Goal: Task Accomplishment & Management: Manage account settings

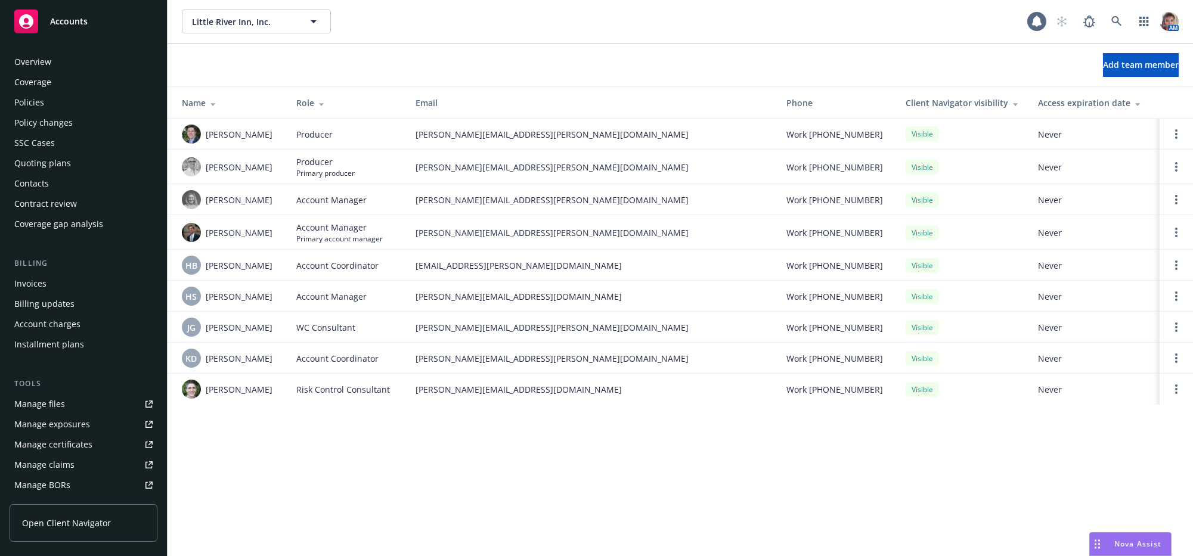
scroll to position [312, 0]
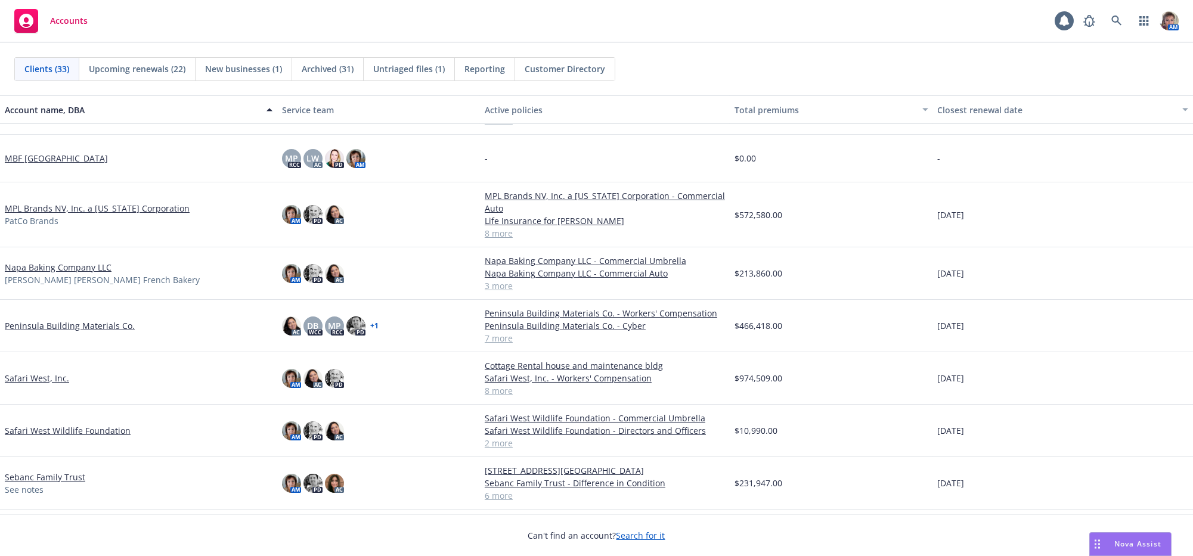
scroll to position [785, 0]
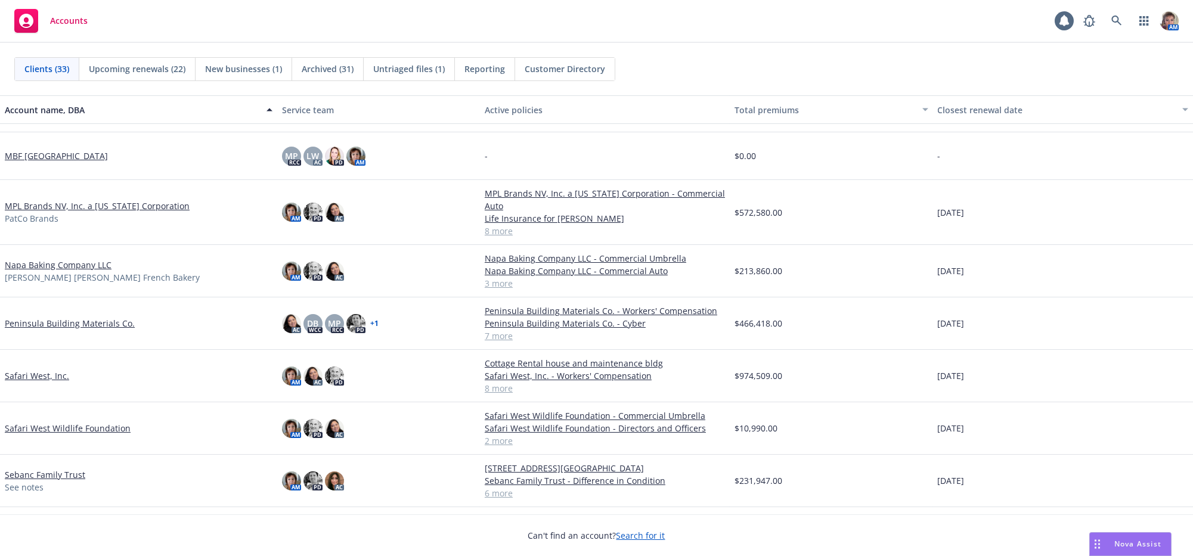
click at [28, 382] on link "Safari West, Inc." at bounding box center [37, 376] width 64 height 13
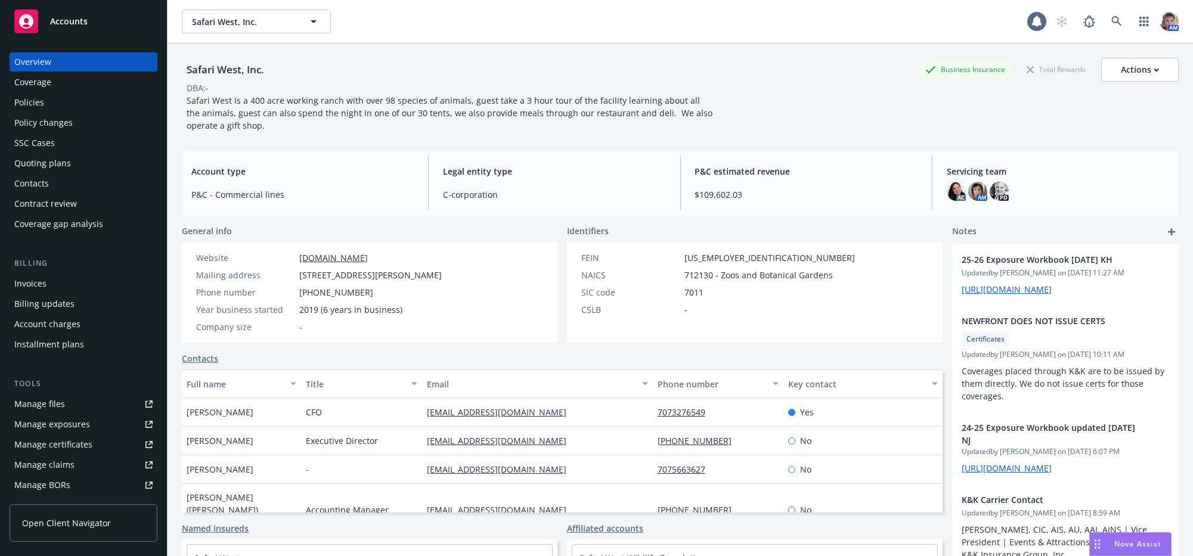
click at [51, 112] on div "Policies" at bounding box center [83, 102] width 138 height 19
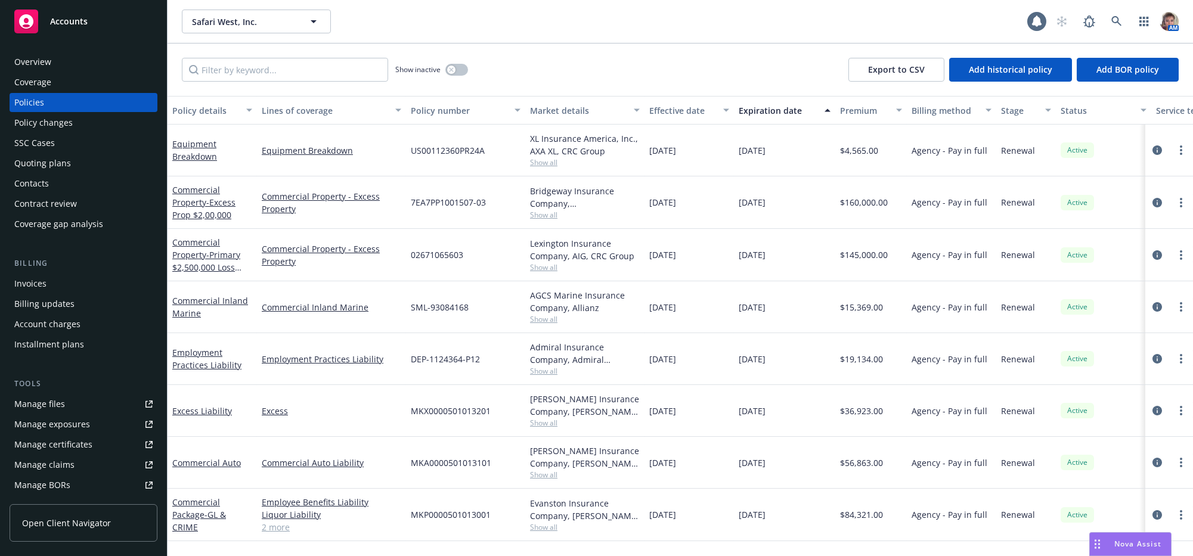
click at [124, 173] on div "Quoting plans" at bounding box center [83, 163] width 138 height 19
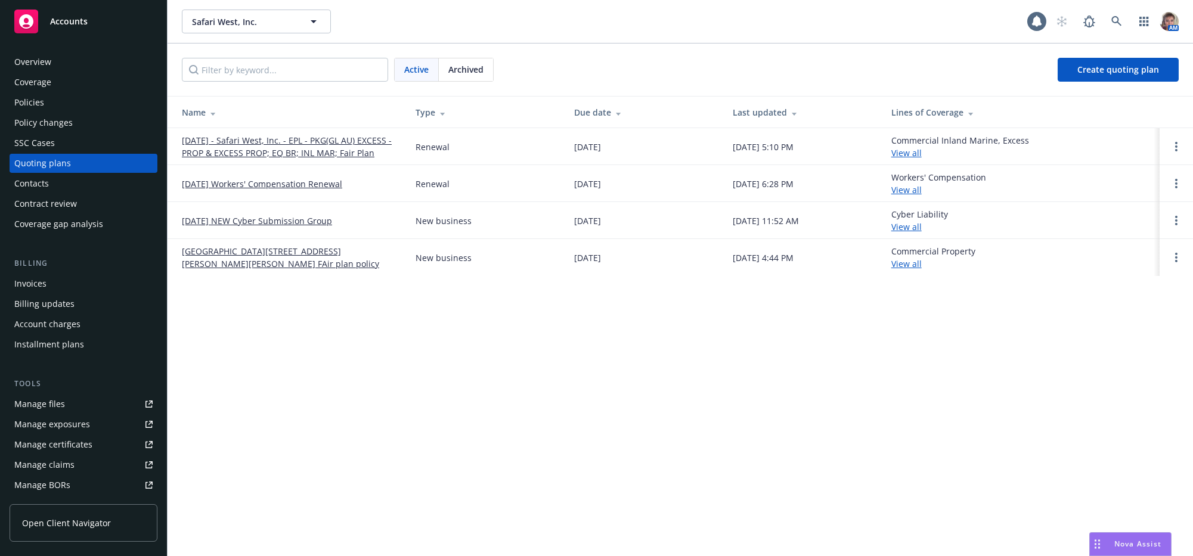
click at [285, 154] on link "08/15/25 - Safari West, Inc. - EPL - PKG(GL AU) EXCESS - PROP & EXCESS PROP; EQ…" at bounding box center [289, 146] width 215 height 25
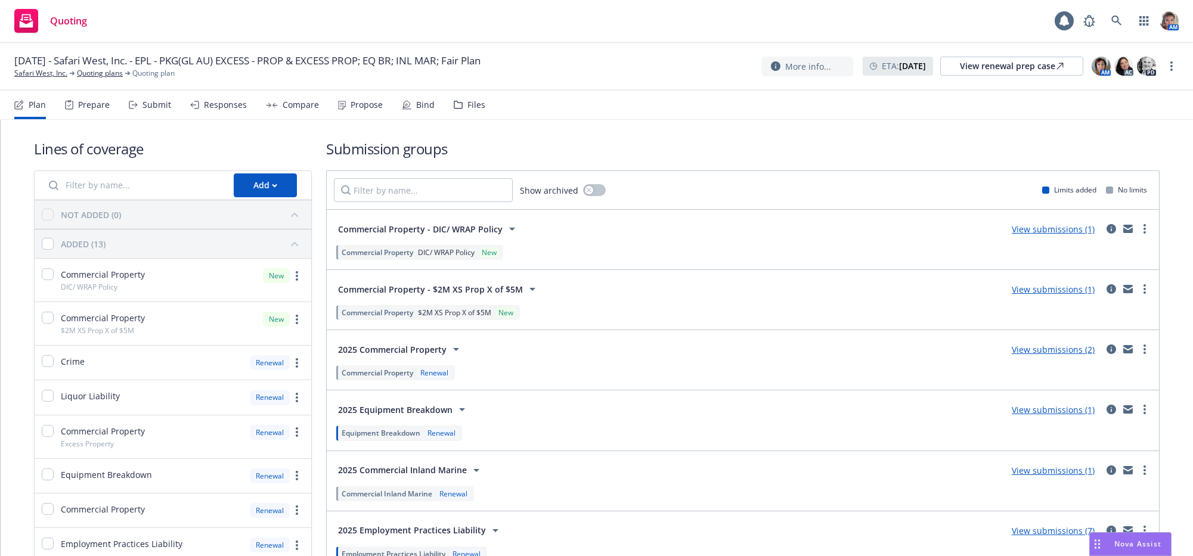
click at [381, 110] on div "Propose" at bounding box center [367, 105] width 32 height 10
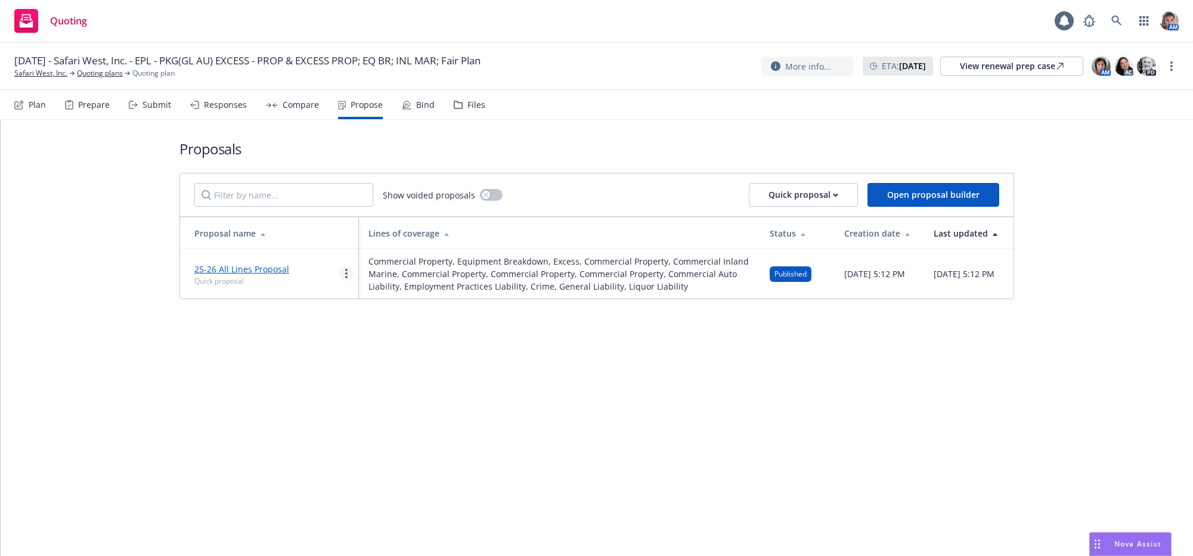
click at [345, 278] on icon "more" at bounding box center [346, 274] width 2 height 10
click at [392, 371] on span "Log client response" at bounding box center [393, 371] width 106 height 11
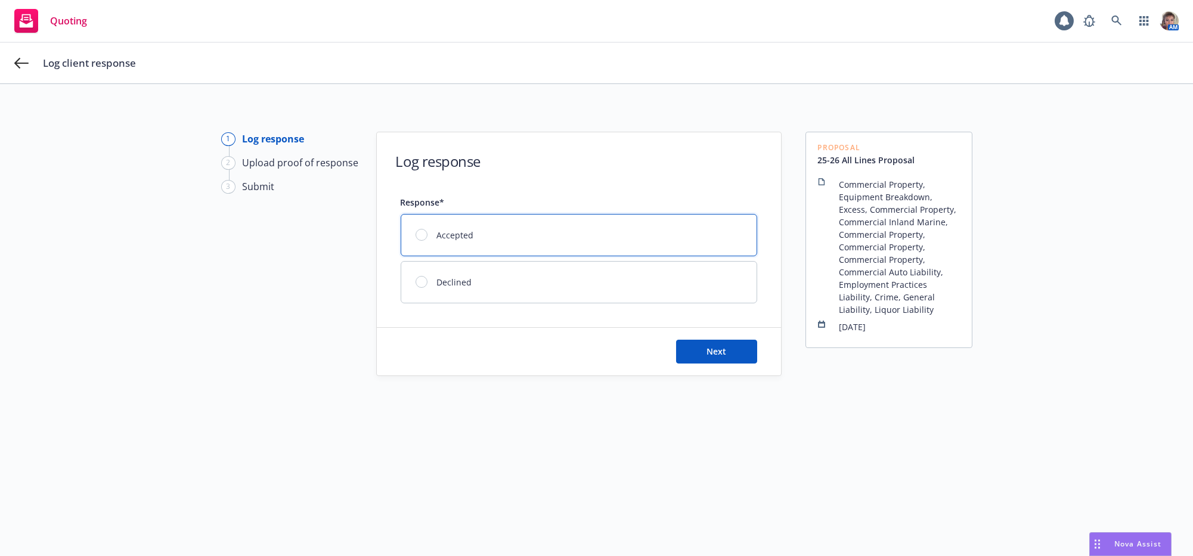
drag, startPoint x: 418, startPoint y: 243, endPoint x: 575, endPoint y: 333, distance: 181.7
click at [419, 240] on div at bounding box center [422, 235] width 12 height 12
click at [709, 357] on span "Next" at bounding box center [717, 351] width 20 height 11
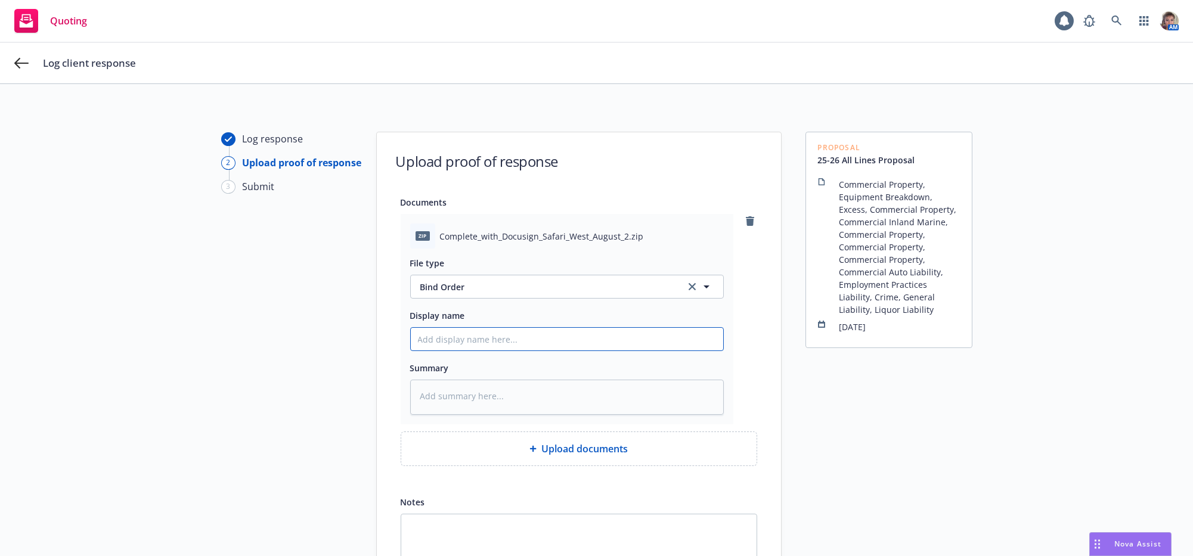
click at [481, 351] on input "Display name" at bounding box center [567, 339] width 312 height 23
type textarea "x"
type input "S"
type textarea "x"
type input "Si"
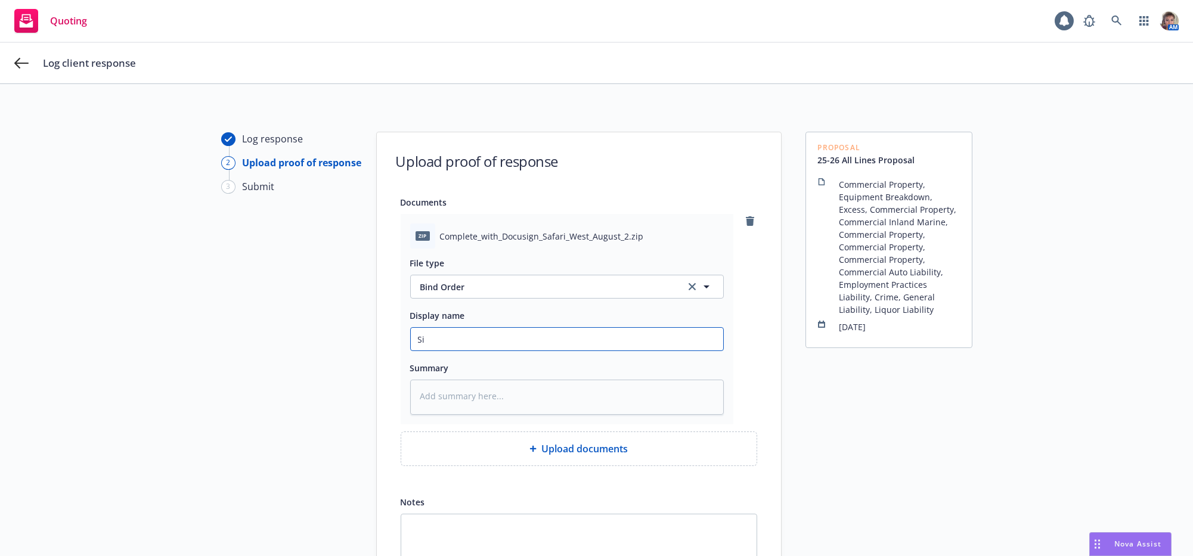
type textarea "x"
type input "Sig"
type textarea "x"
type input "Sign"
type textarea "x"
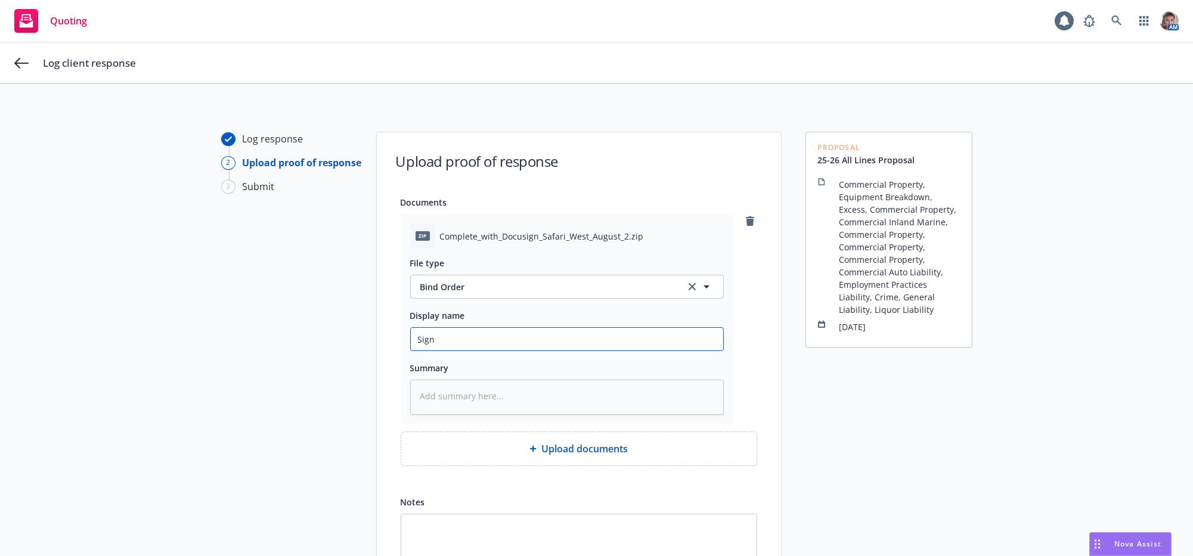
type input "Signe"
type textarea "x"
type input "Signed"
type textarea "x"
type input "Signed"
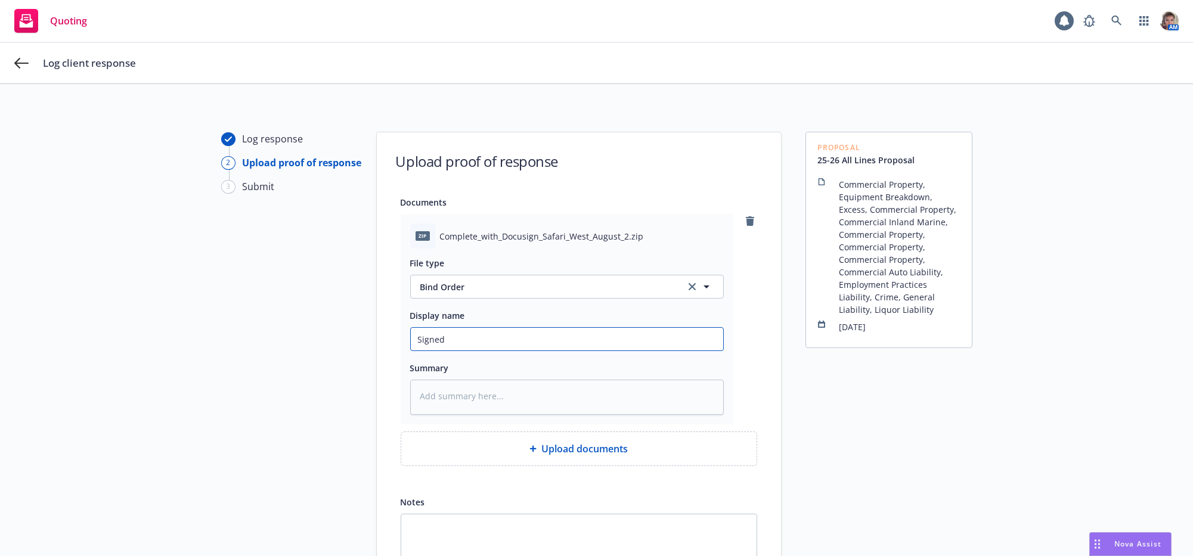
type textarea "x"
type input "Signed Pr"
type textarea "x"
type input "Signed Pro"
type textarea "x"
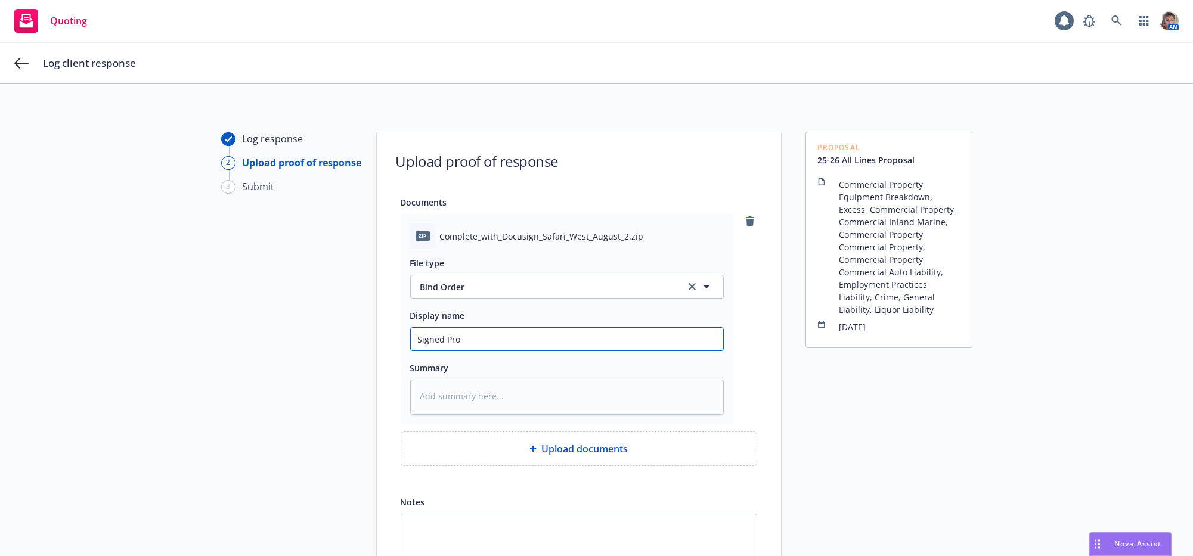
type input "Signed Prop"
type textarea "x"
type input "Signed Propo"
type textarea "x"
type input "Signed Propos"
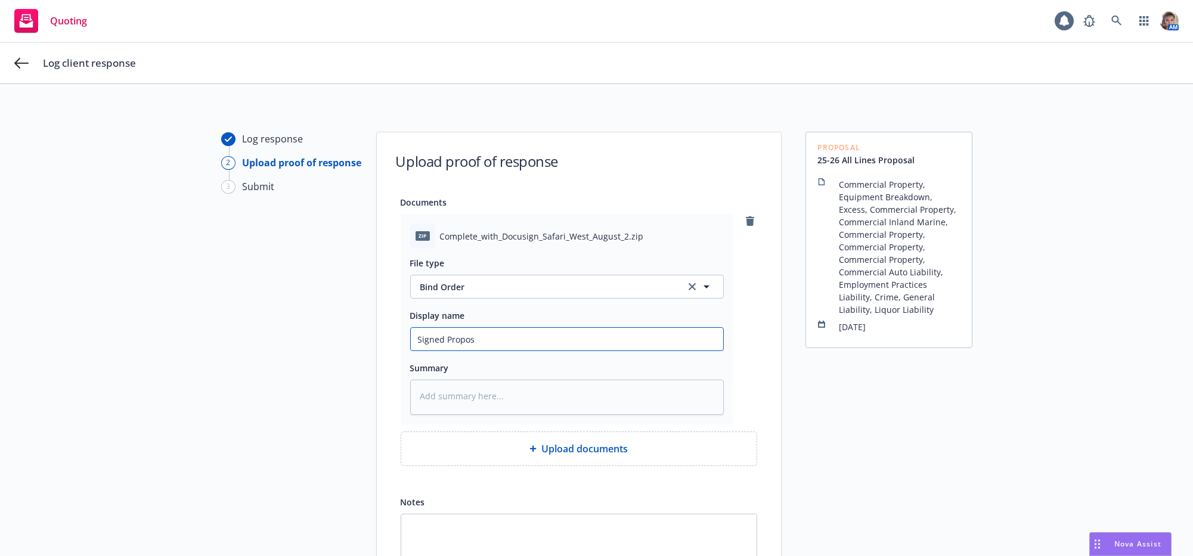
type textarea "x"
type input "Signed Proposa"
type textarea "x"
type input "Signed Proposal"
type textarea "x"
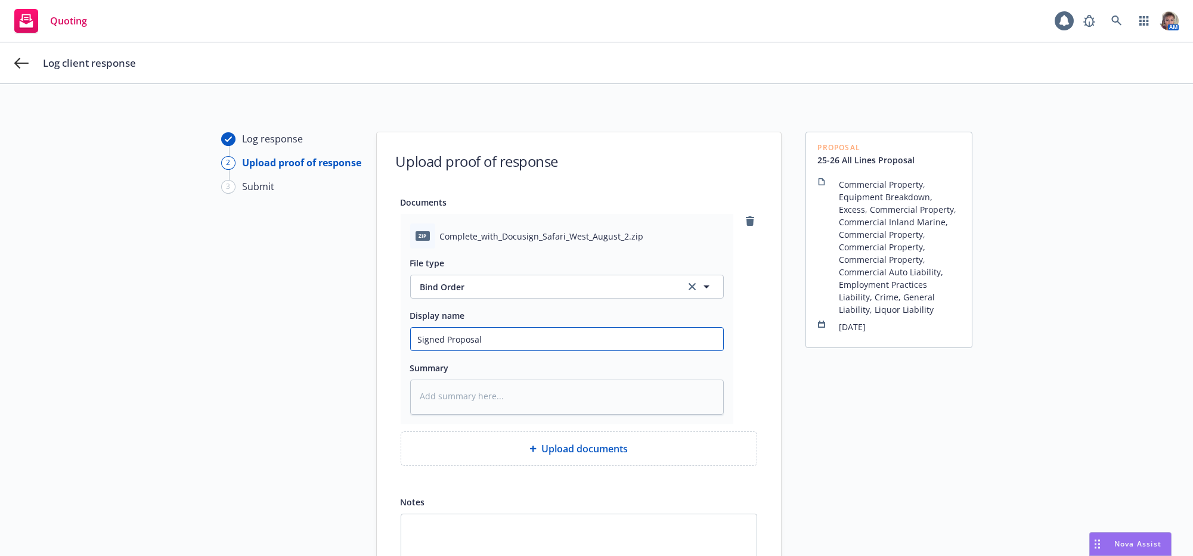
type input "Signed Proposal"
type textarea "x"
type input "Signed Proposal f"
type textarea "x"
type input "Signed Proposal fr"
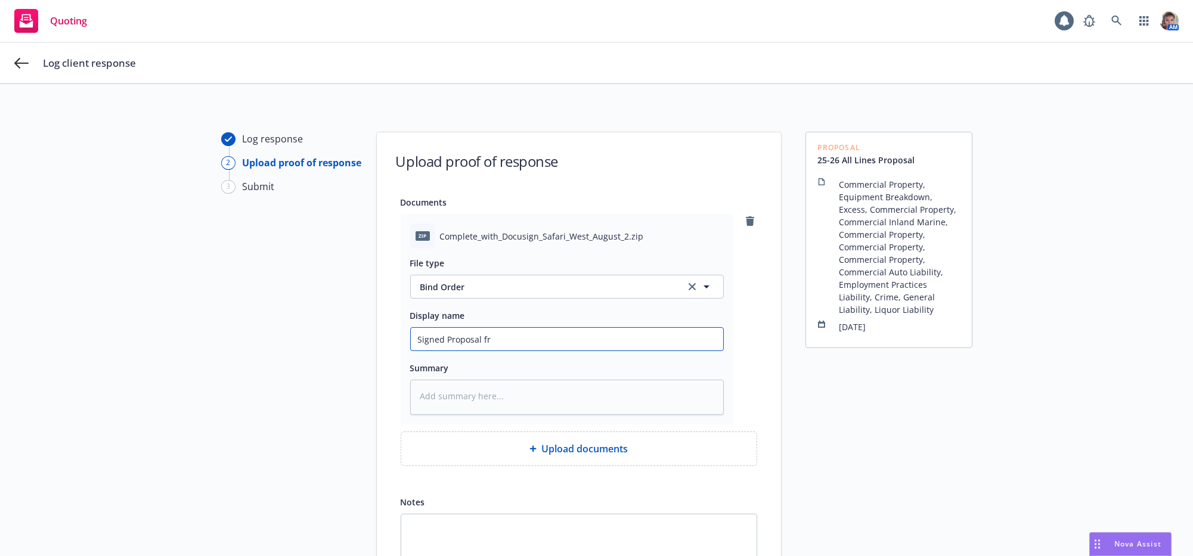
type textarea "x"
type input "Signed Proposal fro"
type textarea "x"
type input "Signed Proposal from"
type textarea "x"
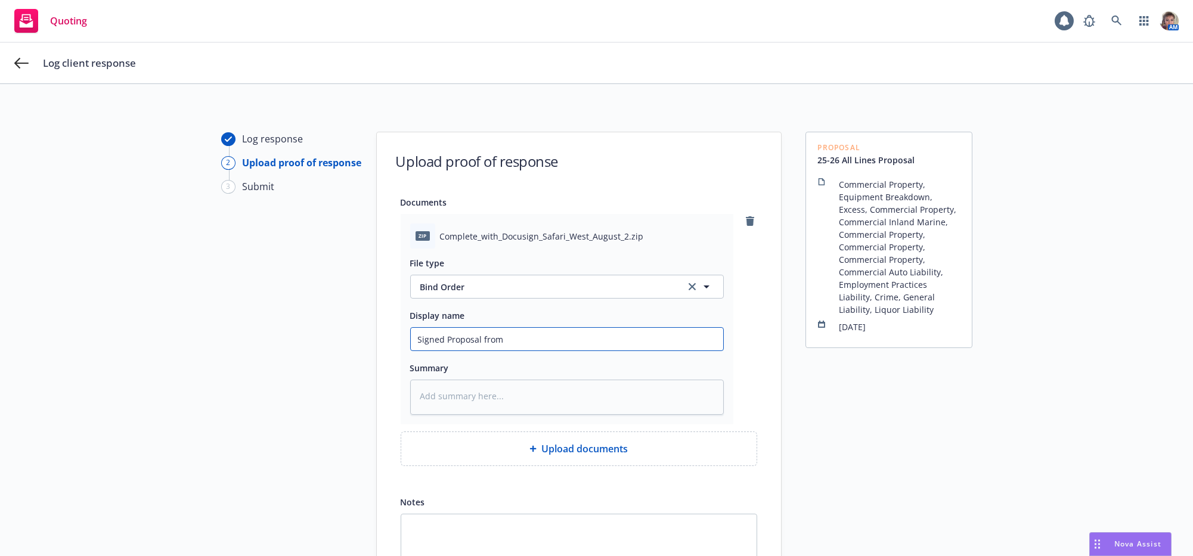
type input "Signed Proposal from"
type textarea "x"
type input "Signed Proposal from C"
type textarea "x"
type input "Signed Proposal from Cl"
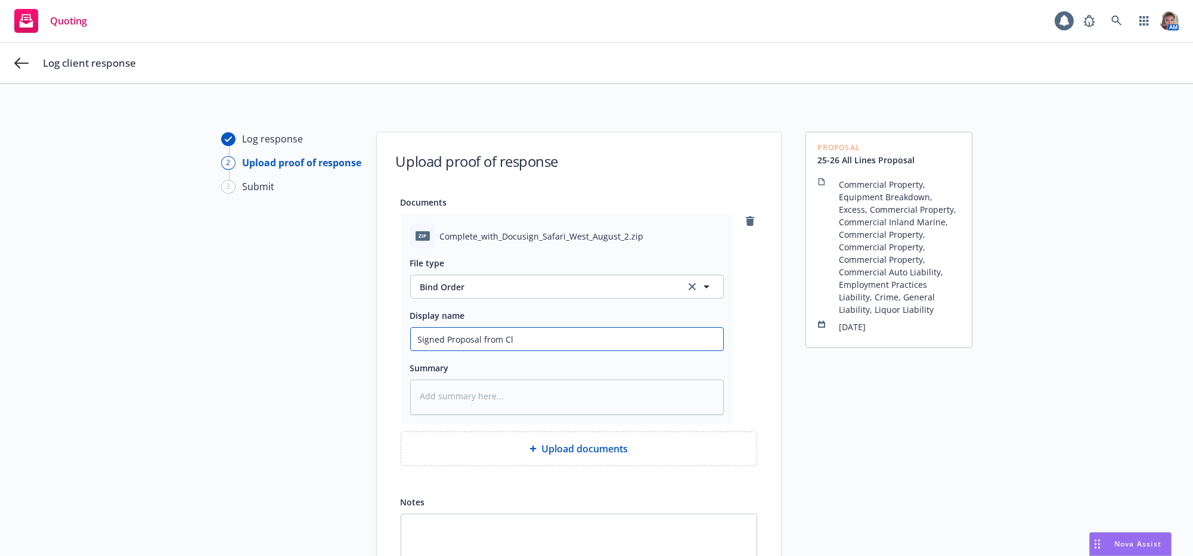
type textarea "x"
type input "Signed Proposal from Cli"
type textarea "x"
type input "Signed Proposal from Clie"
type textarea "x"
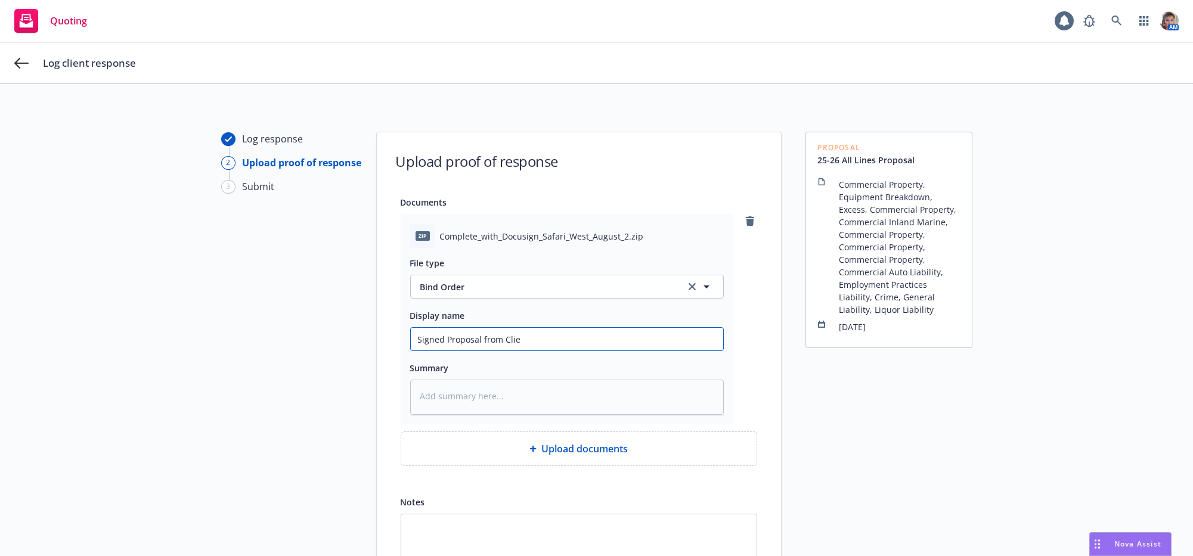
type input "Signed Proposal from Clien"
type textarea "x"
type input "Signed Proposal from Client"
type textarea "x"
type input "Signed Proposal from Client"
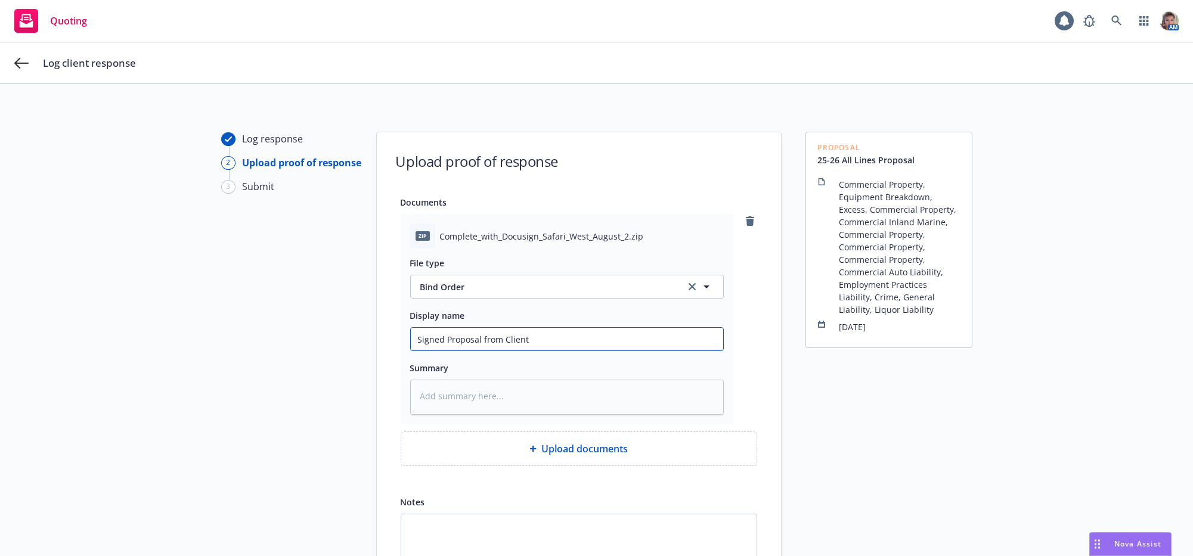
type textarea "x"
type input "Signed Proposal from Client f"
type textarea "x"
type input "Signed Proposal from Client for"
type textarea "x"
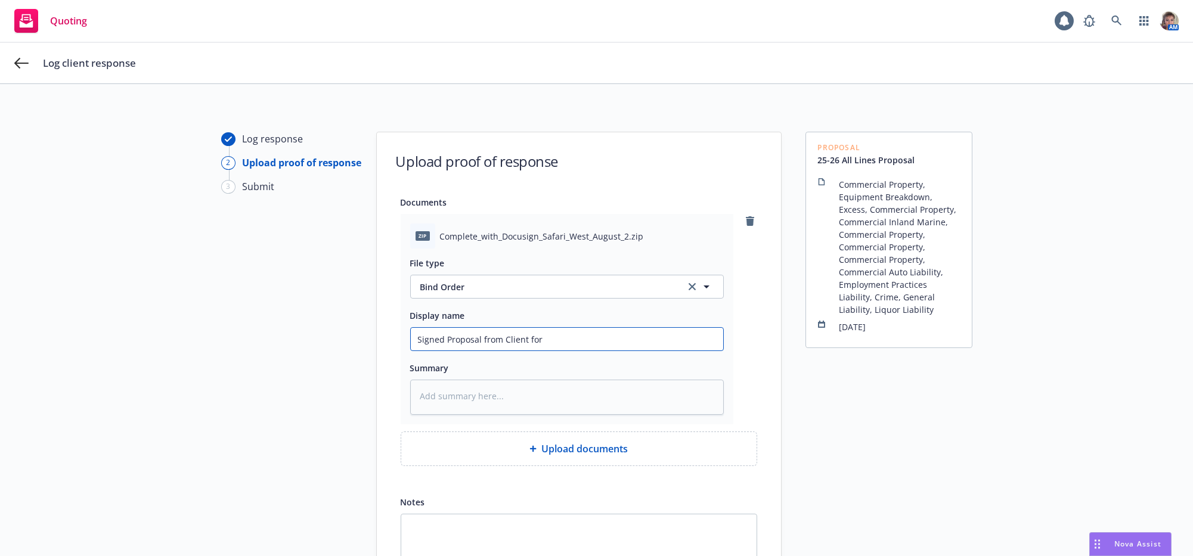
type input "Signed Proposal from Client for"
type textarea "x"
type input "Signed Proposal from Client for c"
type textarea "x"
type input "Signed Proposal from Client for co"
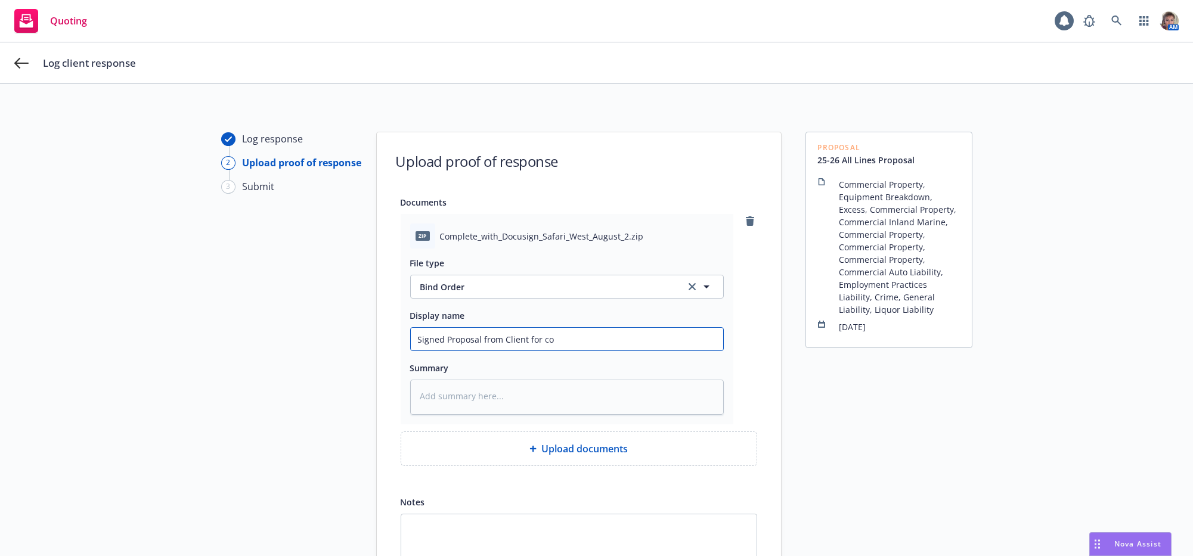
type textarea "x"
type input "Signed Proposal from Client for cov"
type textarea "x"
type input "Signed Proposal from Client for cove"
type textarea "x"
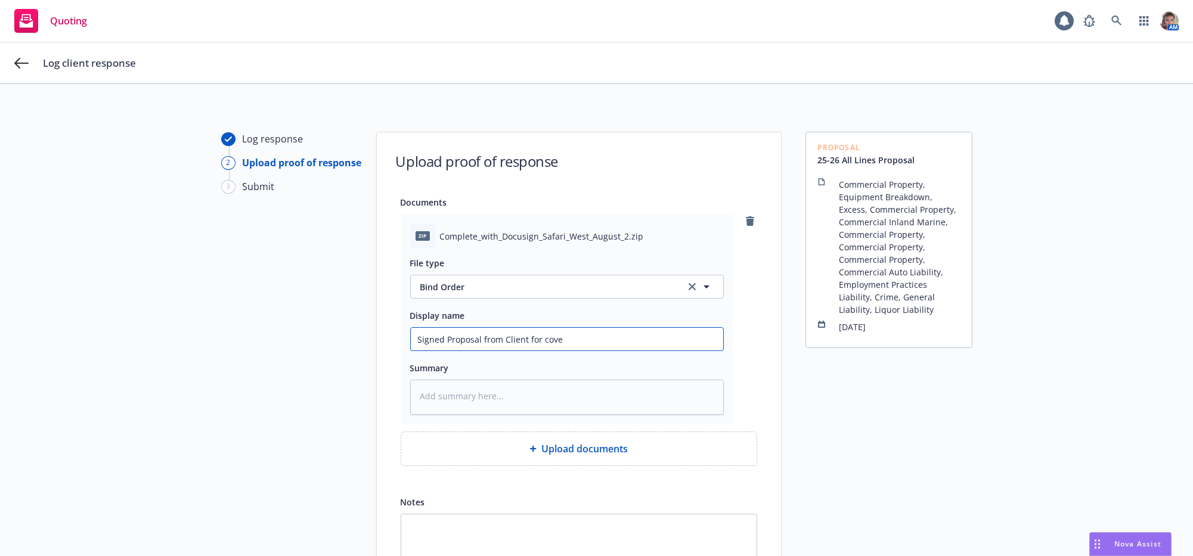
type input "Signed Proposal from Client for cover"
type textarea "x"
type input "Signed Proposal from Client for covera"
type textarea "x"
type input "Signed Proposal from Client for coverag"
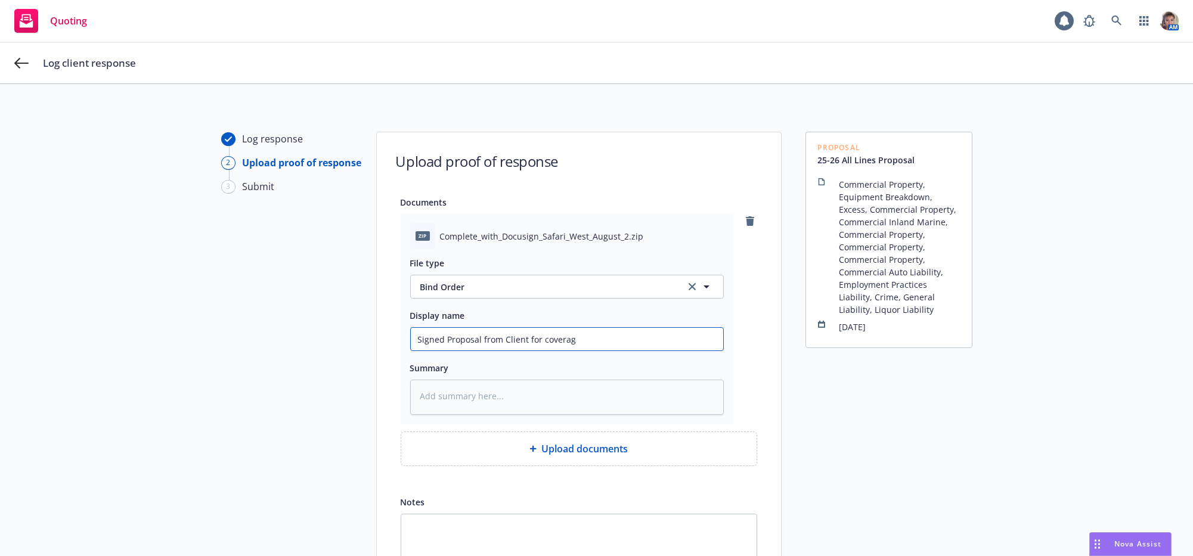
type textarea "x"
type input "Signed Proposal from Client for coverage"
type textarea "x"
type input "Signed Proposal from Client for coverage"
type textarea "x"
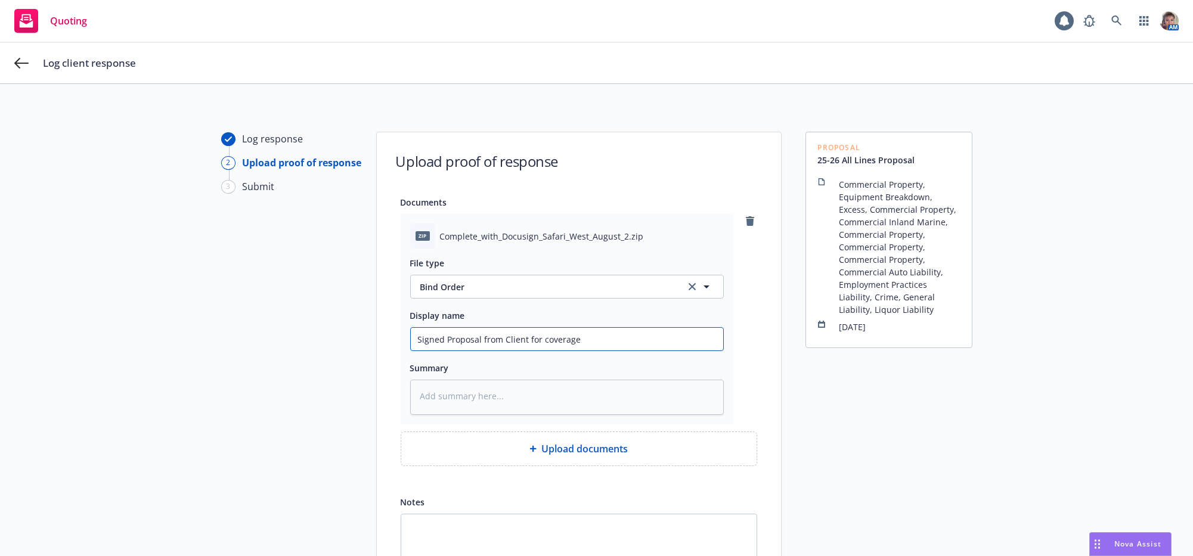
type input "Signed Proposal from Client for coverage b"
type textarea "x"
type input "Signed Proposal from Client for coverage be"
type textarea "x"
type input "Signed Proposal from Client for coverage bei"
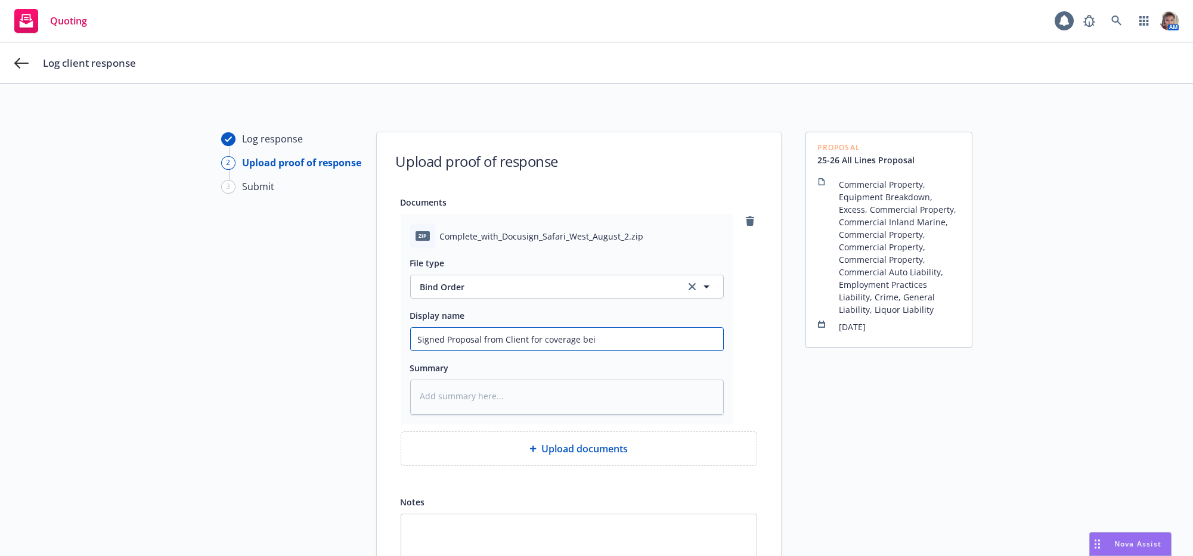
type textarea "x"
type input "Signed Proposal from Client for coverage bein"
type textarea "x"
type input "Signed Proposal from Client for coverage being"
type textarea "x"
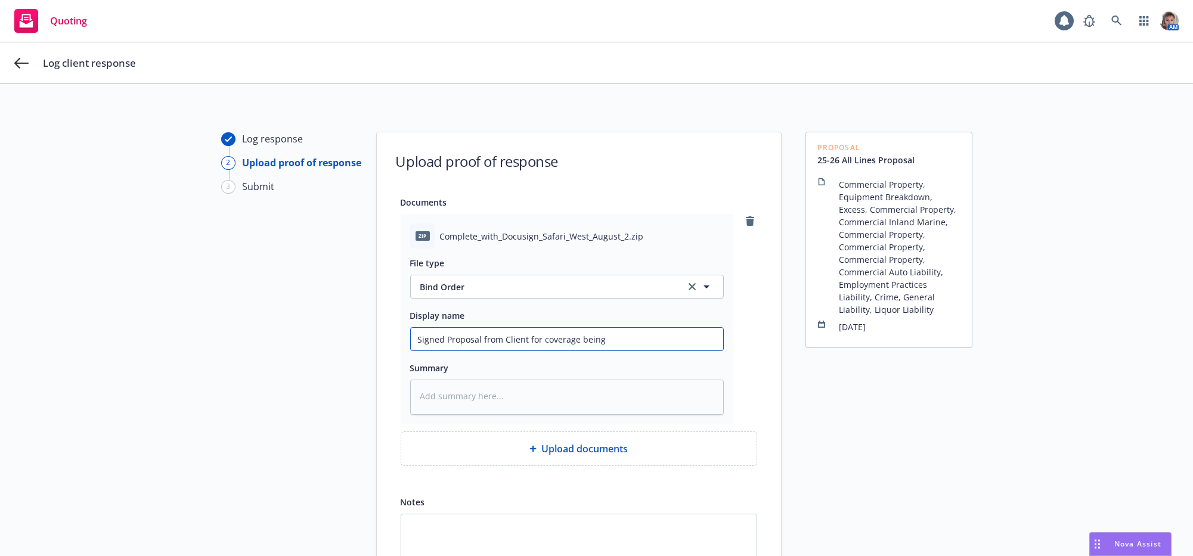
type input "Signed Proposal from Client for coverage being"
type textarea "x"
type input "Signed Proposal from Client for coverage being b"
type textarea "x"
type input "Signed Proposal from Client for coverage being bo"
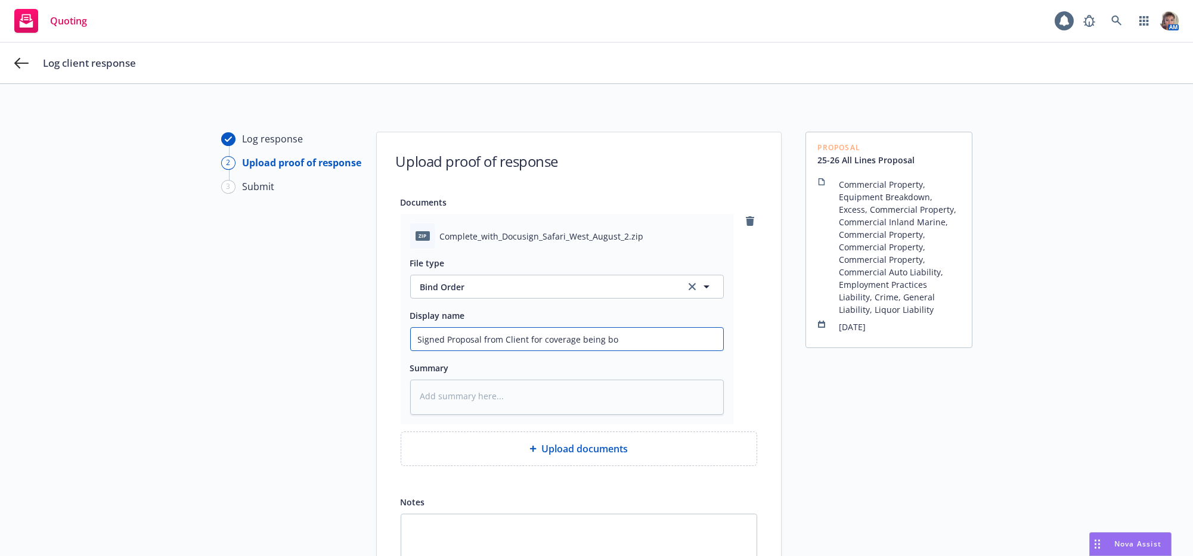
type textarea "x"
type input "Signed Proposal from Client for coverage being bou"
type textarea "x"
type input "Signed Proposal from Client for coverage being boun"
type textarea "x"
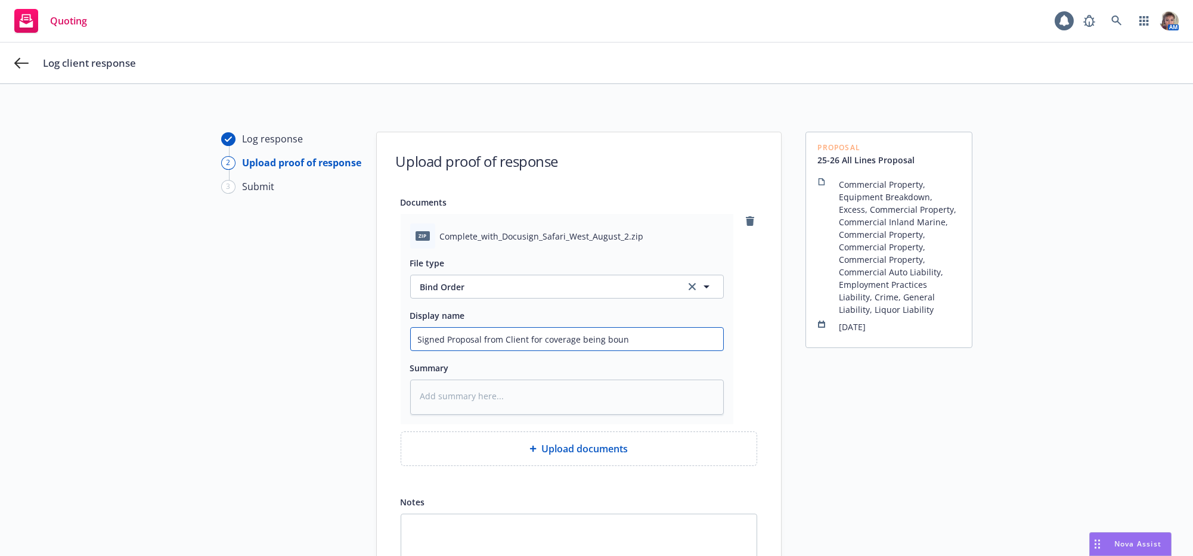
type input "Signed Proposal from Client for coverage being bound"
type textarea "x"
type input "Signed Proposal from Client for coverage being bound"
click at [612, 456] on span "Upload documents" at bounding box center [584, 449] width 86 height 14
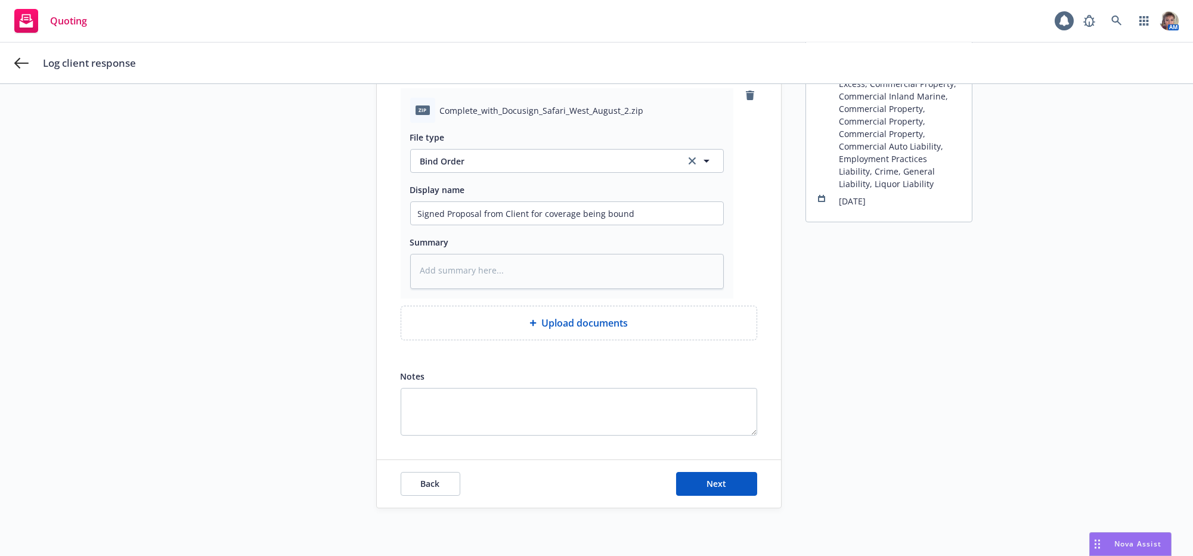
scroll to position [160, 0]
click at [679, 484] on button "Next" at bounding box center [716, 484] width 81 height 24
type textarea "x"
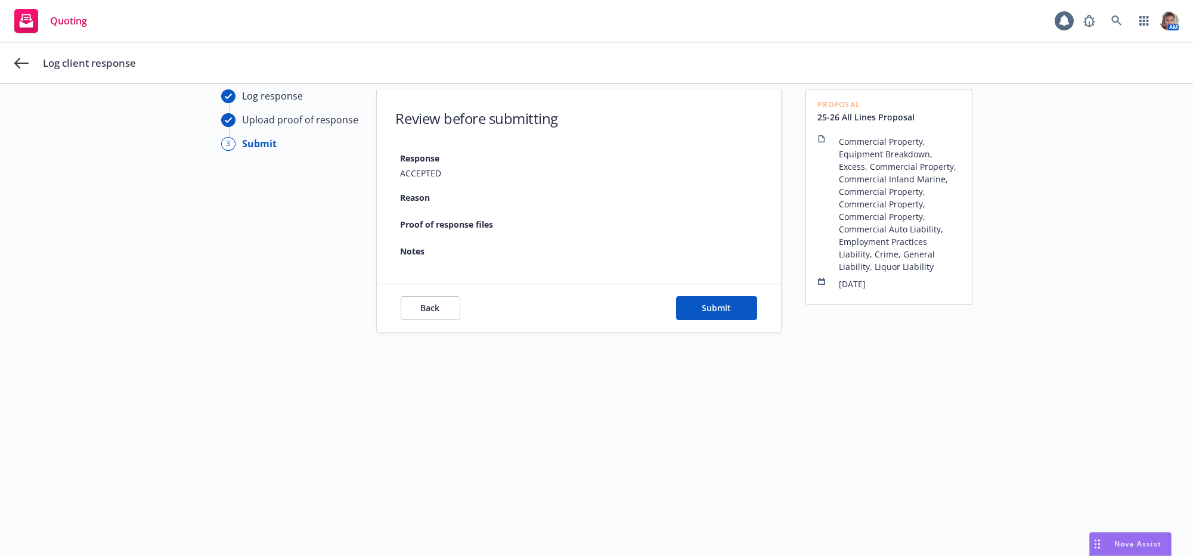
scroll to position [42, 0]
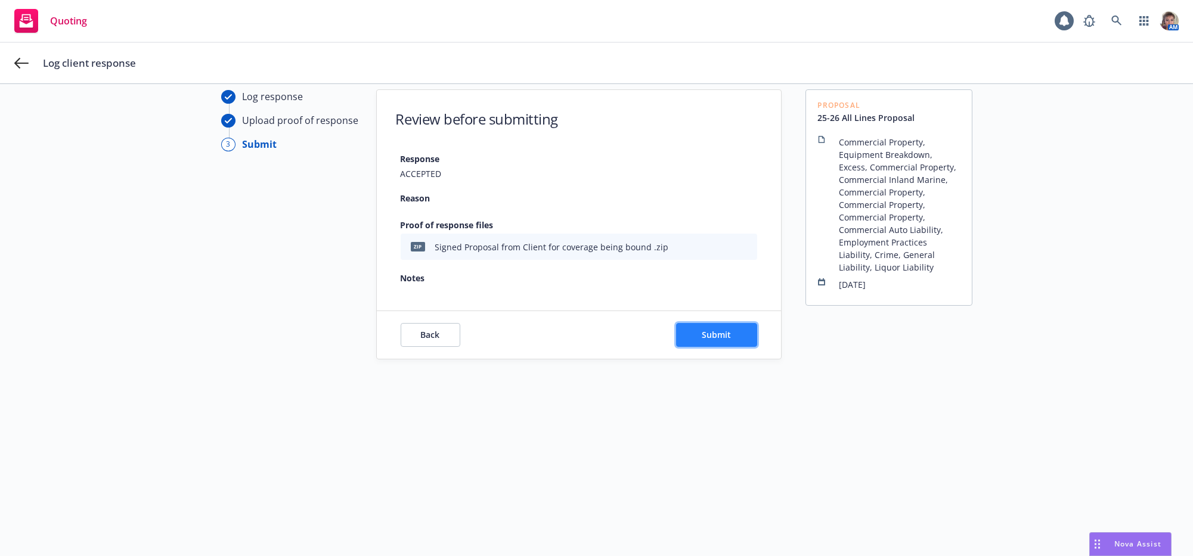
click at [727, 347] on button "Submit" at bounding box center [716, 335] width 81 height 24
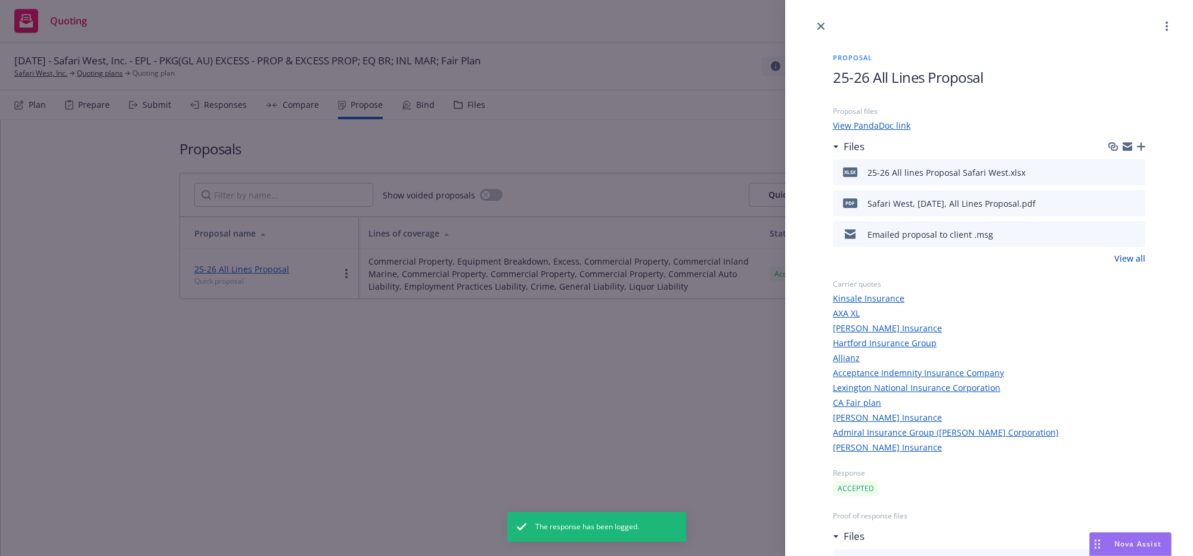
click at [595, 418] on div "Proposal 25-26 All Lines Proposal Proposal files View PandaDoc link Files xlsx …" at bounding box center [596, 278] width 1193 height 556
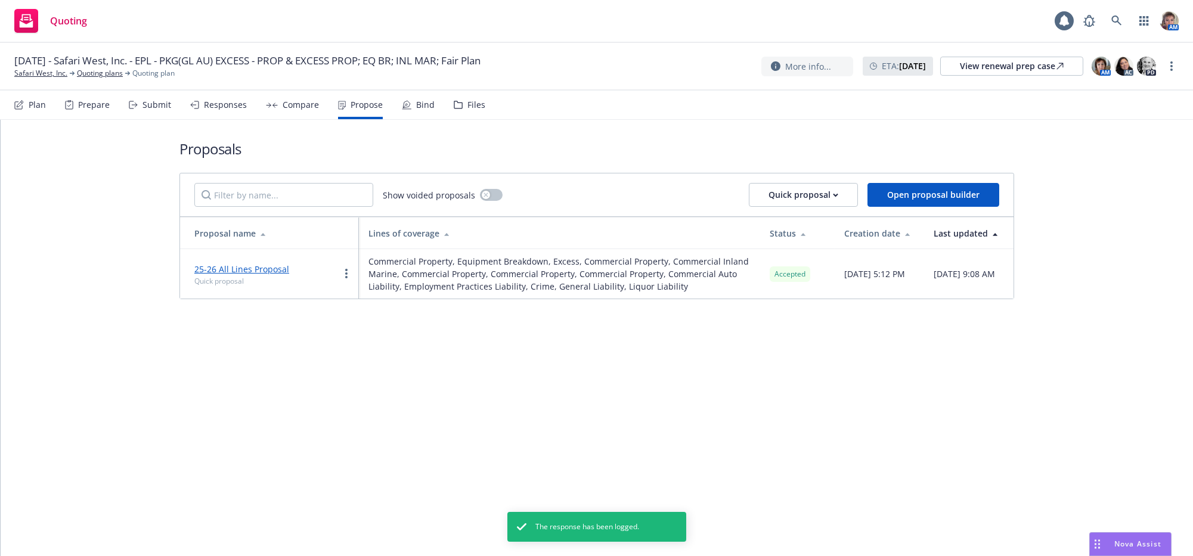
click at [435, 110] on div "Bind" at bounding box center [425, 105] width 18 height 10
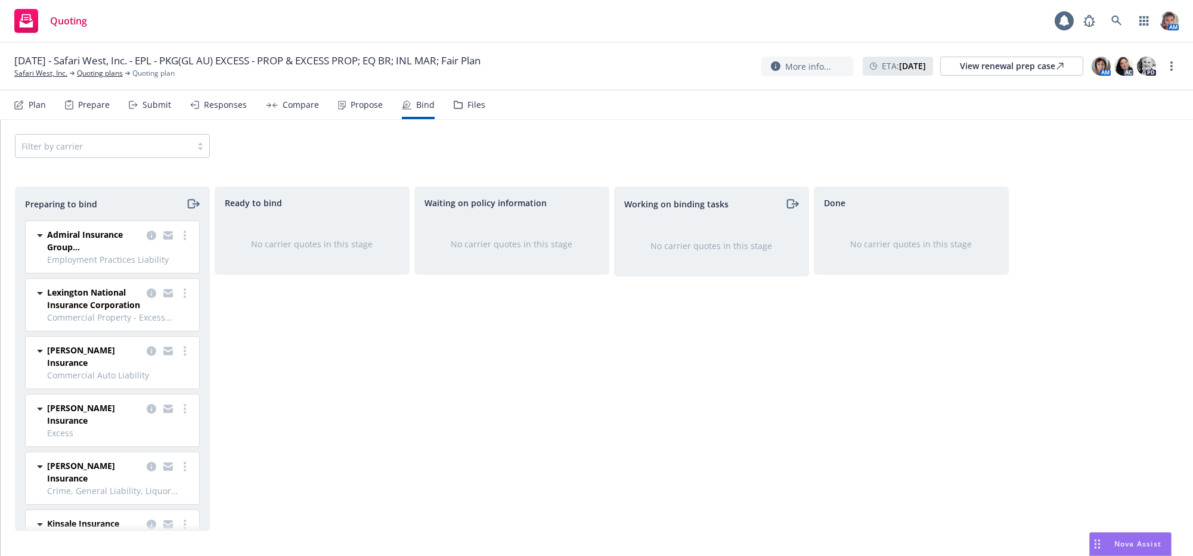
click at [766, 467] on div "Working on binding tasks No carrier quotes in this stage" at bounding box center [711, 359] width 195 height 345
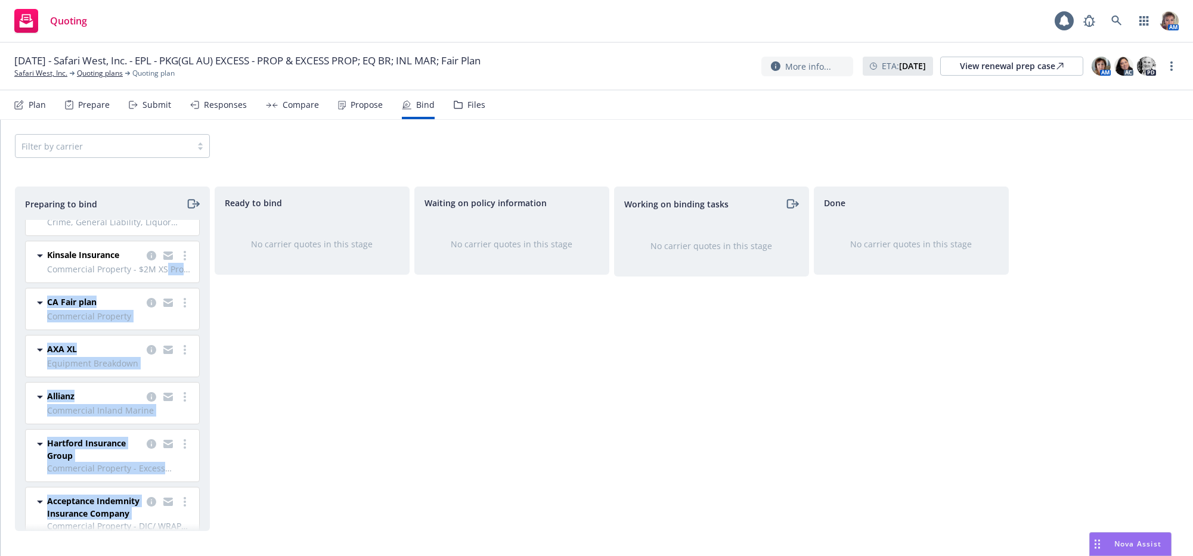
scroll to position [256, 0]
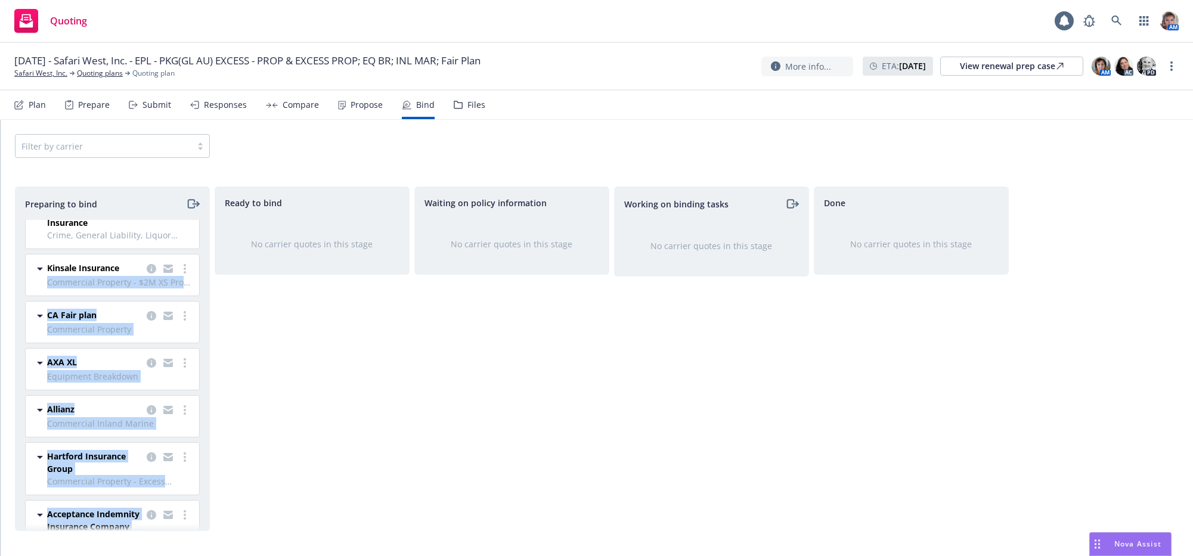
drag, startPoint x: 204, startPoint y: 466, endPoint x: 190, endPoint y: 243, distance: 223.5
click at [190, 243] on div "Admiral Insurance Group (W.R. Berkley Corporation) Employment Practices Liabili…" at bounding box center [110, 376] width 189 height 310
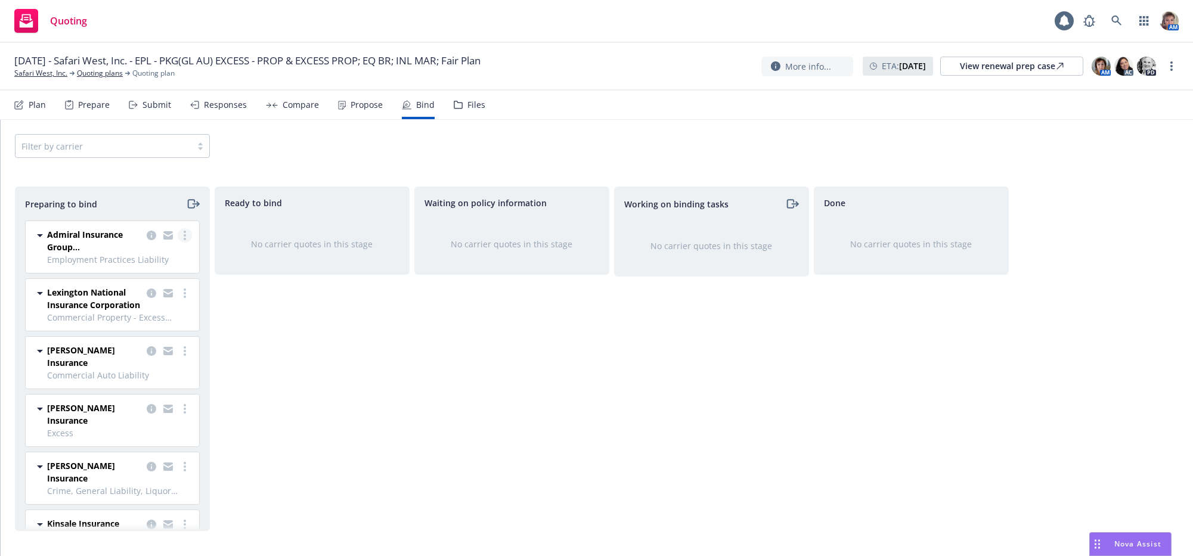
click at [178, 243] on link "more" at bounding box center [185, 235] width 14 height 14
click at [150, 296] on span "Log bind order" at bounding box center [107, 297] width 88 height 11
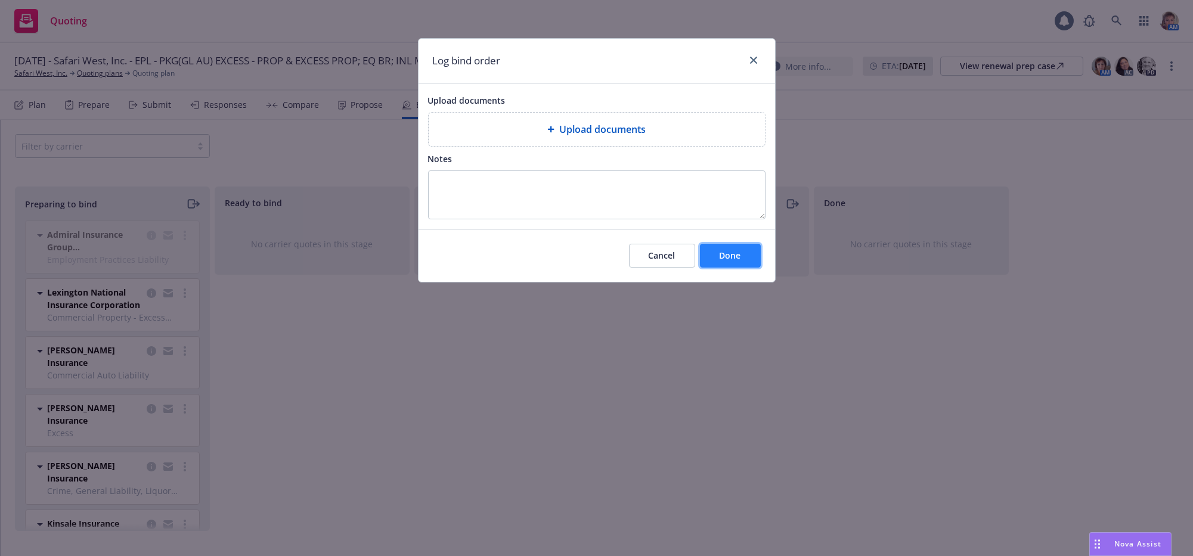
click at [721, 268] on button "Done" at bounding box center [730, 256] width 61 height 24
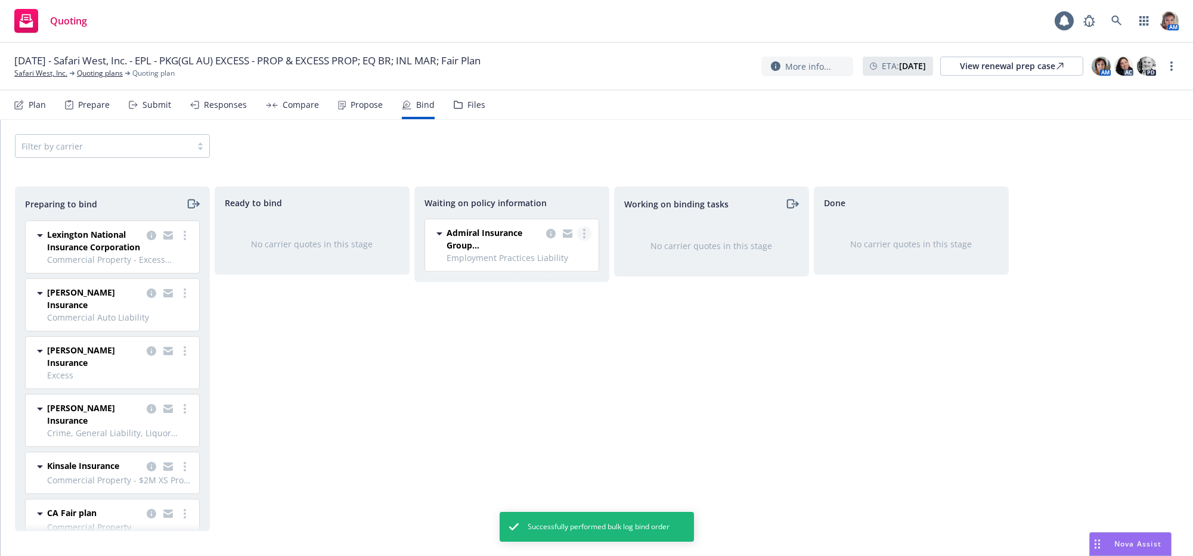
click at [585, 239] on circle "more" at bounding box center [584, 237] width 2 height 2
click at [565, 370] on span "Copy logging email" at bounding box center [535, 366] width 104 height 11
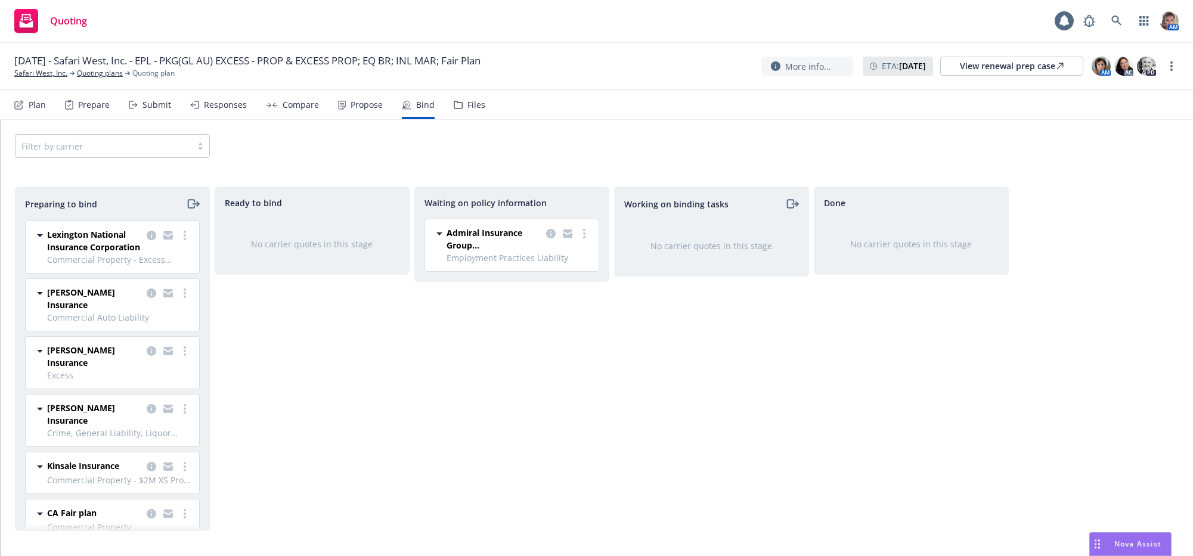
click at [507, 340] on div "Waiting on policy information Admiral Insurance Group (W.R. Berkley Corporation…" at bounding box center [511, 359] width 195 height 345
click at [650, 352] on div "Working on binding tasks No carrier quotes in this stage" at bounding box center [711, 359] width 195 height 345
click at [550, 239] on icon "copy logging email" at bounding box center [551, 234] width 10 height 10
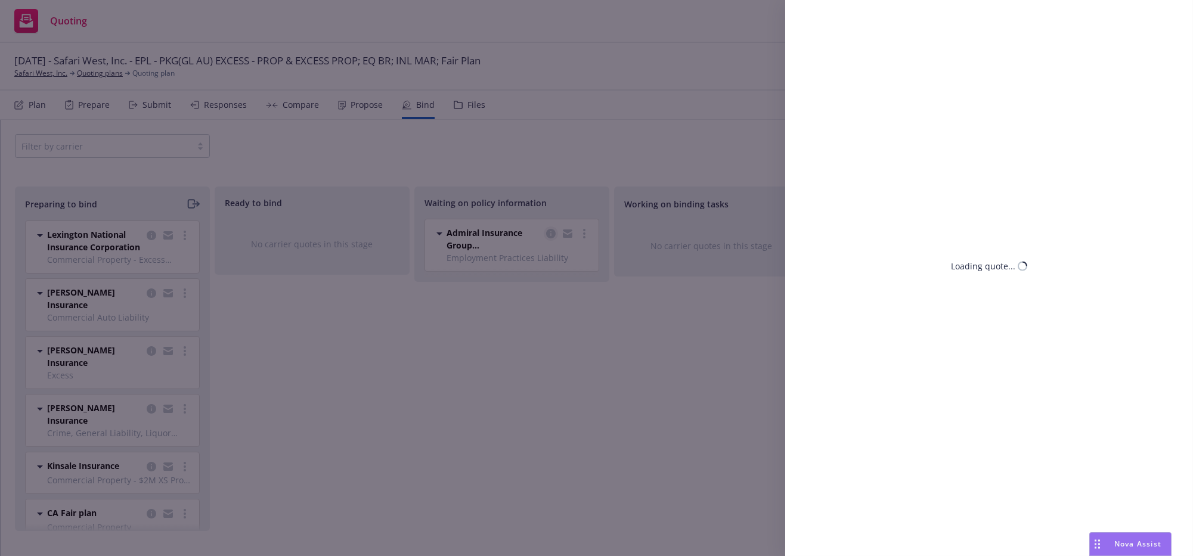
select select "CA"
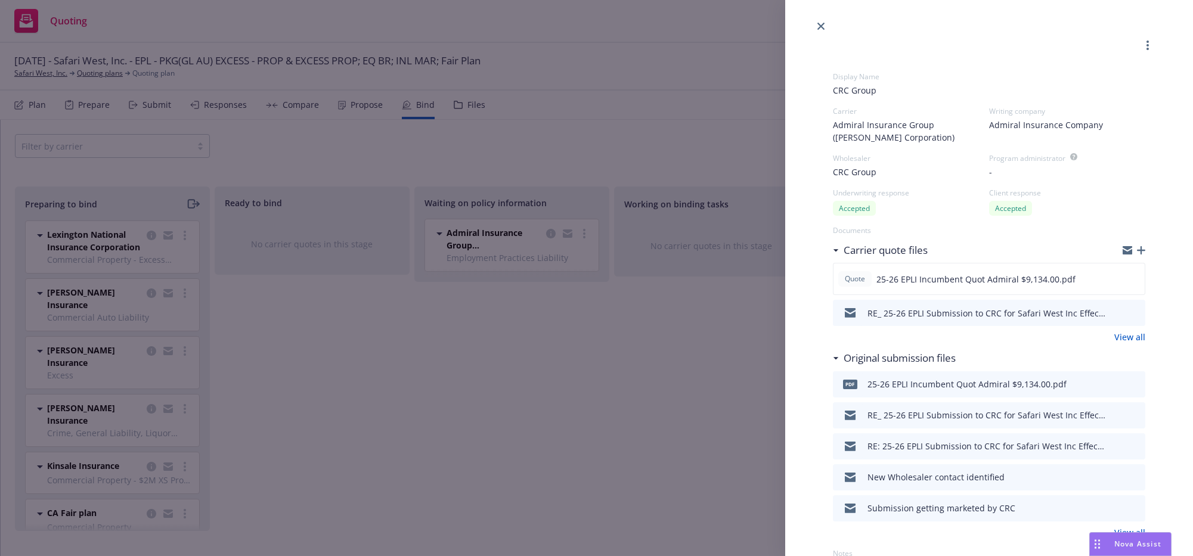
click at [1114, 343] on link "View all" at bounding box center [1129, 337] width 31 height 13
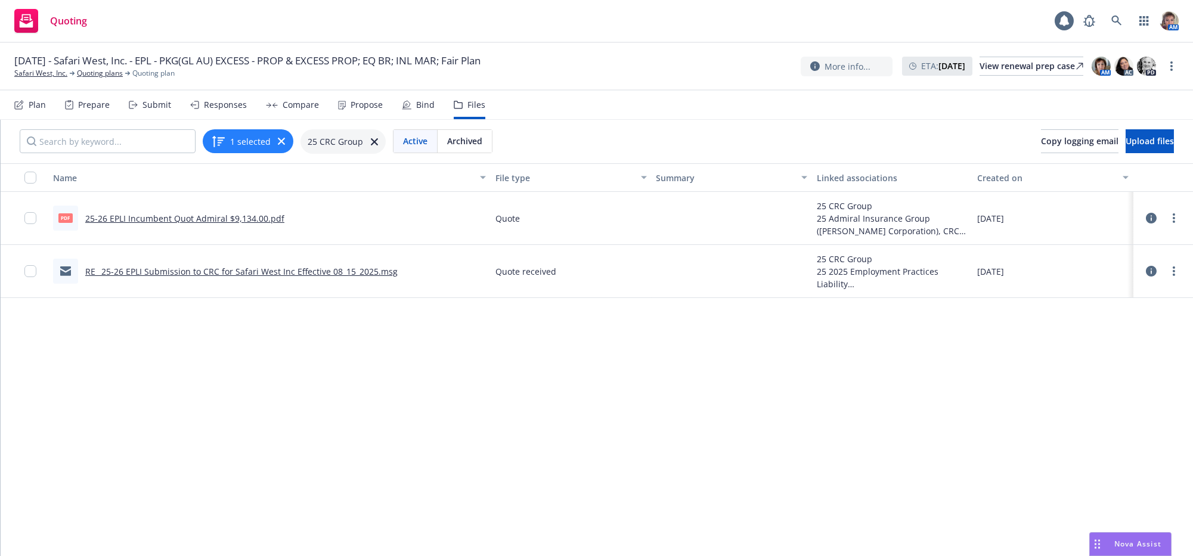
click at [237, 277] on link "RE_ 25-26 EPLI Submission to CRC for Safari West Inc Effective 08_15_2025.msg" at bounding box center [241, 271] width 312 height 11
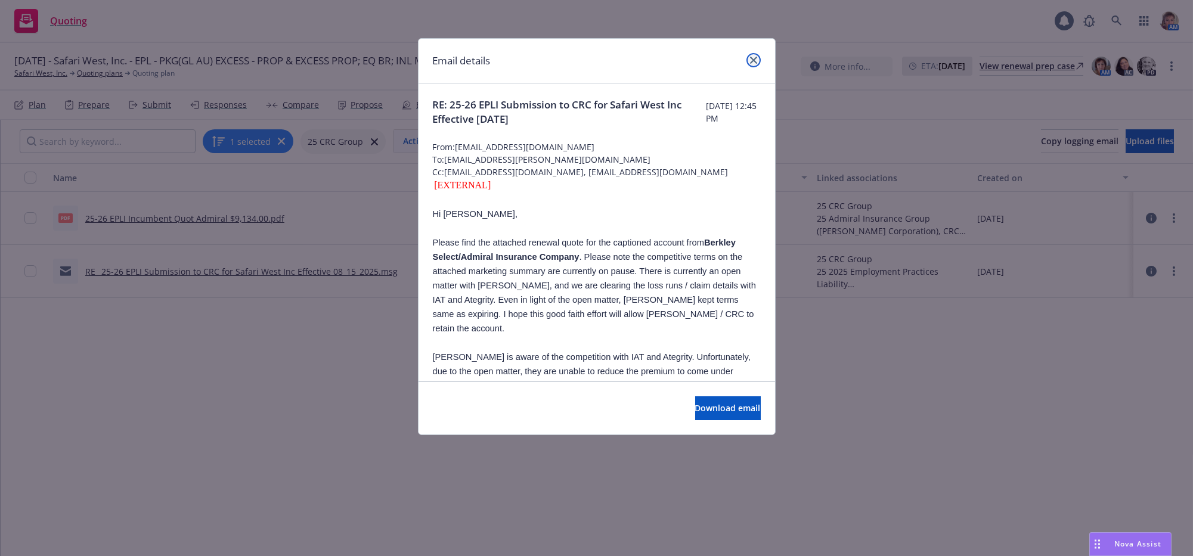
click at [754, 60] on icon "close" at bounding box center [753, 60] width 7 height 7
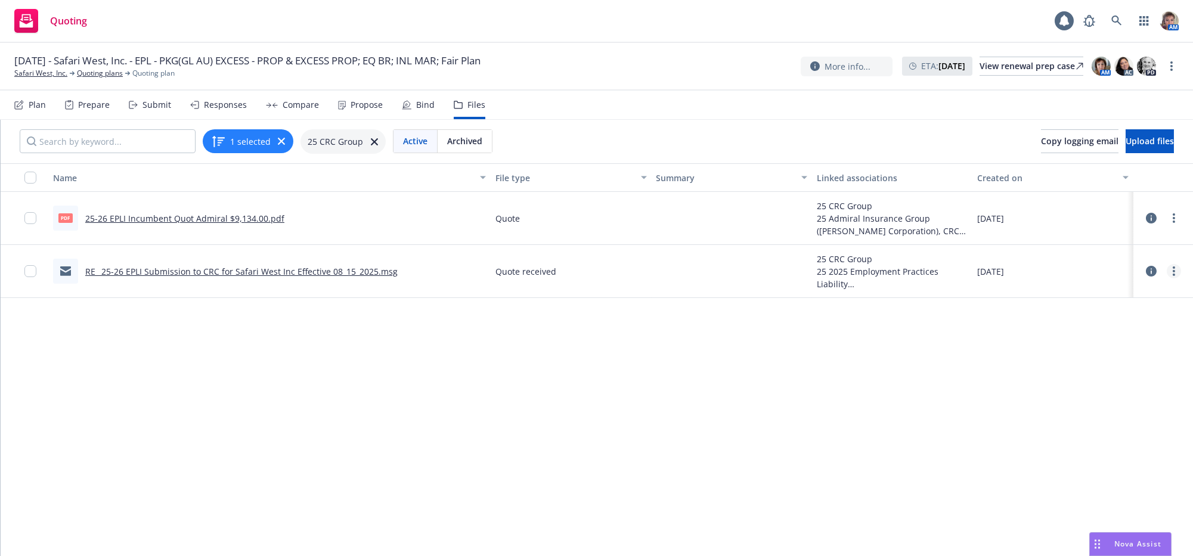
click at [1171, 278] on link "more" at bounding box center [1174, 271] width 14 height 14
click at [1084, 373] on link "Edit" at bounding box center [1120, 361] width 119 height 24
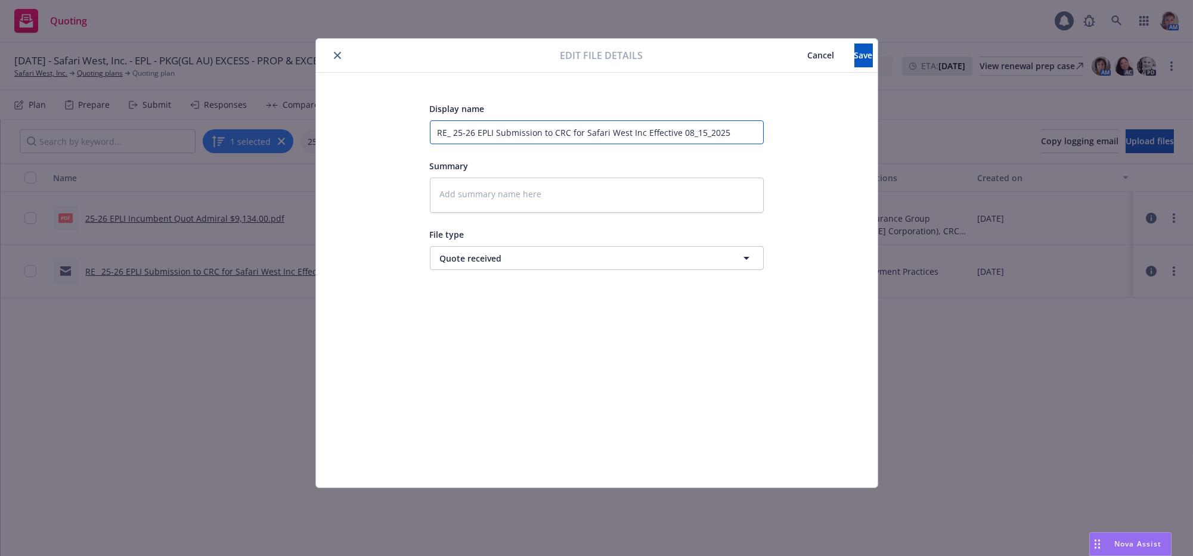
drag, startPoint x: 437, startPoint y: 136, endPoint x: 1340, endPoint y: 27, distance: 909.3
click at [1193, 27] on html "Quoting 1 AM 08/15/25 - Safari West, Inc. - EPL - PKG(GL AU) EXCESS - PROP & EX…" at bounding box center [596, 278] width 1193 height 556
type textarea "x"
type input "2"
type textarea "x"
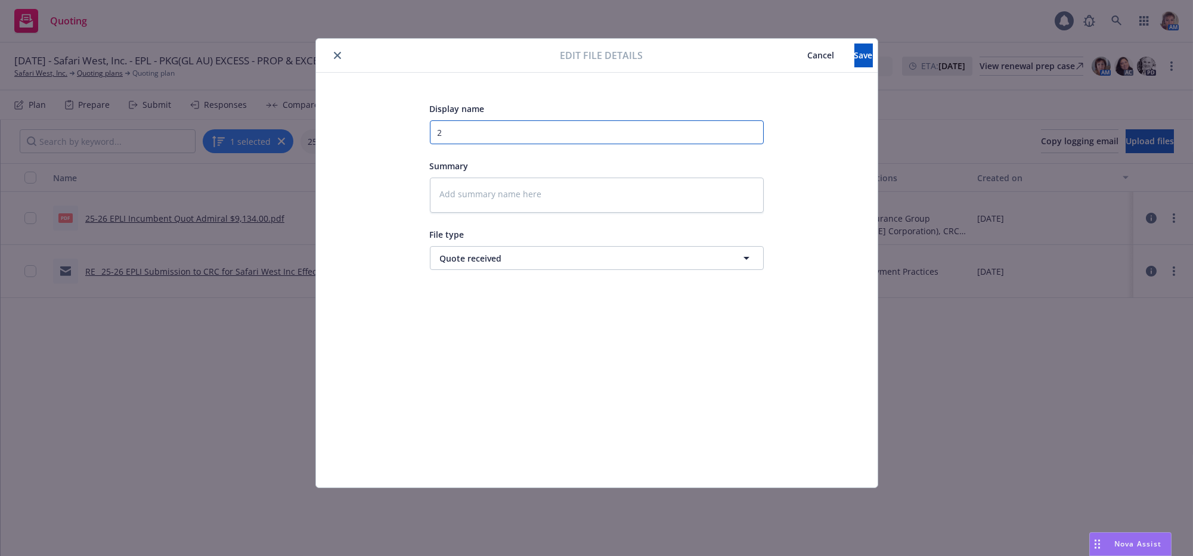
type input "25"
type textarea "x"
type input "25-"
type textarea "x"
type input "25-2"
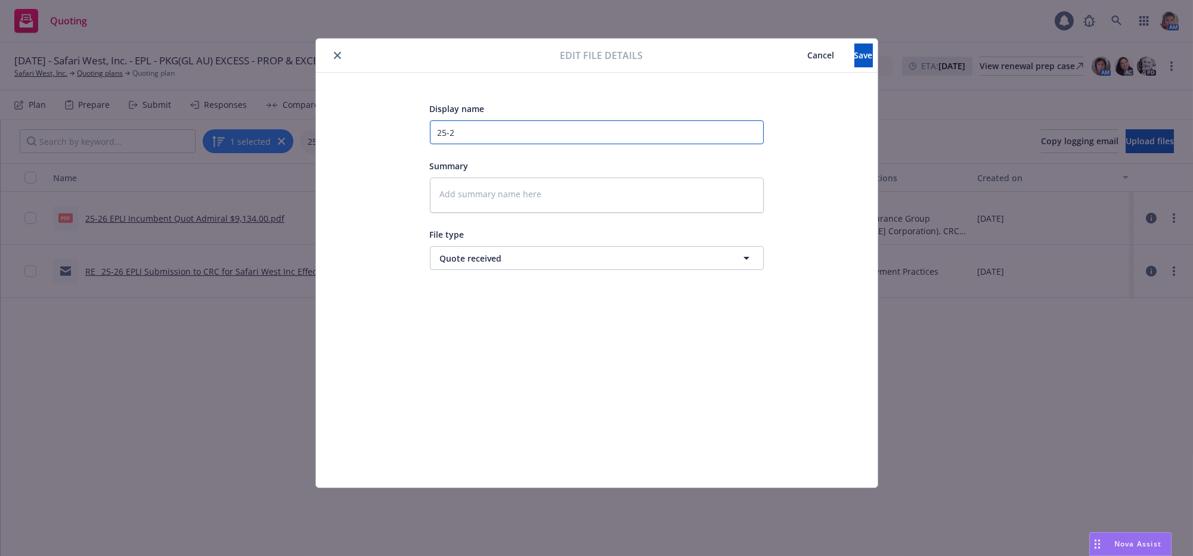
type textarea "x"
type input "25-26"
type textarea "x"
type input "25-26"
type textarea "x"
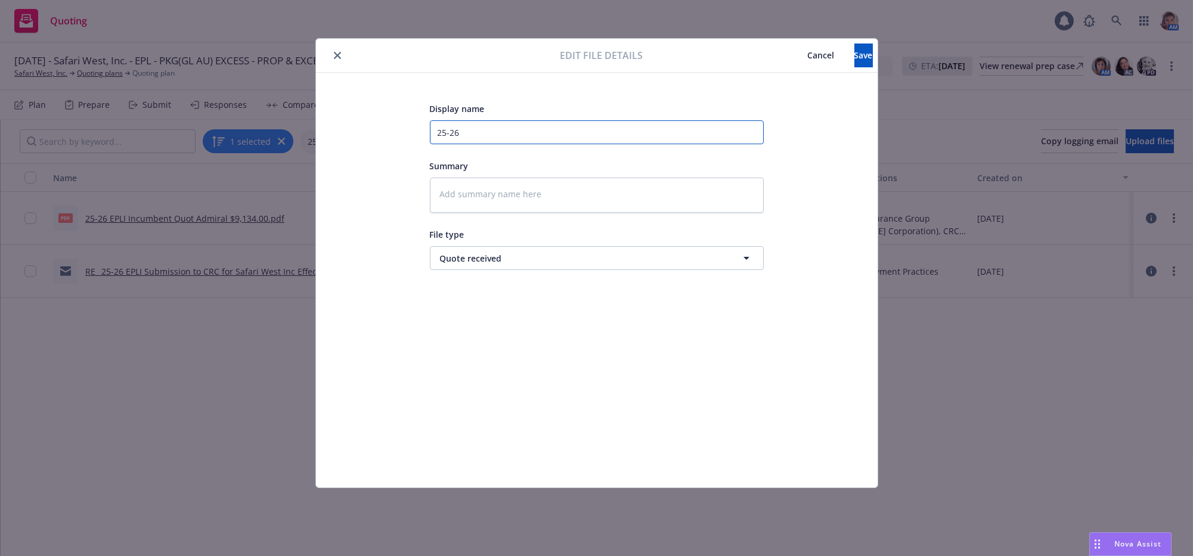
type input "25-26 E"
type textarea "x"
type input "25-26 EP"
type textarea "x"
type input "25-26 EPL"
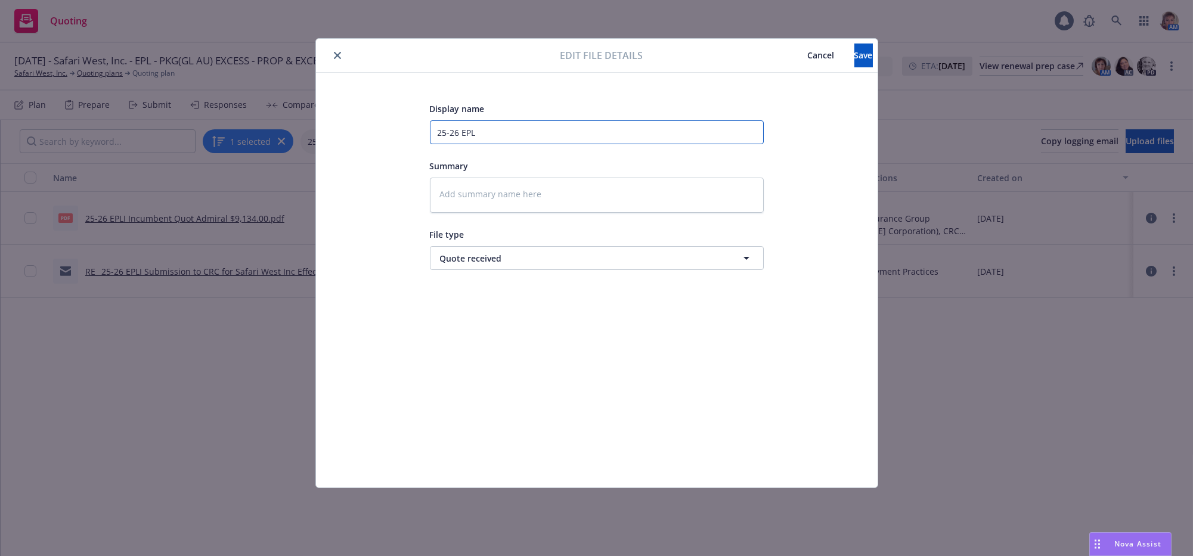
type textarea "x"
type input "25-26 EPLI"
type textarea "x"
type input "25-26 EPLI"
type textarea "x"
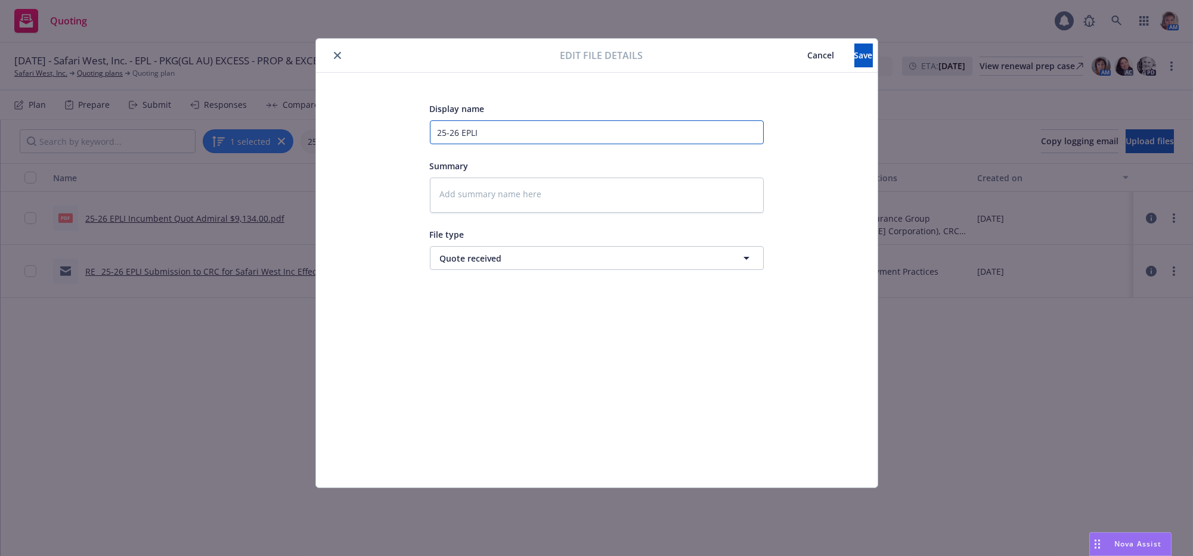
type input "25-26 EPLI q"
type textarea "x"
type input "25-26 EPLI qu"
type textarea "x"
type input "25-26 EPLI quo"
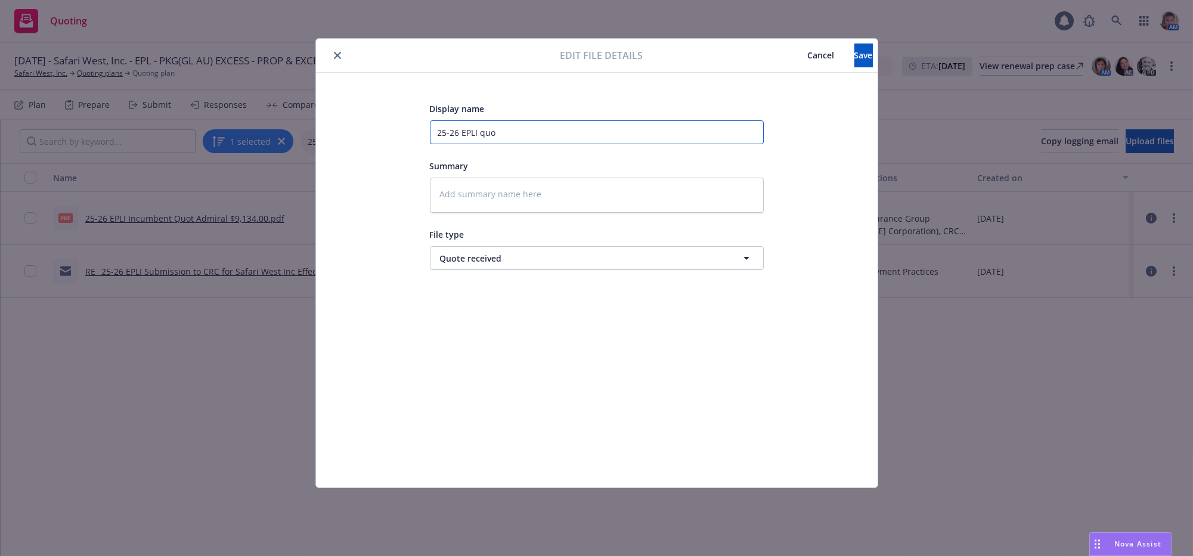
type textarea "x"
type input "25-26 EPLI quot"
type textarea "x"
type input "25-26 EPLI quote"
type textarea "x"
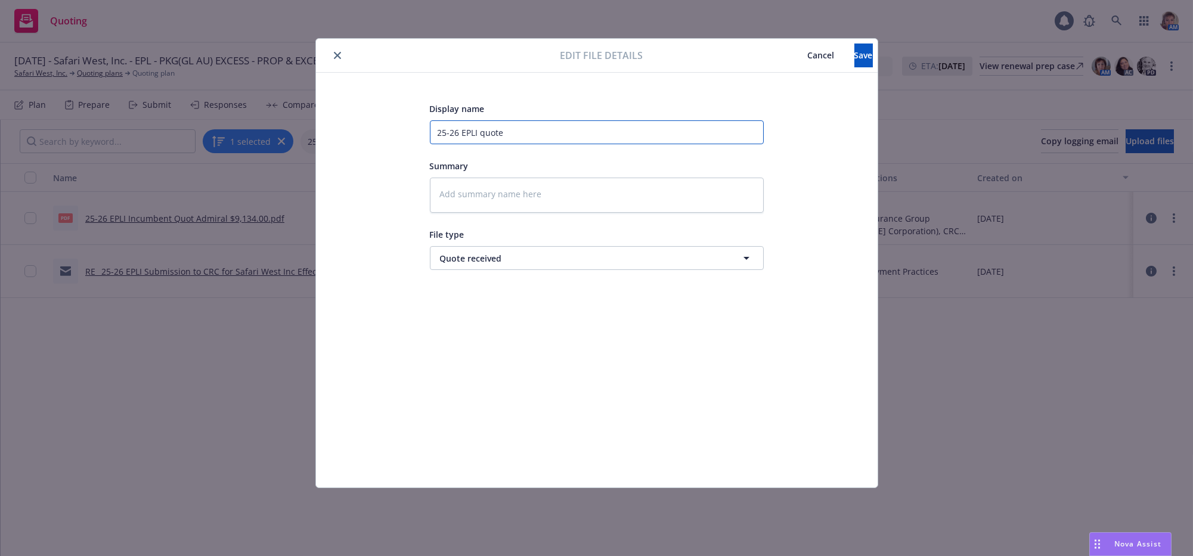
type input "25-26 EPLI quote"
type textarea "x"
type input "25-26 EPLI quote r"
type textarea "x"
type input "25-26 EPLI quote re"
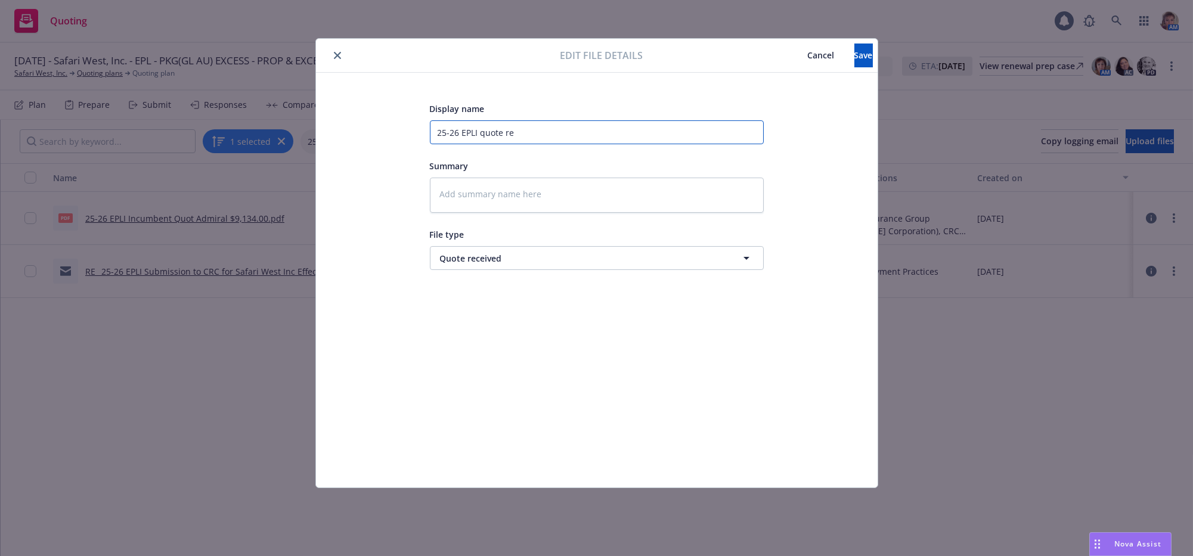
type textarea "x"
type input "25-26 EPLI quote rec"
type textarea "x"
type input "25-26 EPLI quote rece"
type textarea "x"
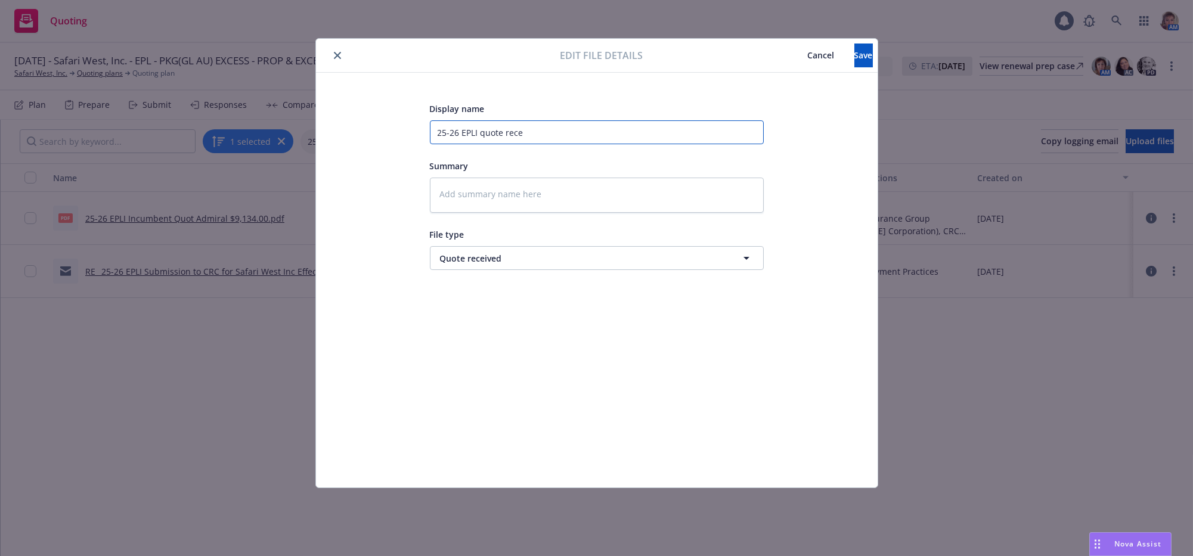
type input "25-26 EPLI quote recei"
type textarea "x"
type input "25-26 EPLI quote receiv"
type textarea "x"
type input "25-26 EPLI quote receive"
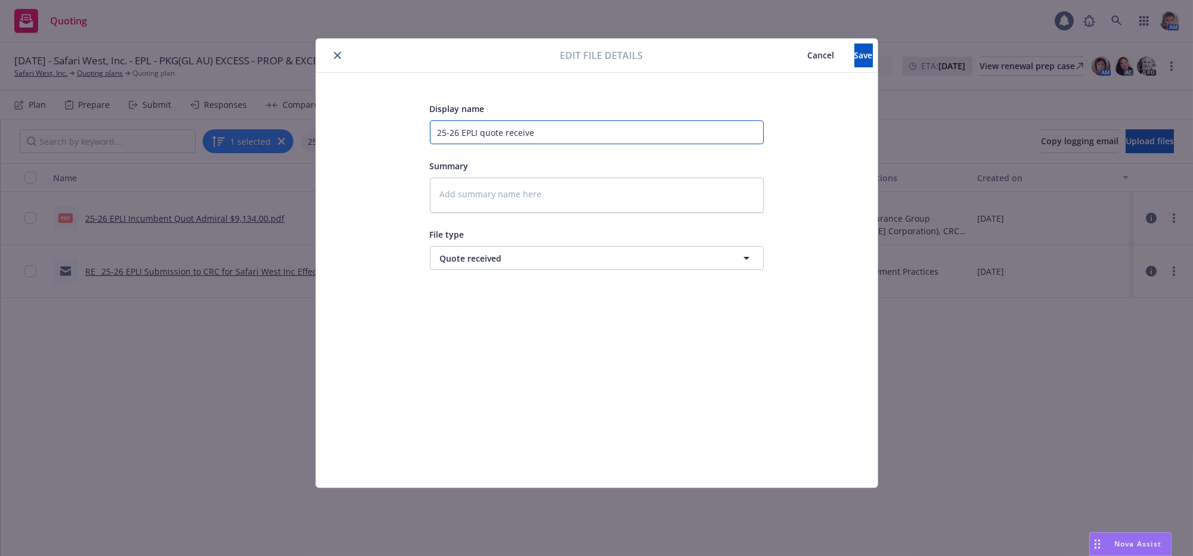
type textarea "x"
type input "25-26 EPLI quote received"
type textarea "x"
type input "25-26 EPLI quote received"
type textarea "x"
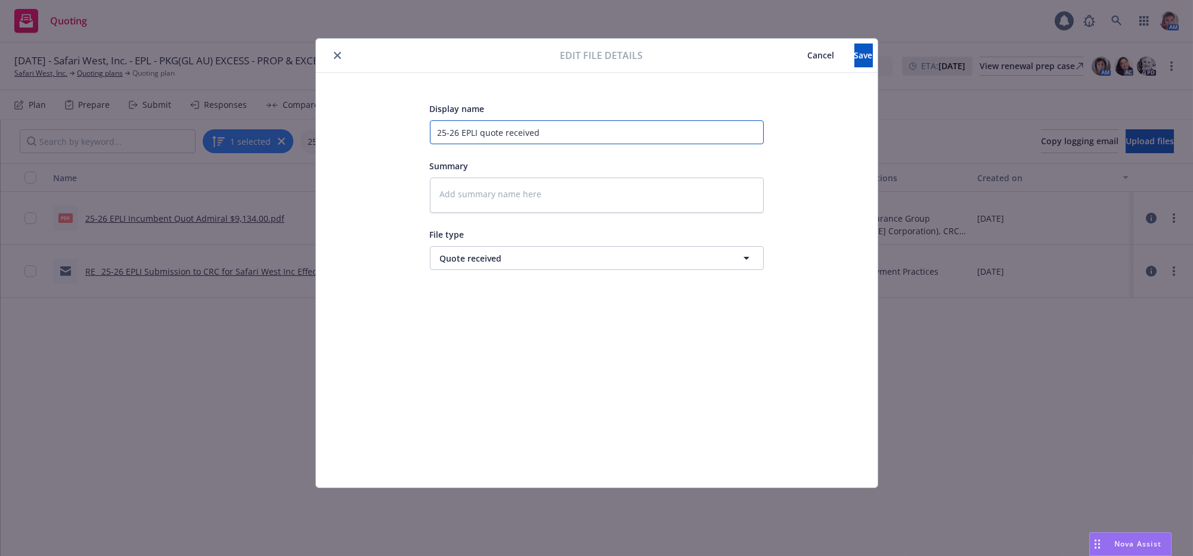
type input "25-26 EPLI quote received f"
type textarea "x"
type input "25-26 EPLI quote received fr"
type textarea "x"
type input "25-26 EPLI quote received fro"
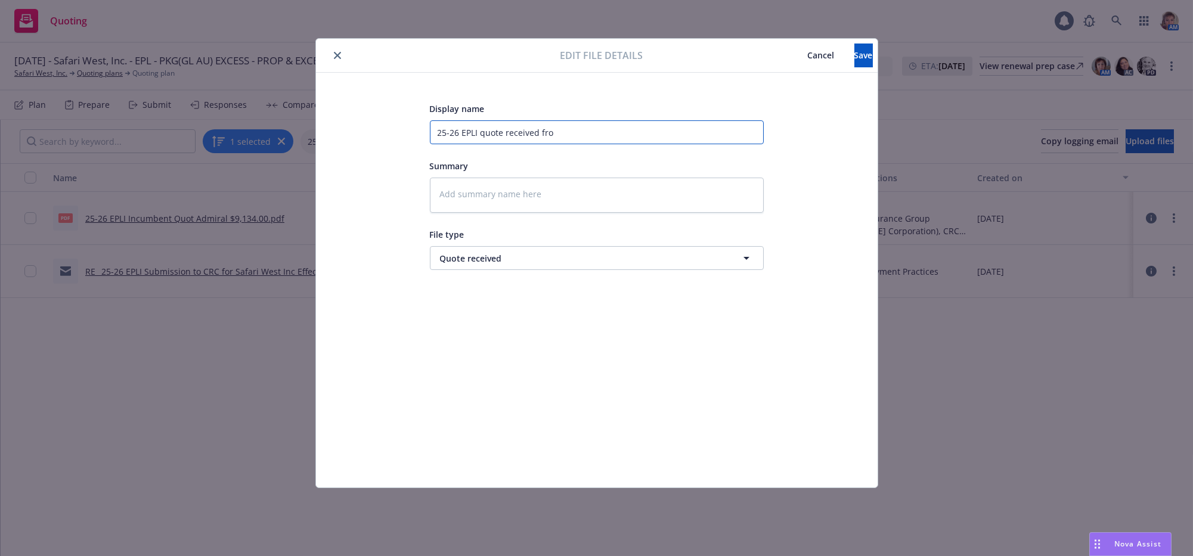
type textarea "x"
type input "25-26 EPLI quote received from"
type textarea "x"
type input "25-26 EPLI quote received from C"
type textarea "x"
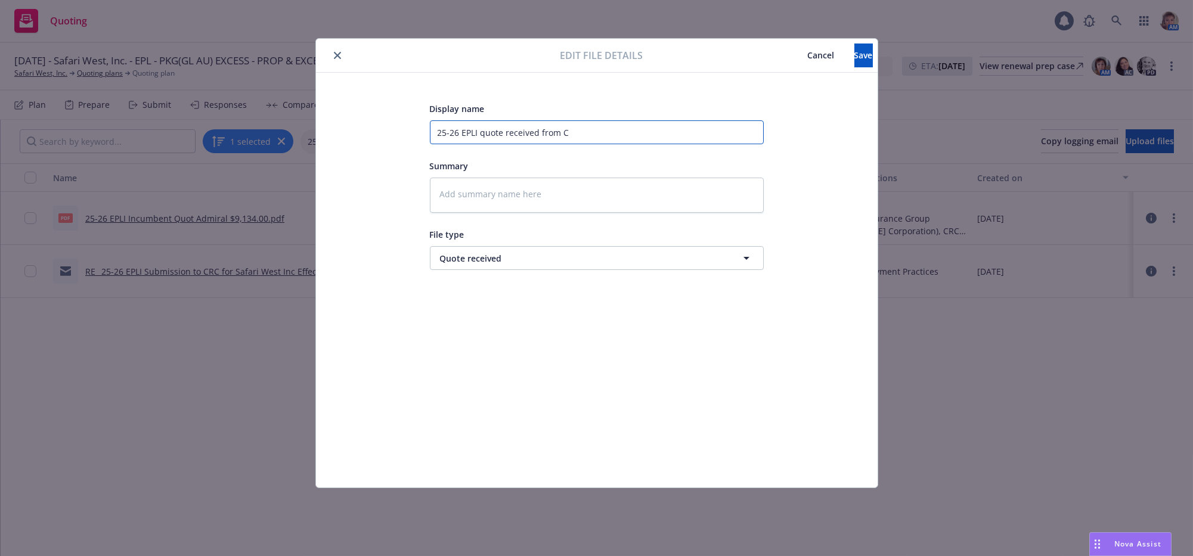
type input "25-26 EPLI quote received from CR"
type textarea "x"
type input "25-26 EPLI quote received from CRC"
type textarea "x"
type input "25-26 EPLI quote received from CRC"
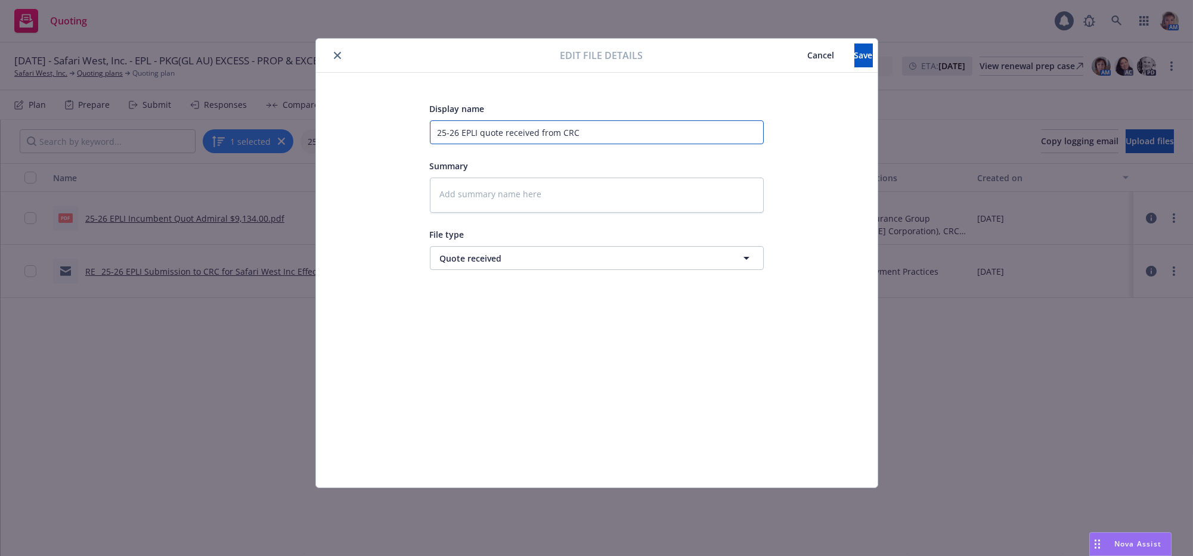
type textarea "x"
type input "25-26 EPLI quote received from CRC A"
type textarea "x"
type input "25-26 EPLI quote received from CRC Ad"
type textarea "x"
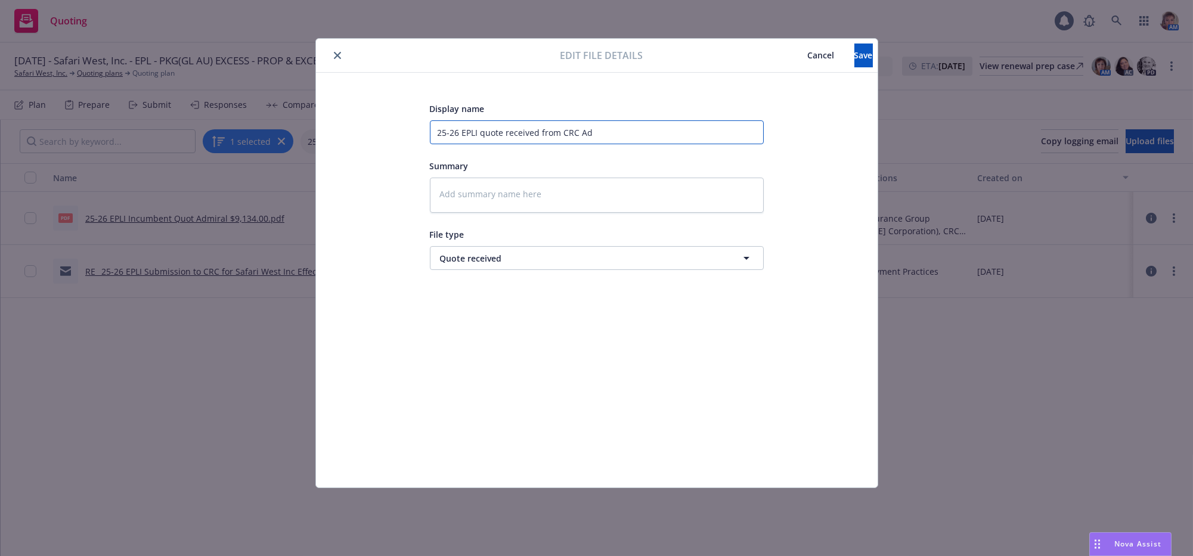
type input "25-26 EPLI quote received from CRC Adm"
type textarea "x"
type input "25-26 EPLI quote received from CRC Admi"
type textarea "x"
type input "25-26 EPLI quote received from CRC Admir"
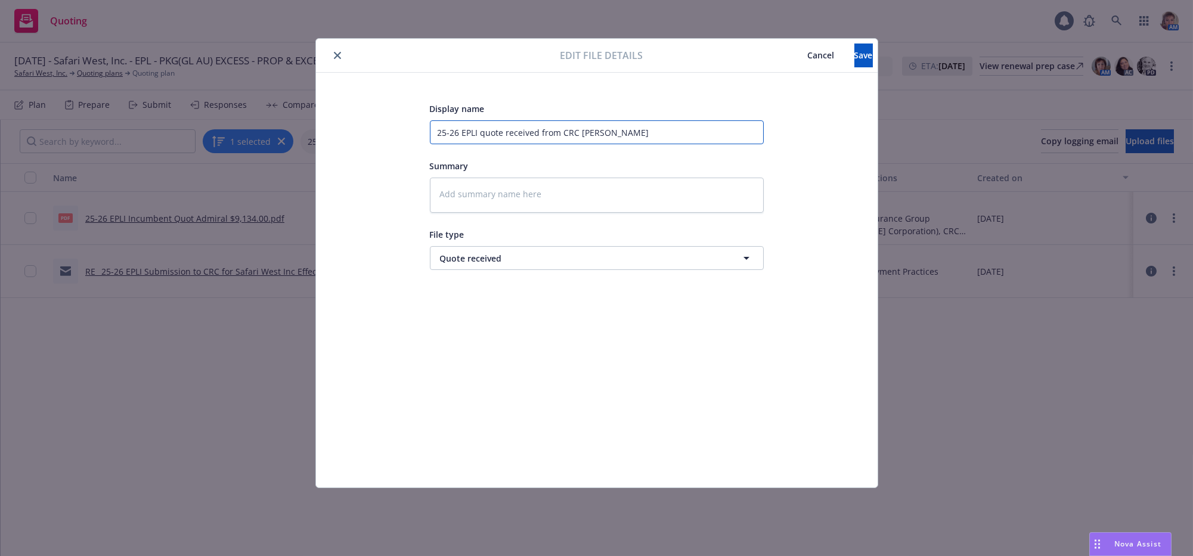
type textarea "x"
type input "25-26 EPLI quote received from CRC Admira"
type textarea "x"
type input "25-26 EPLI quote received from CRC Admiral"
type textarea "x"
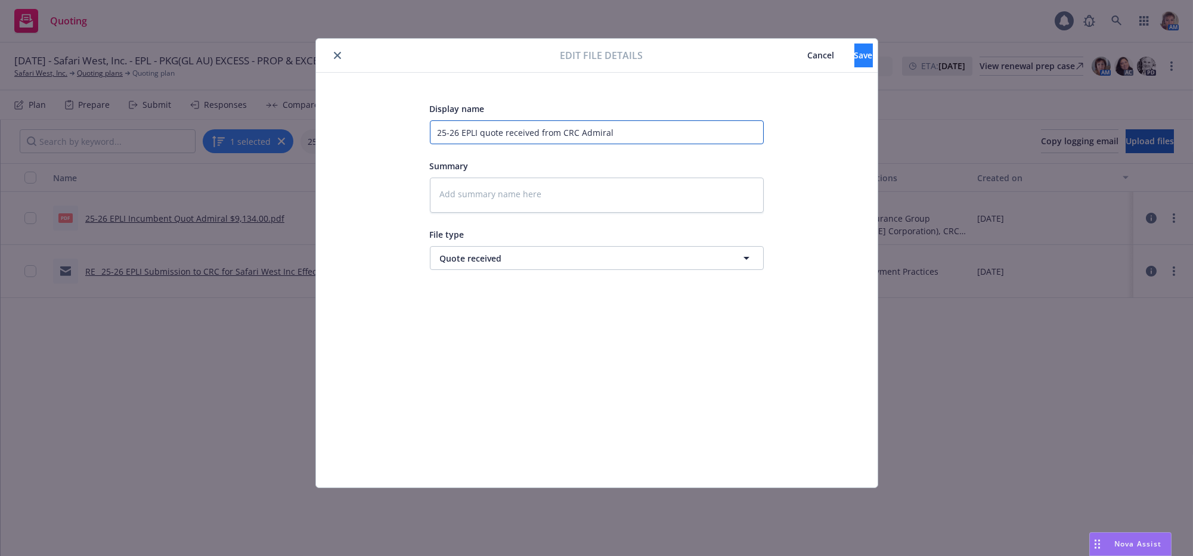
type input "25-26 EPLI quote received from CRC Admiral"
click at [866, 66] on button "Save" at bounding box center [863, 56] width 18 height 24
type textarea "x"
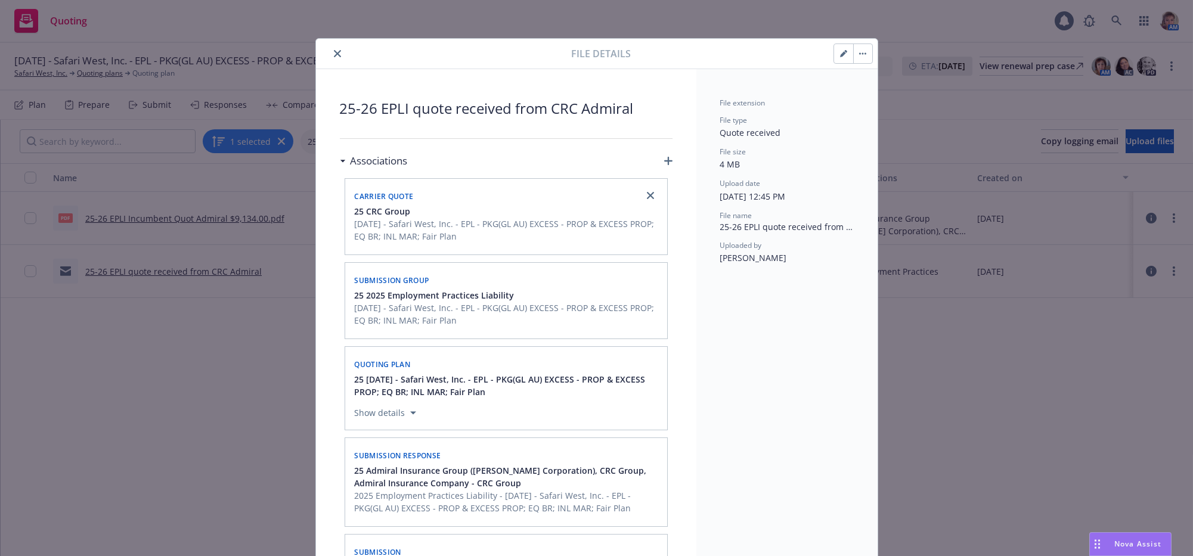
click at [335, 53] on icon "close" at bounding box center [337, 53] width 7 height 7
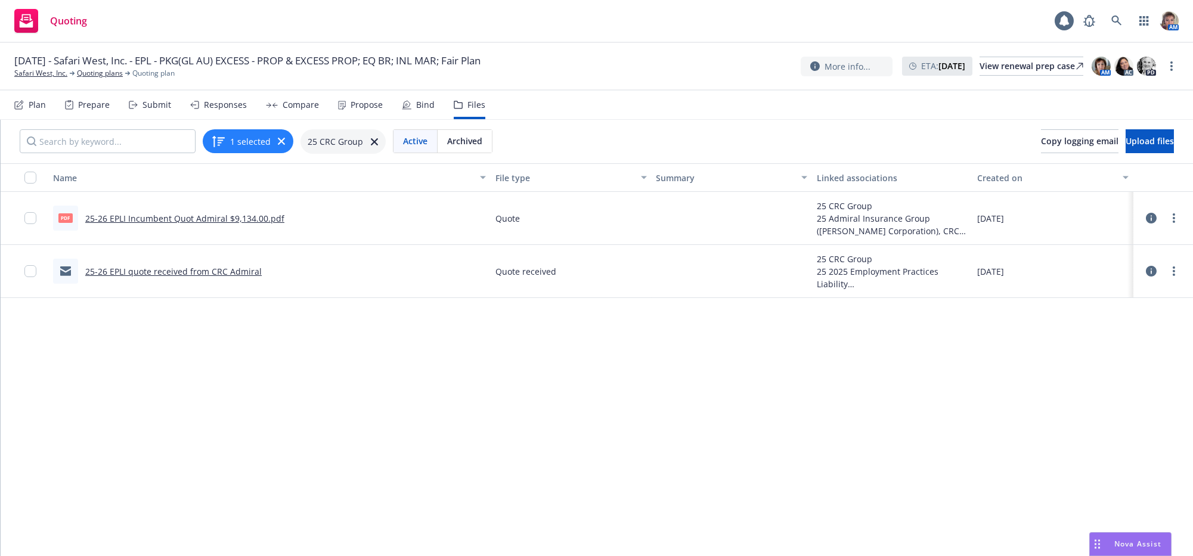
click at [499, 416] on div "Name File type Summary Linked associations Created on pdf 25-26 EPLI Incumbent …" at bounding box center [597, 353] width 1193 height 381
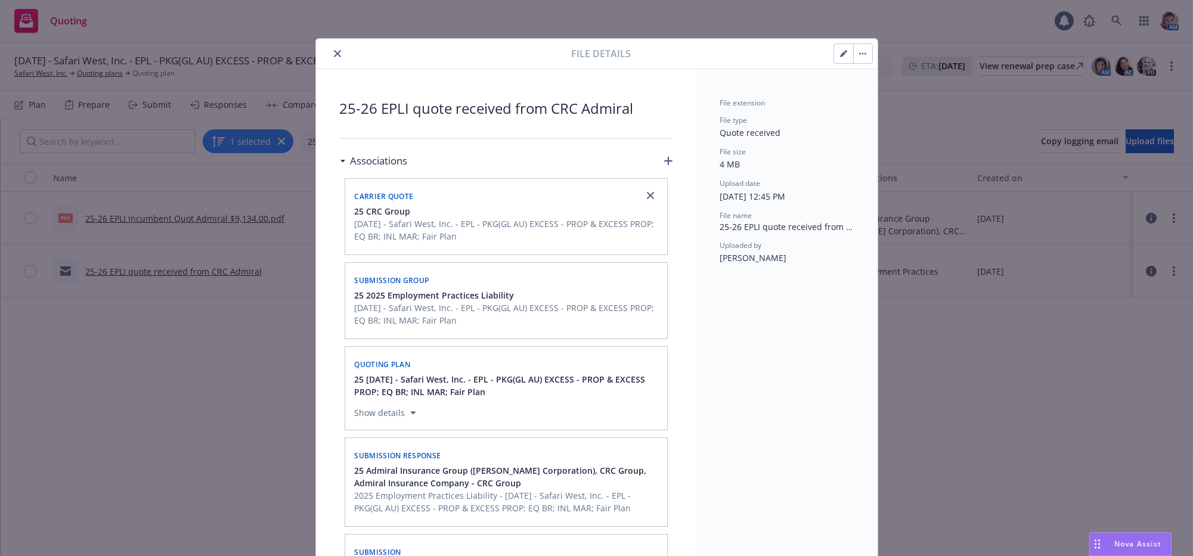
click at [338, 58] on button "close" at bounding box center [337, 54] width 14 height 14
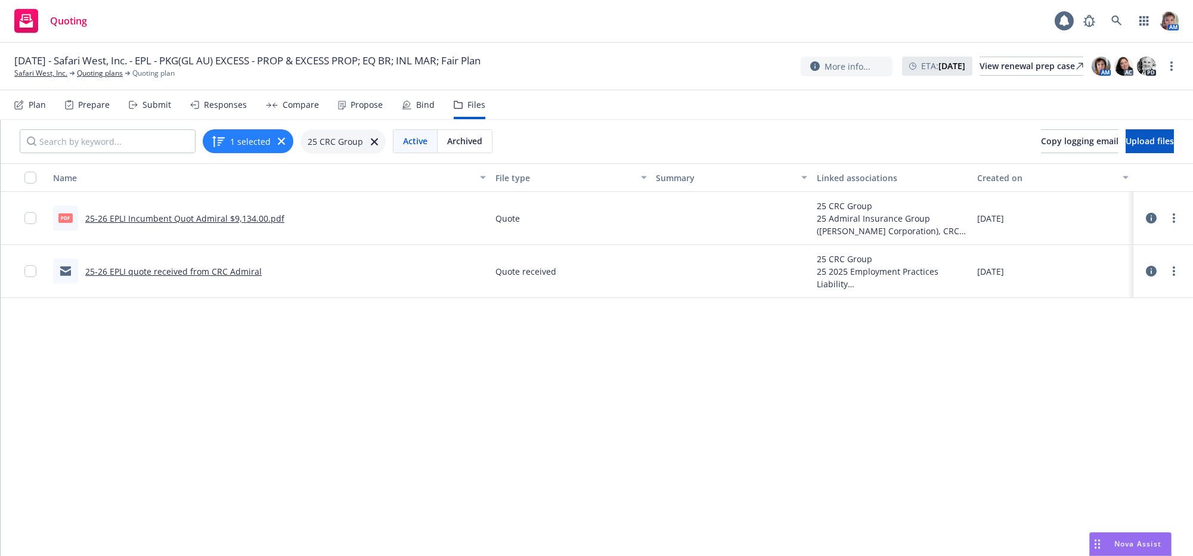
click at [736, 429] on div "Name File type Summary Linked associations Created on pdf 25-26 EPLI Incumbent …" at bounding box center [597, 353] width 1193 height 381
click at [411, 110] on icon at bounding box center [407, 105] width 10 height 10
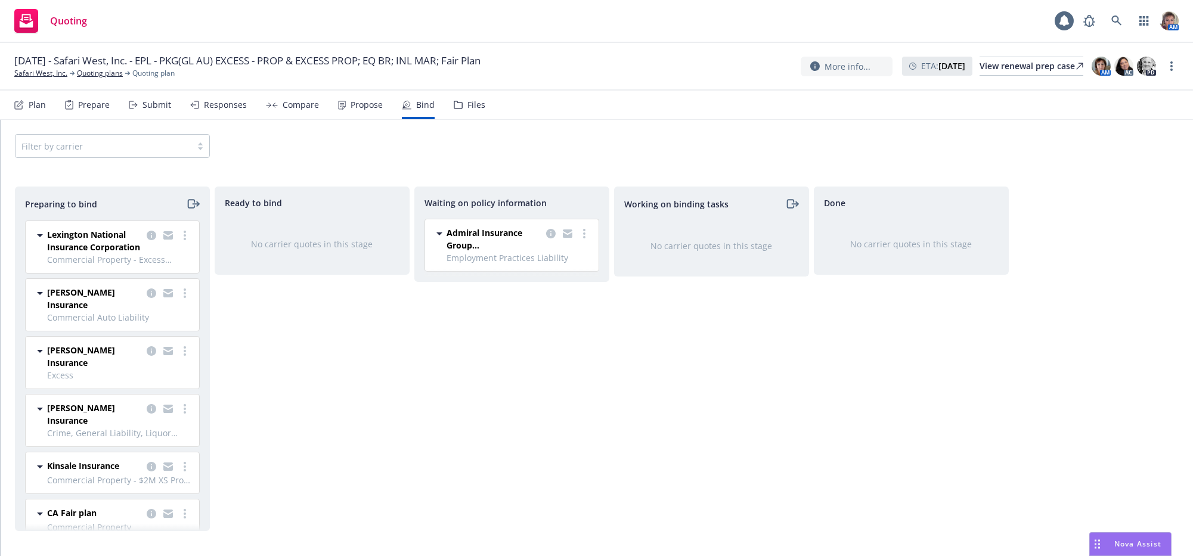
click at [720, 446] on div "Working on binding tasks No carrier quotes in this stage" at bounding box center [711, 359] width 195 height 345
click at [165, 158] on div "Filter by carrier" at bounding box center [112, 146] width 195 height 24
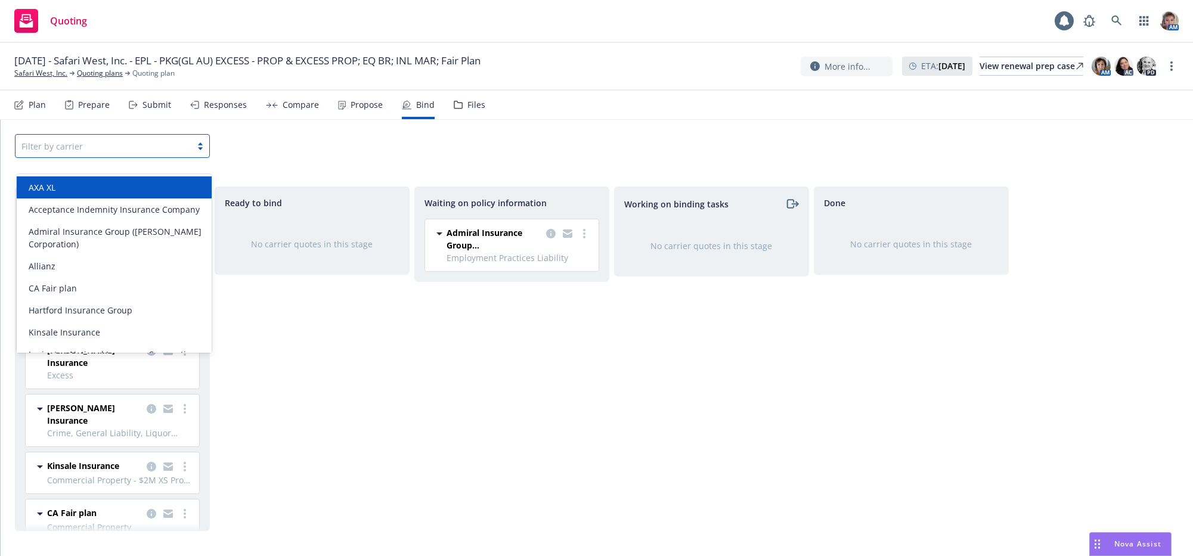
click at [152, 187] on div "AXA XL" at bounding box center [114, 187] width 181 height 13
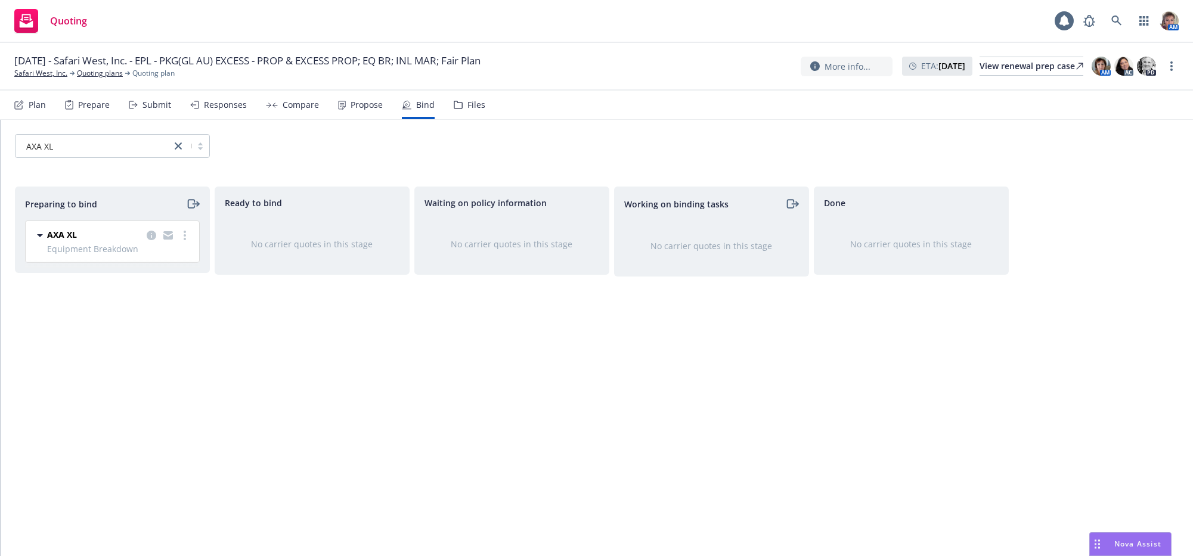
click at [191, 221] on div "Preparing to bind" at bounding box center [113, 203] width 194 height 33
click at [191, 211] on icon "moveRight" at bounding box center [193, 204] width 14 height 14
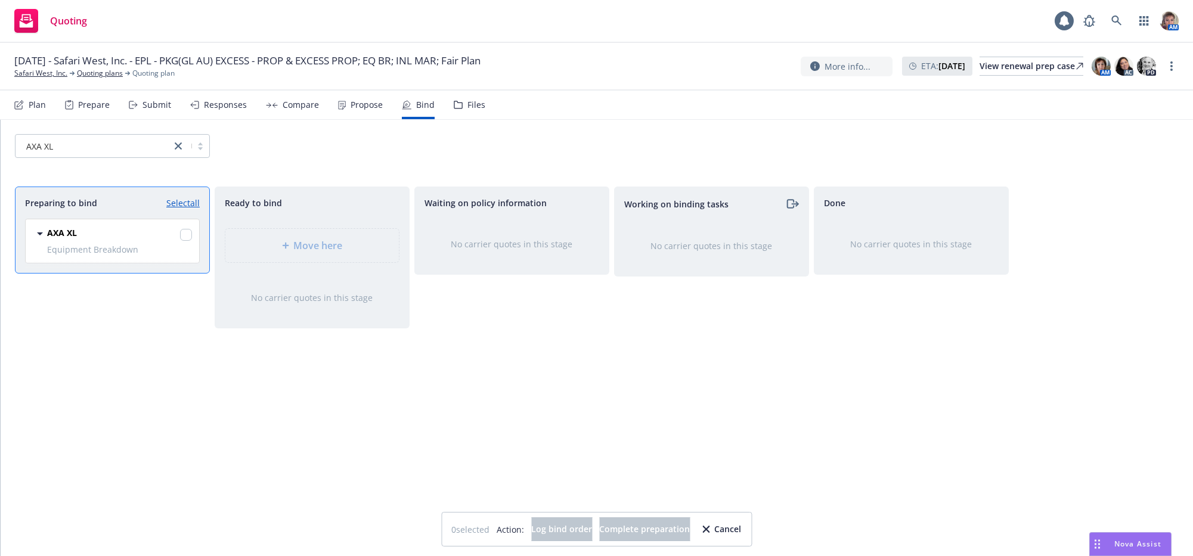
click at [193, 248] on div "AXA XL Equipment Breakdown 08/15/2025 - 08/15/2026 Thursday, August 14, 2025 at…" at bounding box center [113, 241] width 174 height 44
click at [189, 241] on input "checkbox" at bounding box center [186, 235] width 12 height 12
checkbox input "true"
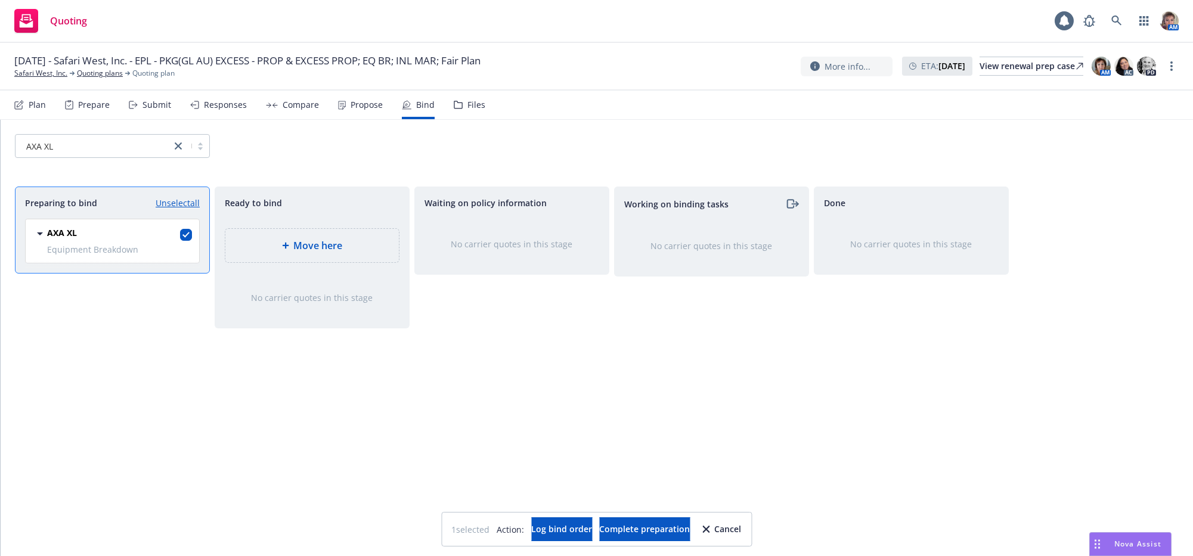
click at [312, 262] on div "Move here" at bounding box center [312, 245] width 174 height 33
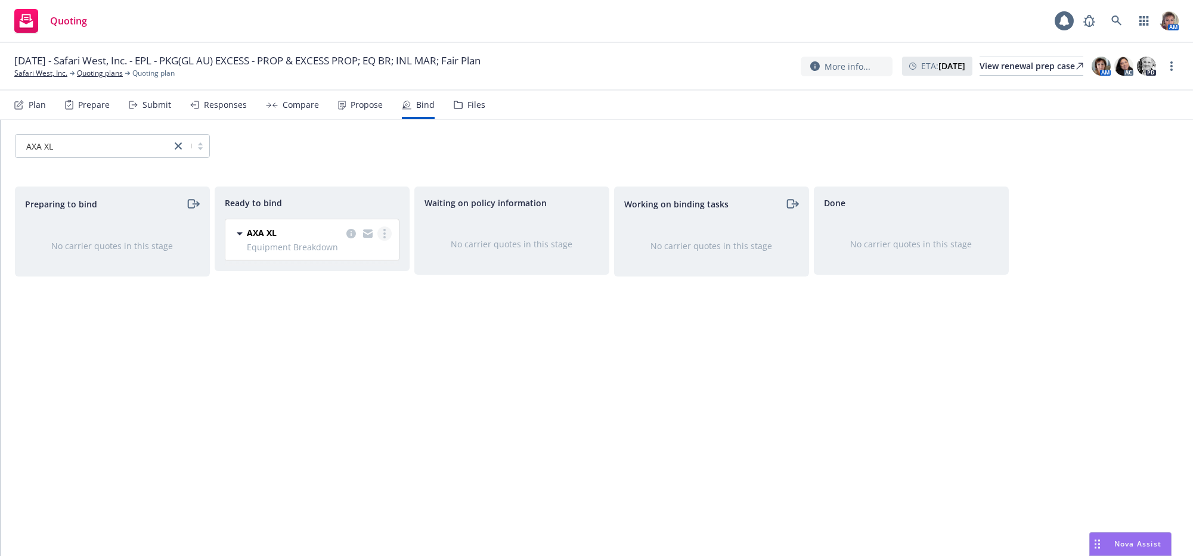
click at [388, 241] on link "more" at bounding box center [384, 234] width 14 height 14
click at [367, 276] on span "Log bind order" at bounding box center [327, 270] width 88 height 11
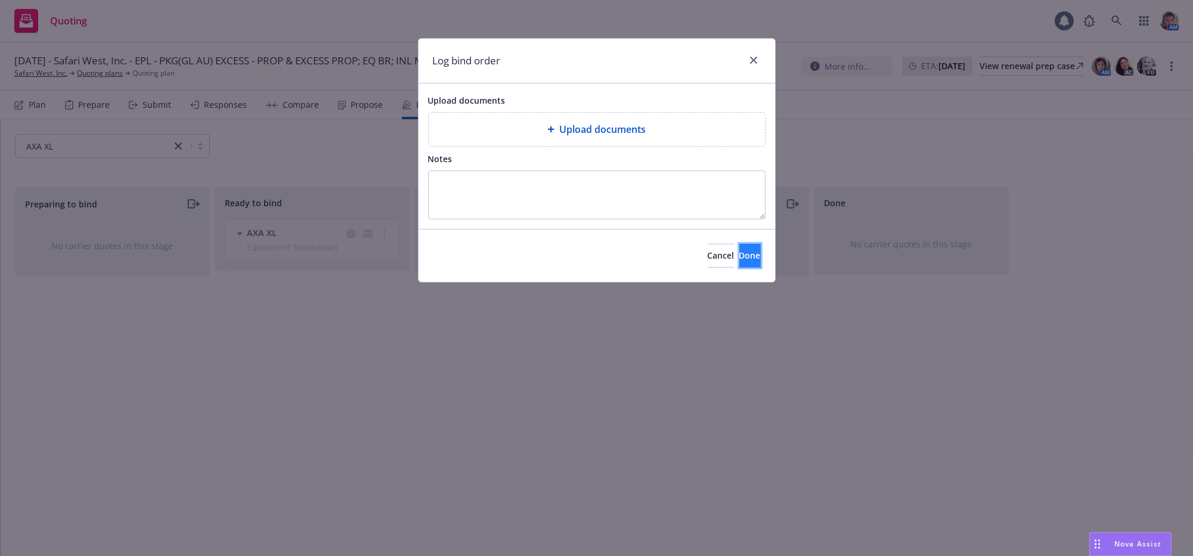
click at [739, 261] on span "Done" at bounding box center [749, 255] width 21 height 11
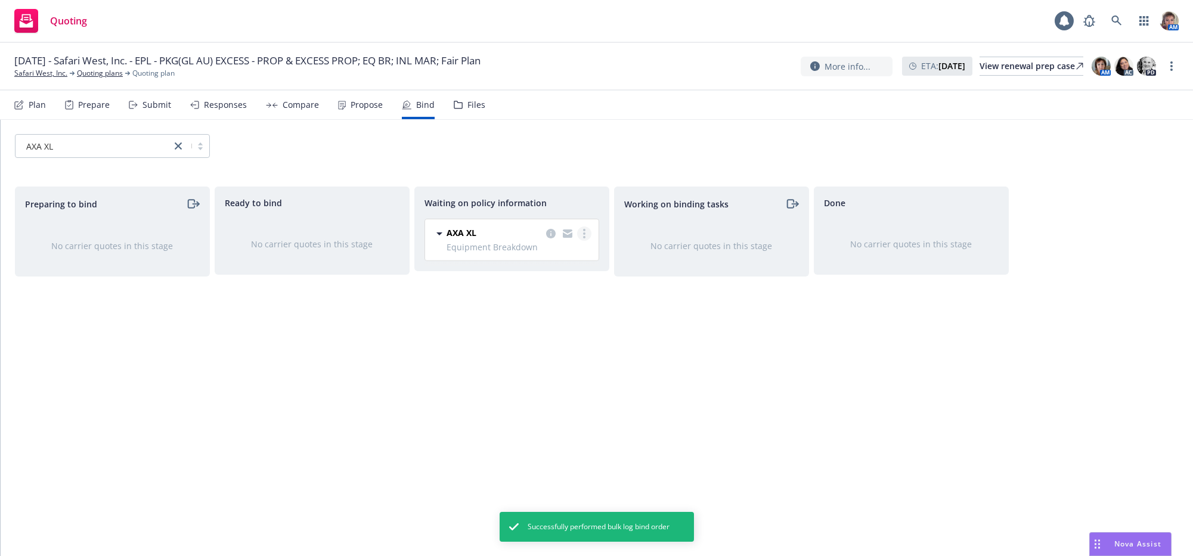
click at [583, 239] on icon "more" at bounding box center [584, 234] width 2 height 10
click at [537, 374] on link "Copy logging email" at bounding box center [537, 367] width 108 height 24
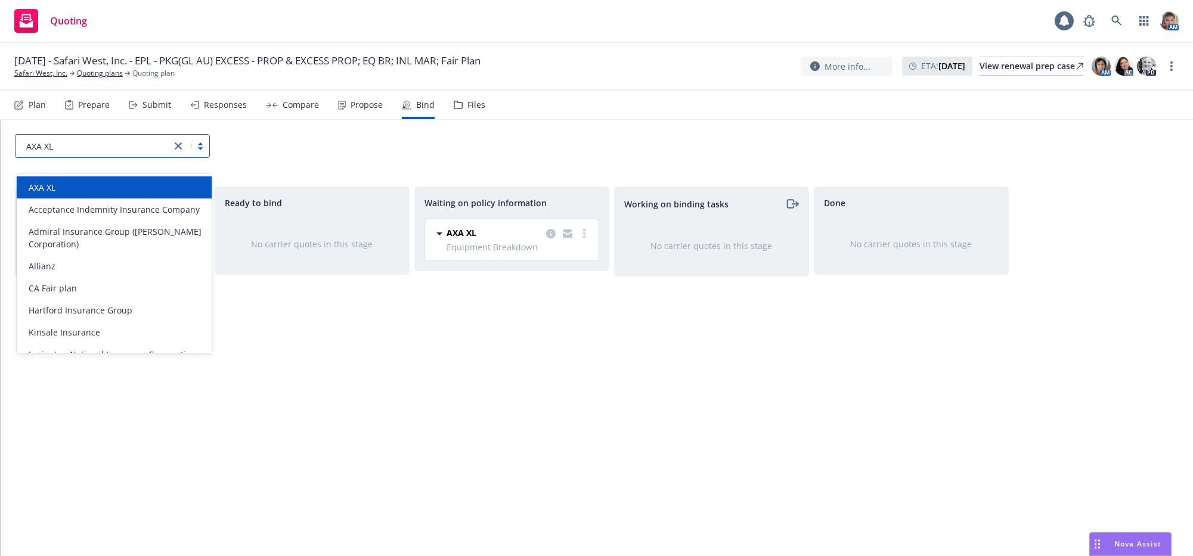
click at [182, 153] on link "close" at bounding box center [178, 146] width 14 height 14
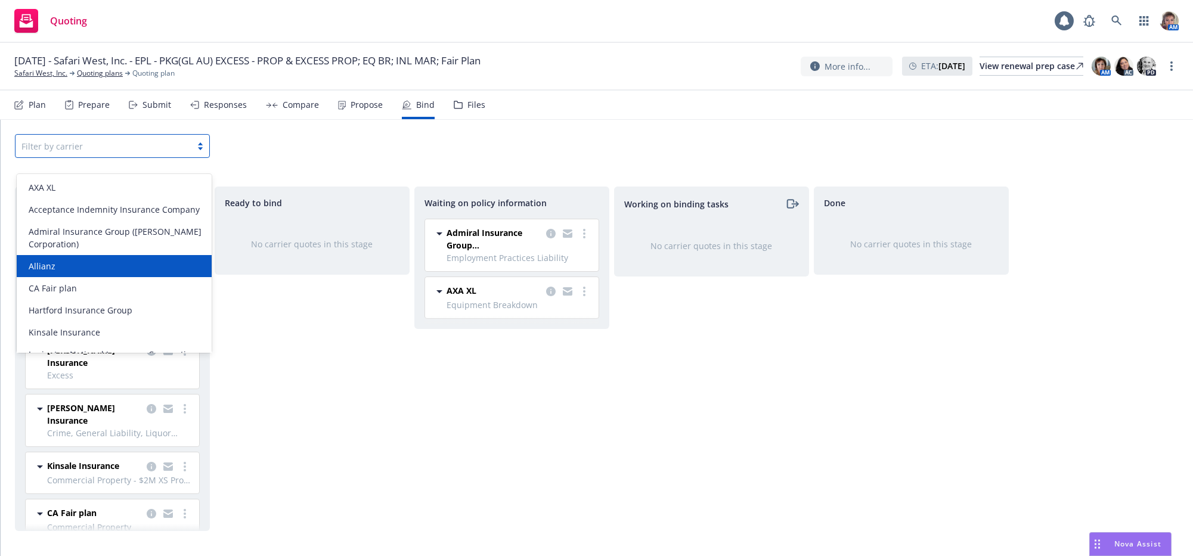
click at [182, 273] on div "Allianz" at bounding box center [114, 266] width 181 height 13
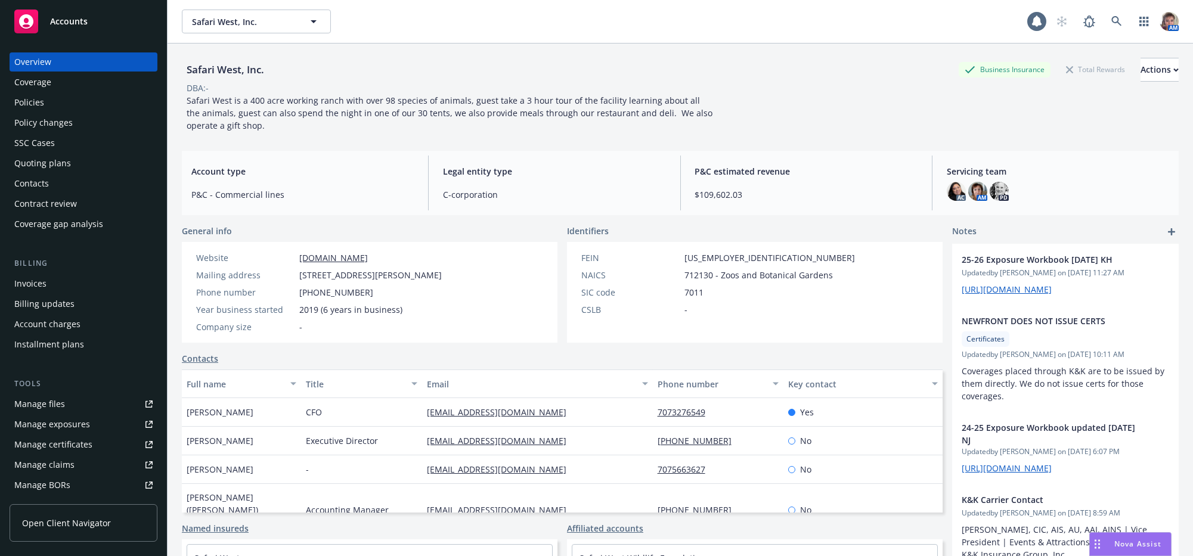
click at [88, 414] on link "Manage files" at bounding box center [84, 404] width 148 height 19
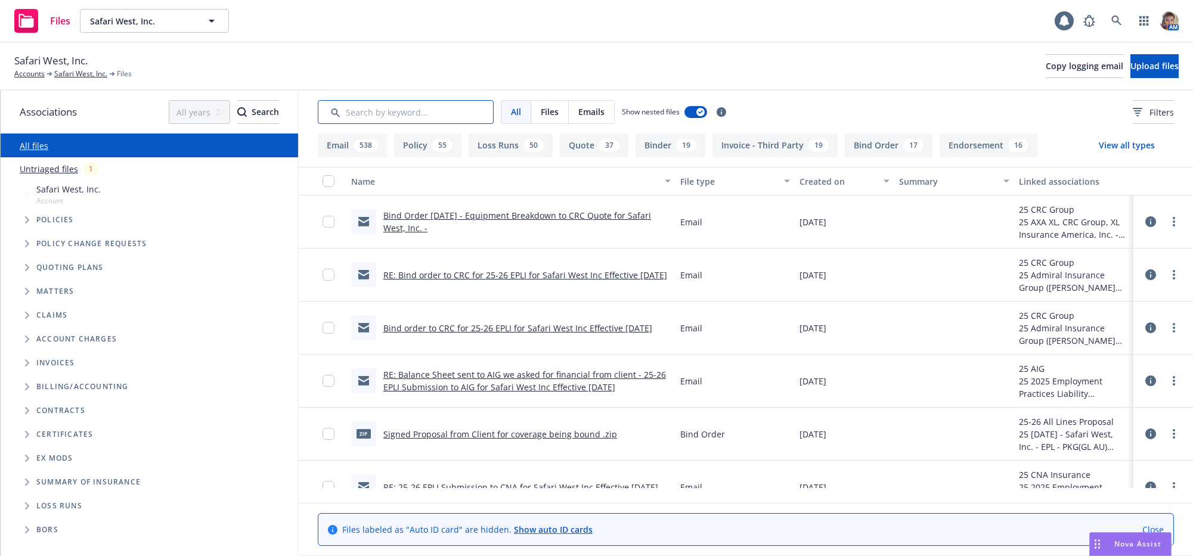
click at [408, 116] on input "Search by keyword..." at bounding box center [406, 112] width 176 height 24
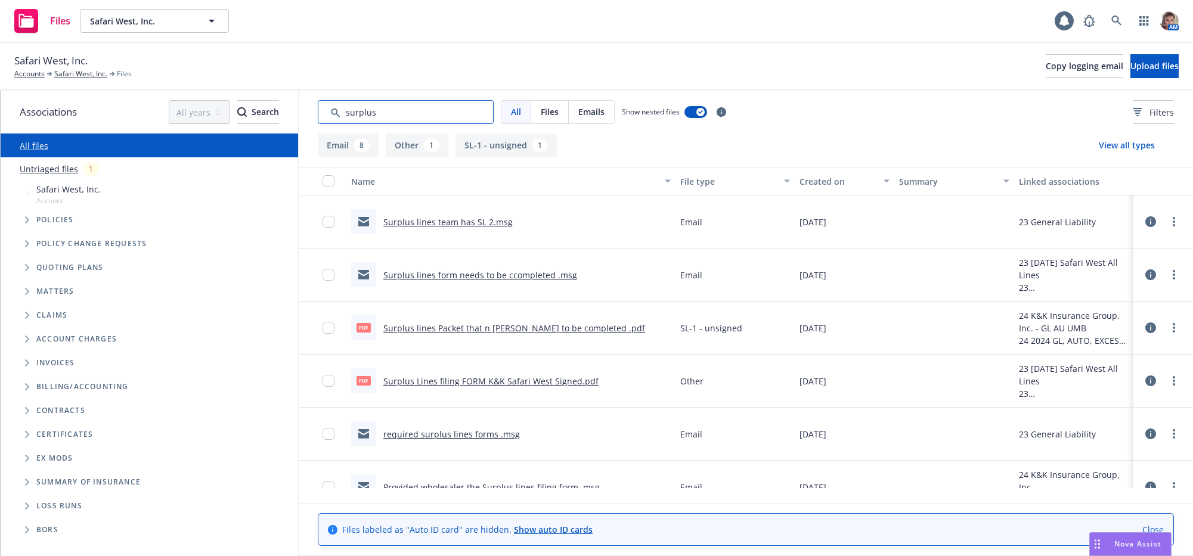
type input "surplus"
click at [469, 228] on link "Surplus lines team has SL 2.msg" at bounding box center [447, 221] width 129 height 11
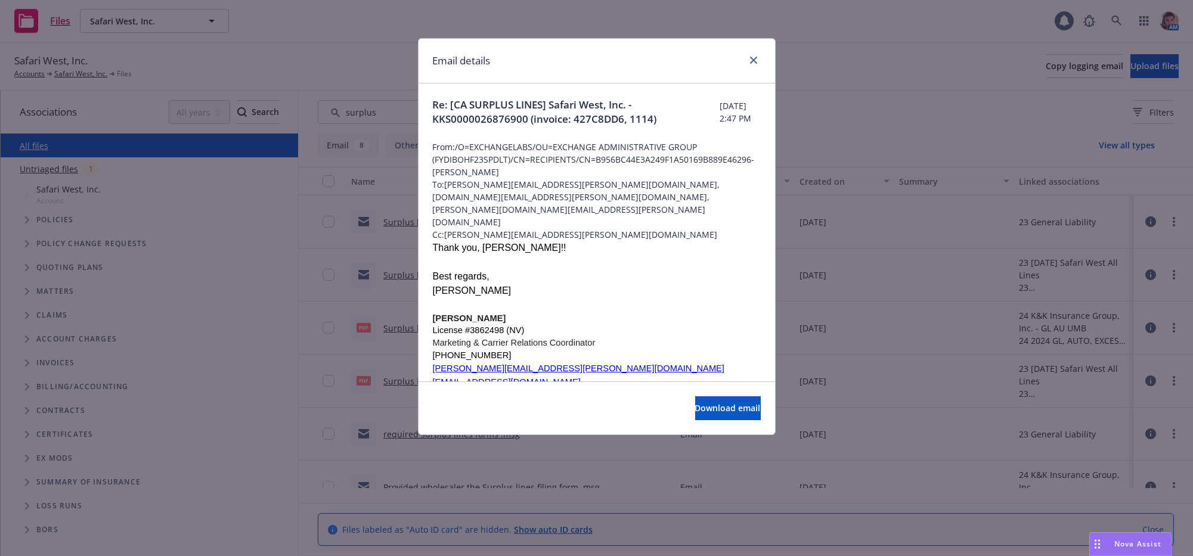
click at [705, 298] on div at bounding box center [597, 305] width 328 height 14
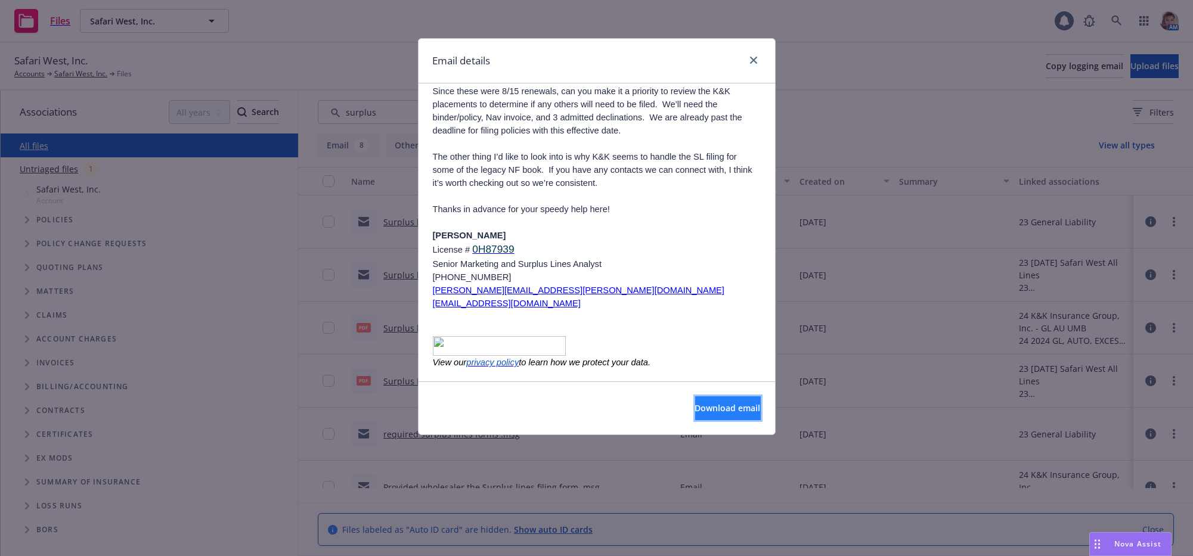
click at [735, 414] on span "Download email" at bounding box center [728, 408] width 66 height 11
click at [750, 64] on icon "close" at bounding box center [753, 60] width 7 height 7
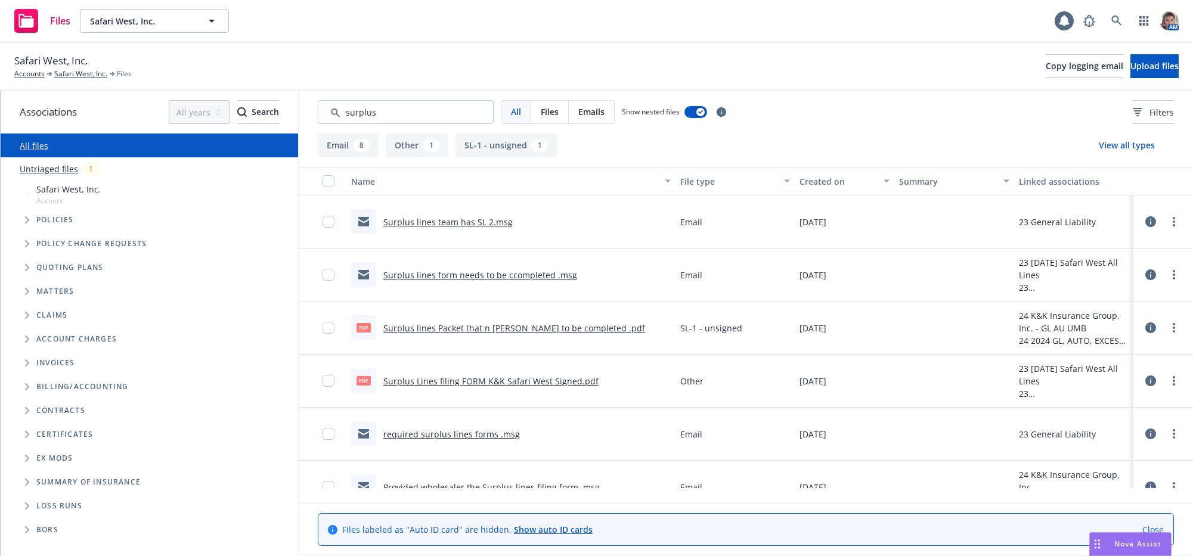
click at [494, 387] on link "Surplus Lines filing FORM K&K Safari West Signed.pdf" at bounding box center [490, 381] width 215 height 11
click at [479, 281] on link "Surplus lines form needs to be ccompleted .msg" at bounding box center [480, 275] width 194 height 11
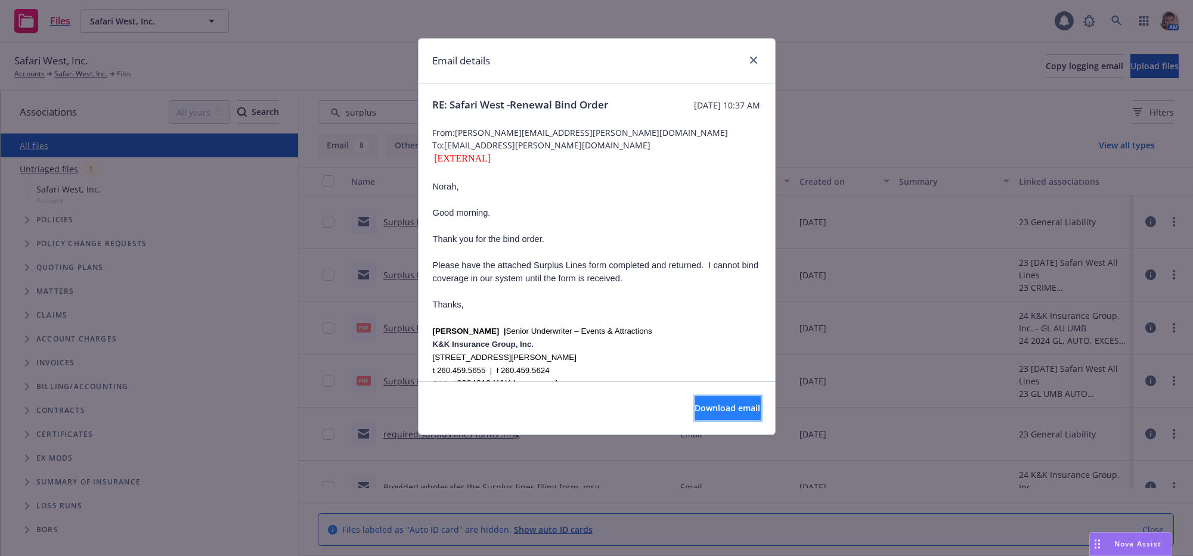
click at [722, 406] on button "Download email" at bounding box center [728, 409] width 66 height 24
drag, startPoint x: 747, startPoint y: 66, endPoint x: 744, endPoint y: 73, distance: 7.5
click at [747, 66] on link "close" at bounding box center [754, 60] width 14 height 14
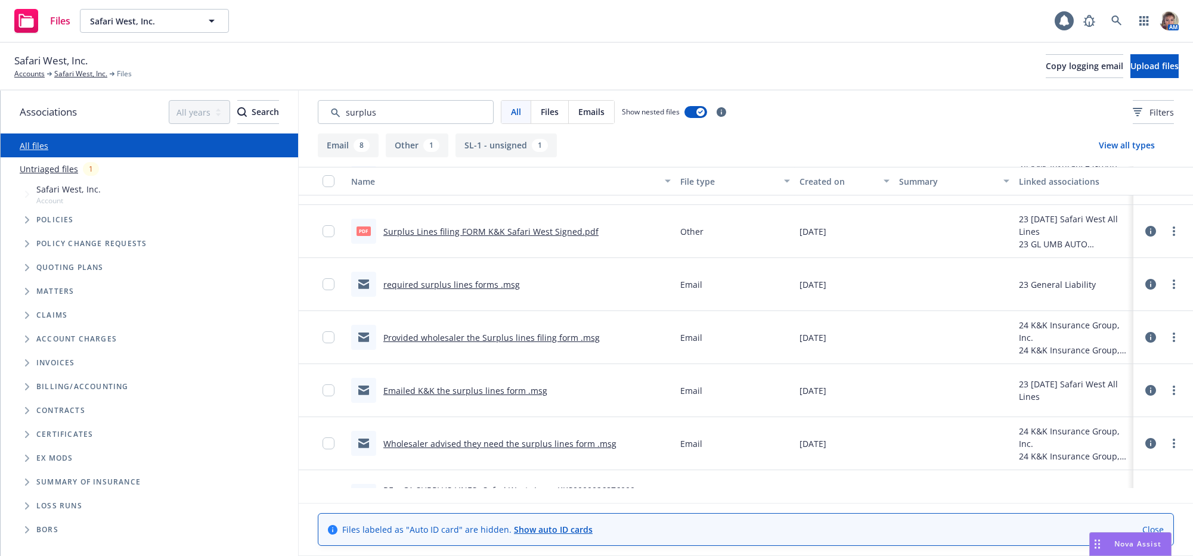
scroll to position [169, 0]
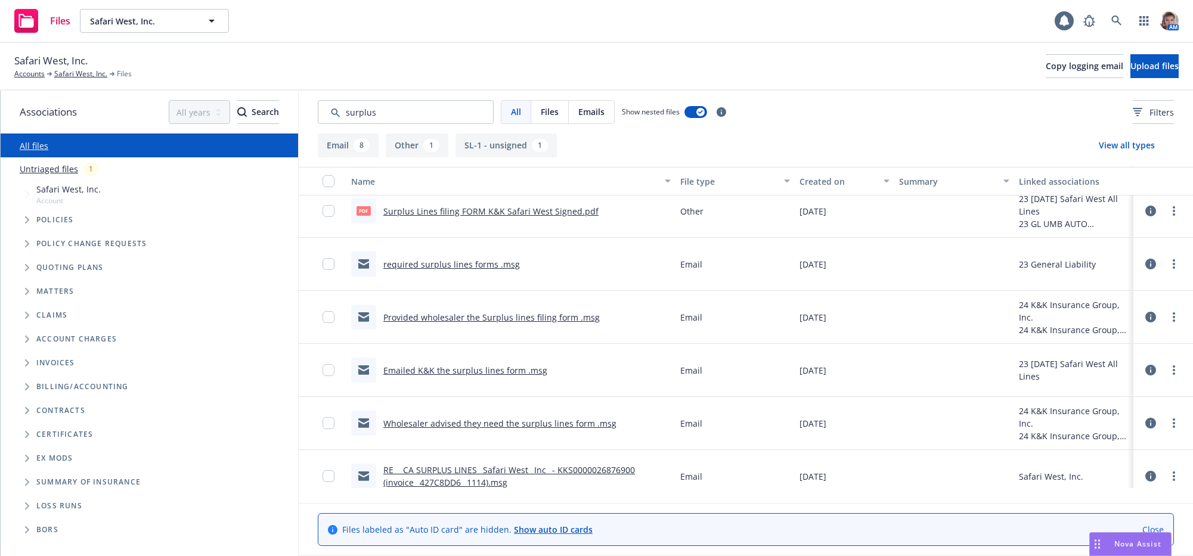
click at [466, 323] on link "Provided wholesaler the Surplus lines filing form .msg" at bounding box center [491, 317] width 216 height 11
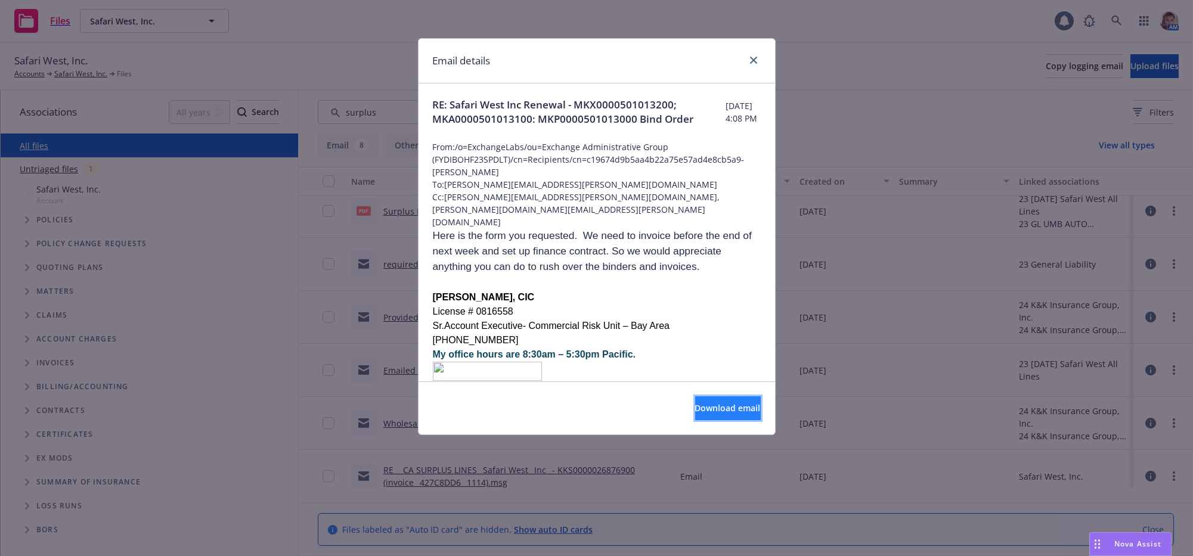
click at [695, 414] on span "Download email" at bounding box center [728, 408] width 66 height 11
click at [753, 59] on icon "close" at bounding box center [753, 60] width 7 height 7
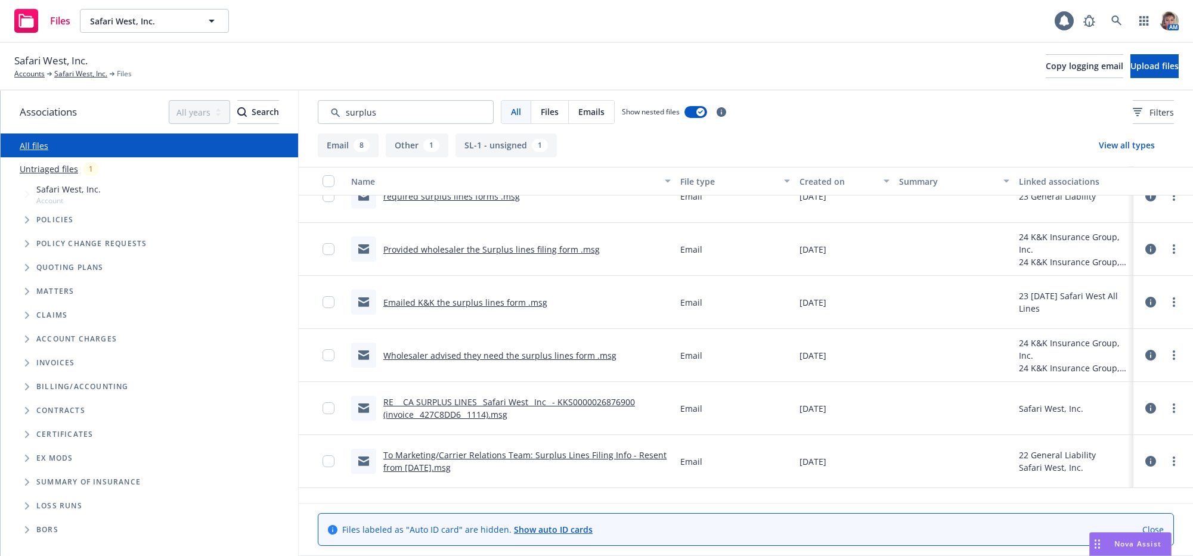
scroll to position [252, 0]
click at [563, 418] on div "RE_ _CA SURPLUS LINES_ Safari West_ Inc_ - KKS0000026876900 (invoice_ 427C8DD6_…" at bounding box center [526, 408] width 287 height 25
click at [563, 415] on link "RE_ _CA SURPLUS LINES_ Safari West_ Inc_ - KKS0000026876900 (invoice_ 427C8DD6_…" at bounding box center [509, 409] width 252 height 24
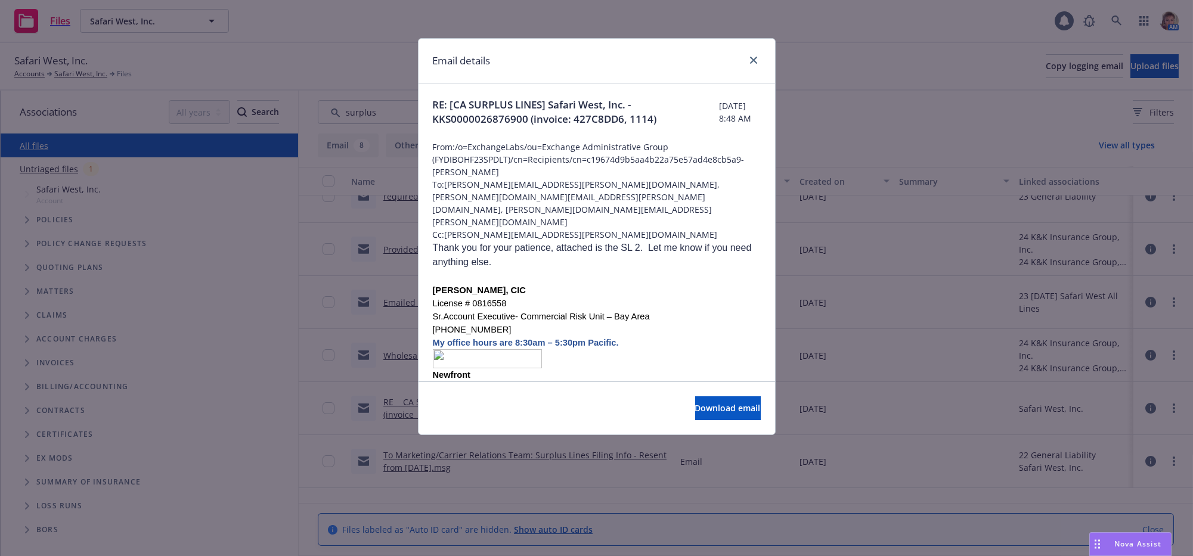
click at [693, 336] on p "My office hours are 8:30am – 5:30pm Pacific." at bounding box center [597, 342] width 328 height 13
click at [728, 407] on button "Download email" at bounding box center [728, 409] width 66 height 24
click at [747, 67] on link "close" at bounding box center [754, 60] width 14 height 14
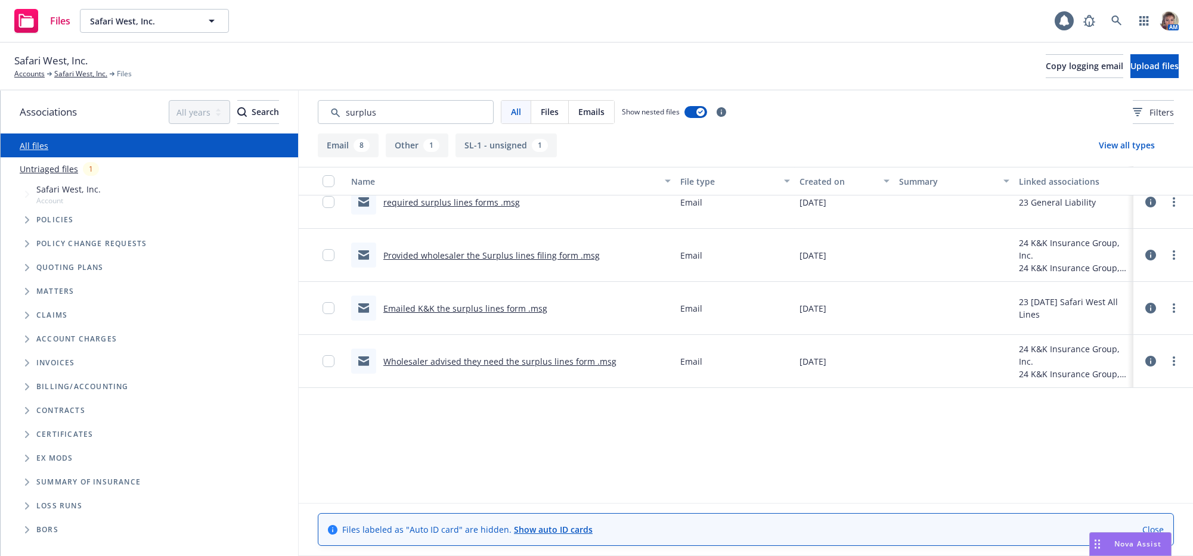
scroll to position [0, 0]
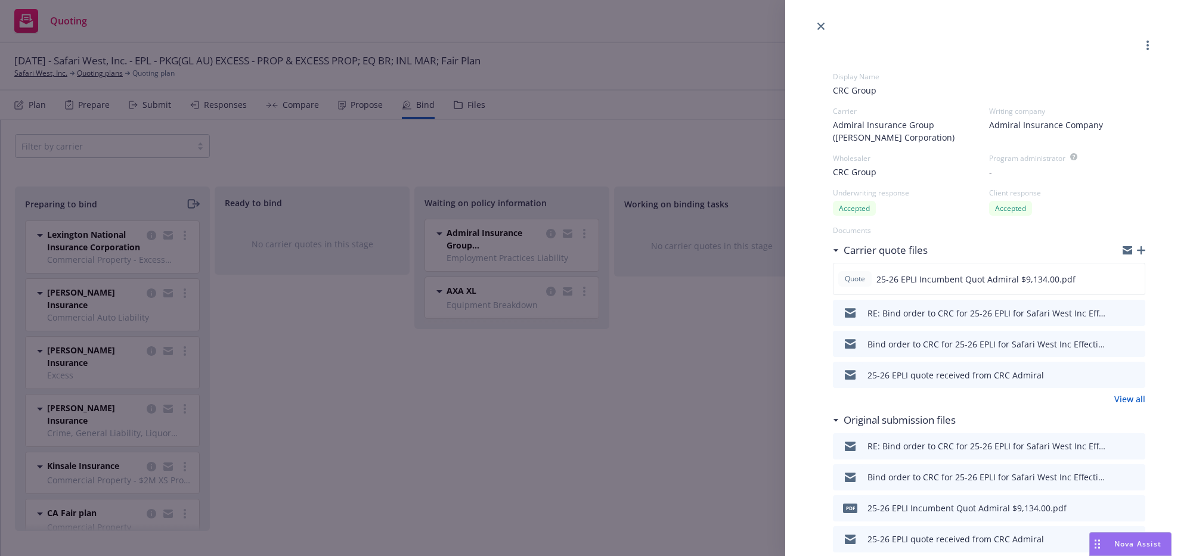
select select "CA"
click at [308, 368] on div "Display Name CRC Group Carrier Admiral Insurance Group (W.R. Berkley Corporatio…" at bounding box center [596, 278] width 1193 height 556
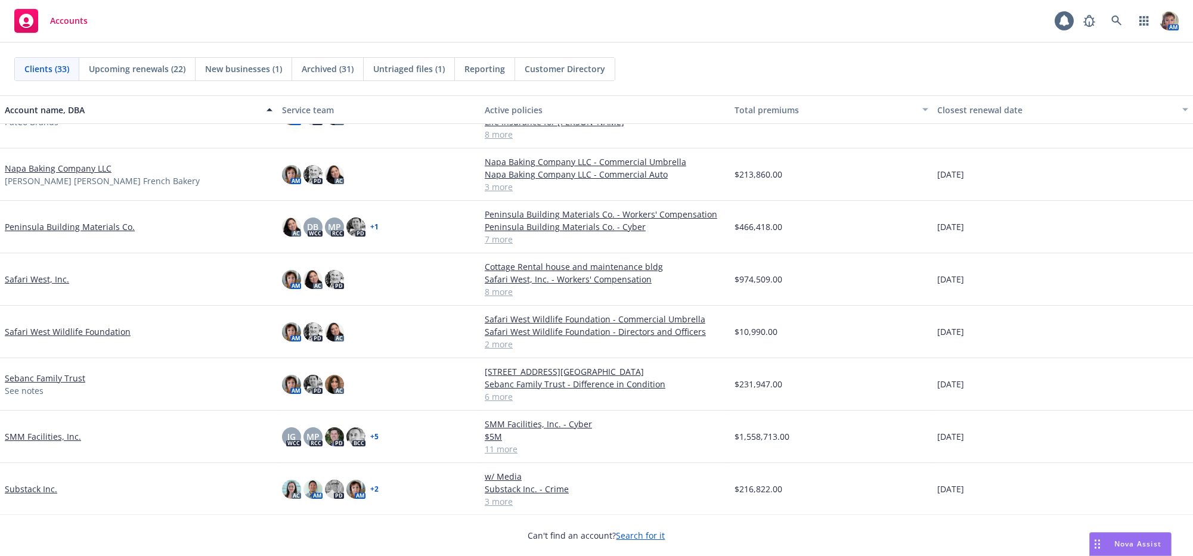
scroll to position [859, 0]
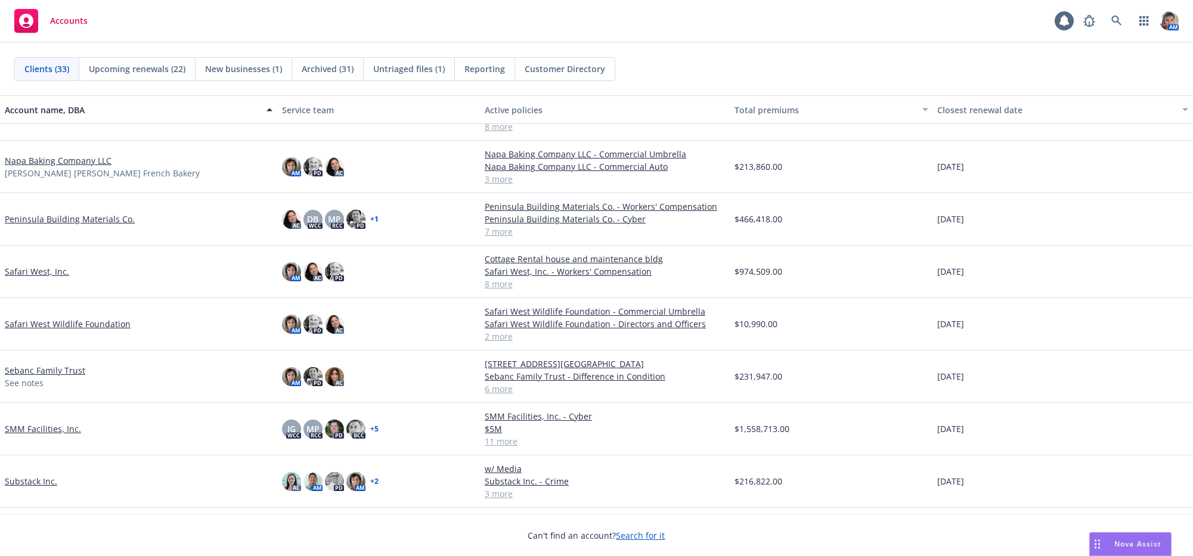
click at [64, 326] on div "Safari West Wildlife Foundation" at bounding box center [138, 324] width 277 height 52
click at [65, 330] on link "Safari West Wildlife Foundation" at bounding box center [68, 324] width 126 height 13
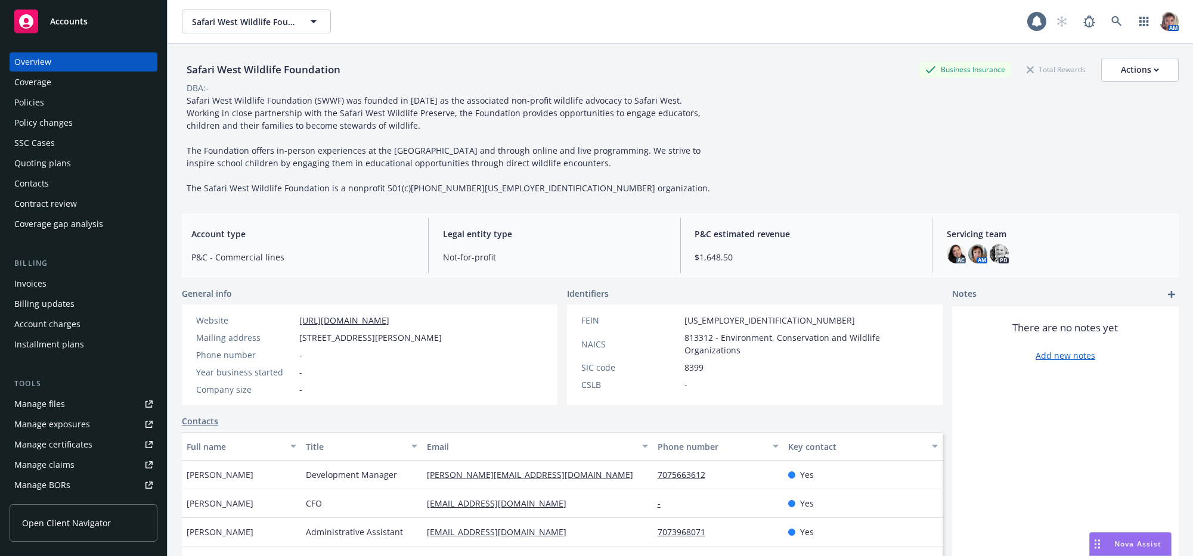
click at [50, 112] on div "Policies" at bounding box center [83, 102] width 138 height 19
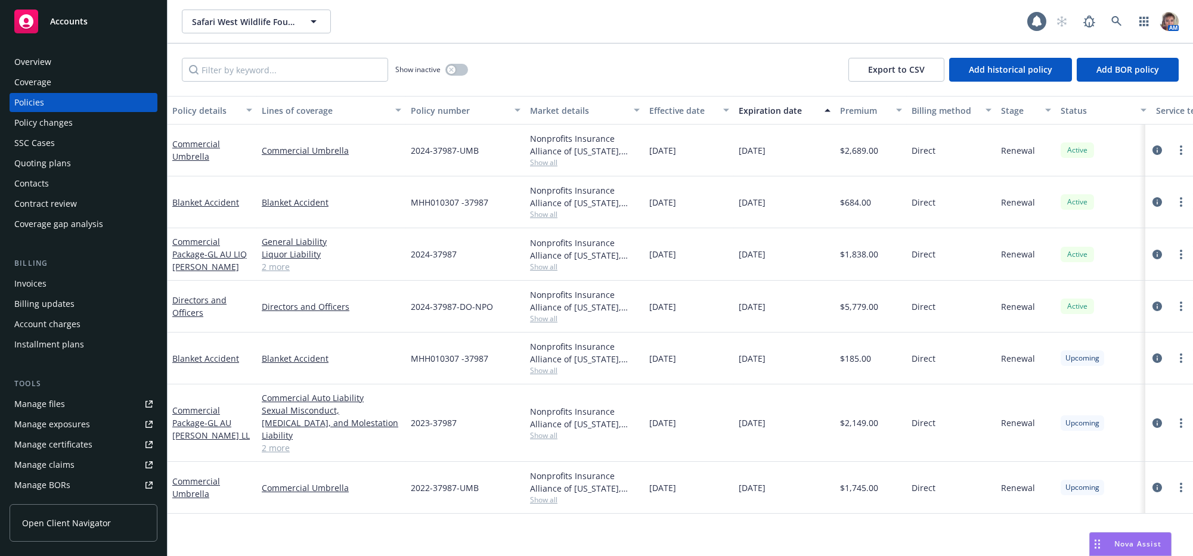
click at [229, 442] on div "Commercial Package - GL AU [PERSON_NAME] LL" at bounding box center [212, 423] width 80 height 38
click at [229, 385] on div "Blanket Accident" at bounding box center [212, 359] width 89 height 52
click at [224, 333] on div "Directors and Officers" at bounding box center [212, 307] width 89 height 52
click at [1159, 311] on icon "circleInformation" at bounding box center [1158, 307] width 10 height 10
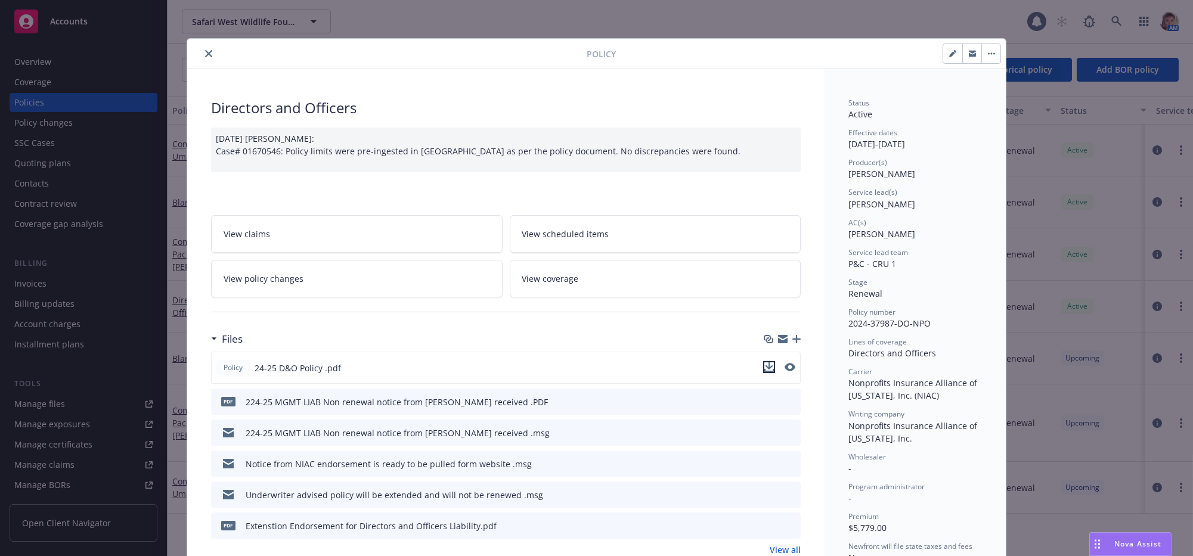
click at [768, 373] on button "download file" at bounding box center [769, 367] width 12 height 12
click at [208, 54] on icon "close" at bounding box center [208, 53] width 7 height 7
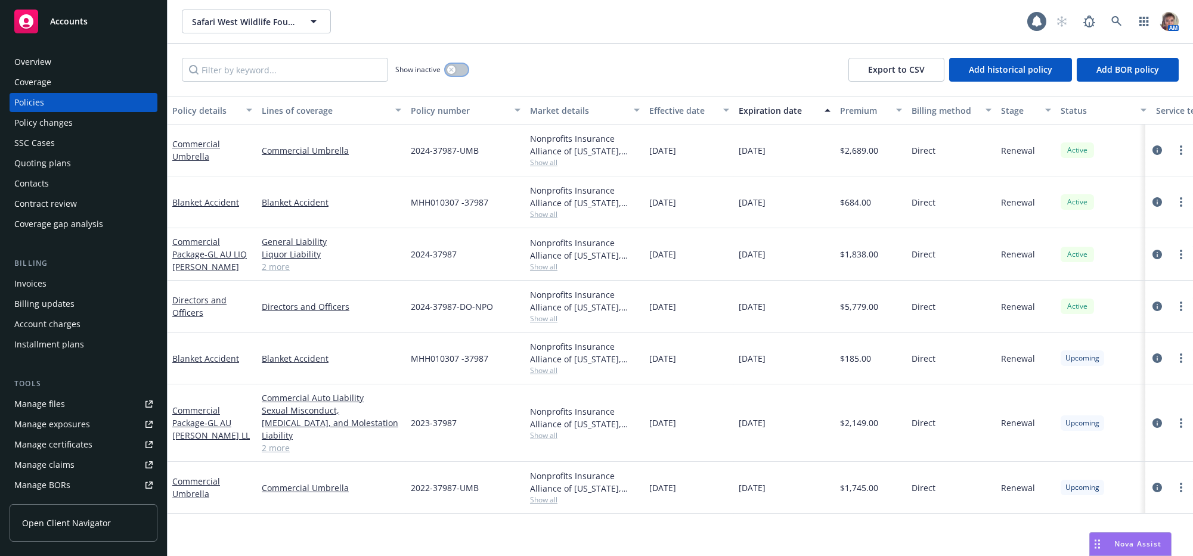
click at [461, 74] on button "button" at bounding box center [456, 70] width 23 height 12
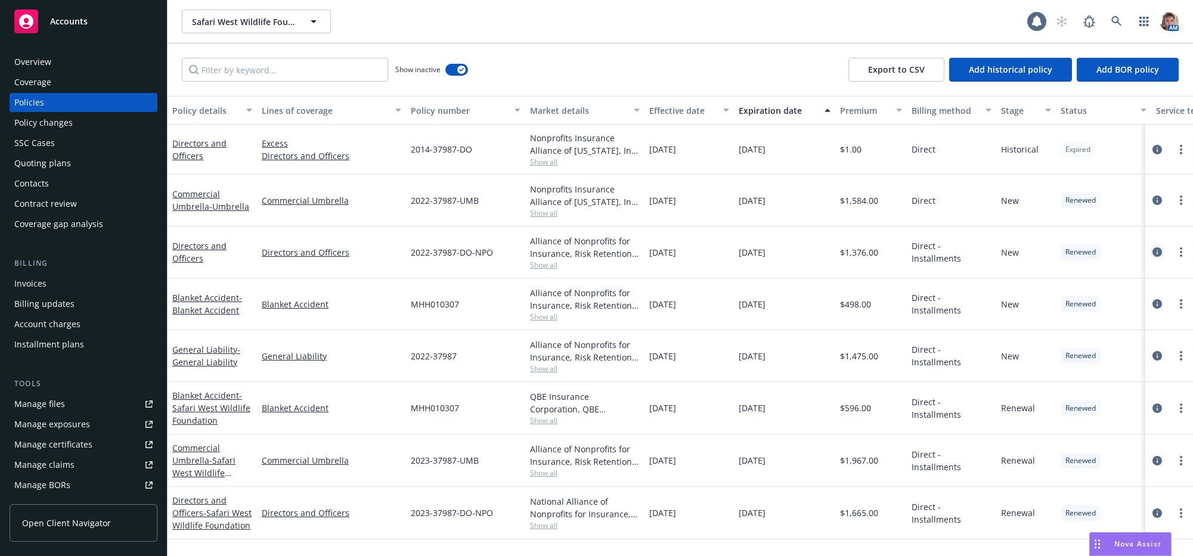
click at [1153, 257] on icon "circleInformation" at bounding box center [1158, 252] width 10 height 10
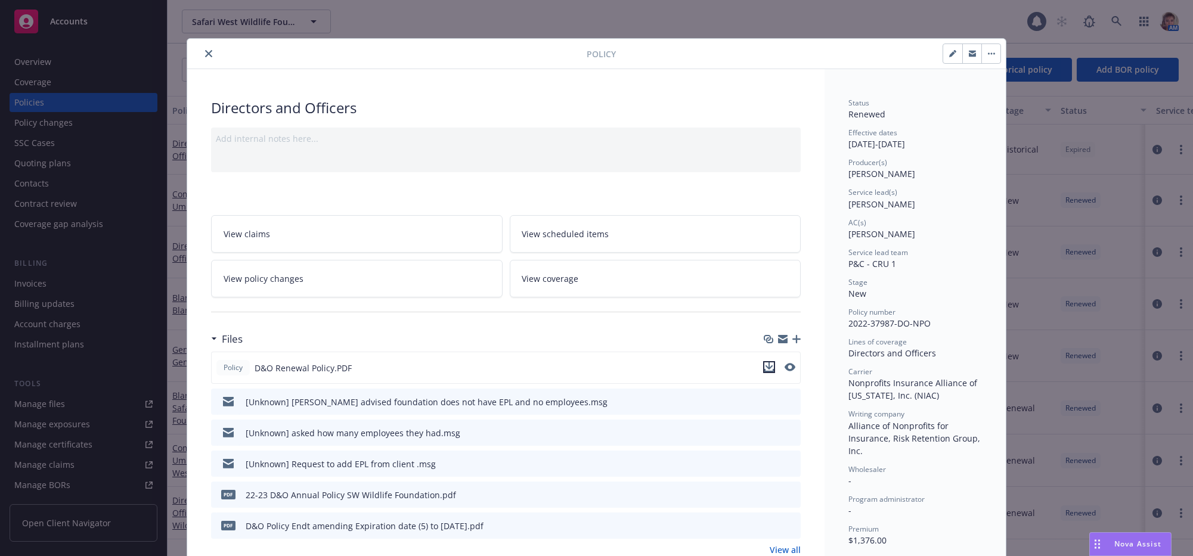
click at [767, 372] on icon "download file" at bounding box center [769, 370] width 10 height 3
click at [1141, 552] on div "Nova Assist" at bounding box center [1130, 544] width 81 height 23
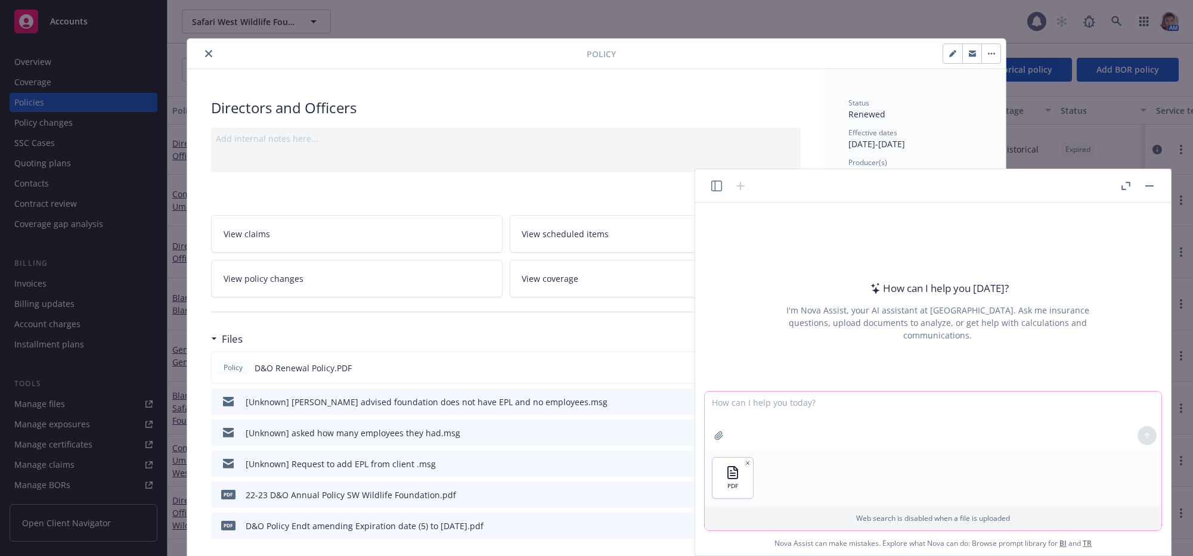
click at [877, 414] on textarea at bounding box center [933, 421] width 457 height 58
type textarea "does this policy include coverage for Employment Practices Liability"
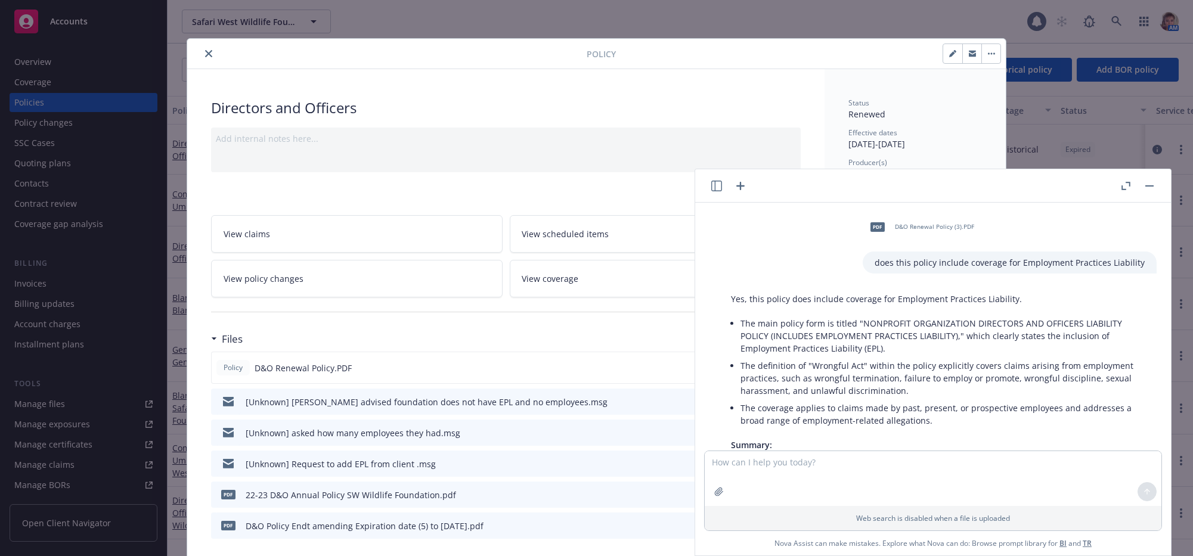
click at [836, 357] on li "The main policy form is titled "NONPROFIT ORGANIZATION DIRECTORS AND OFFICERS L…" at bounding box center [943, 336] width 404 height 42
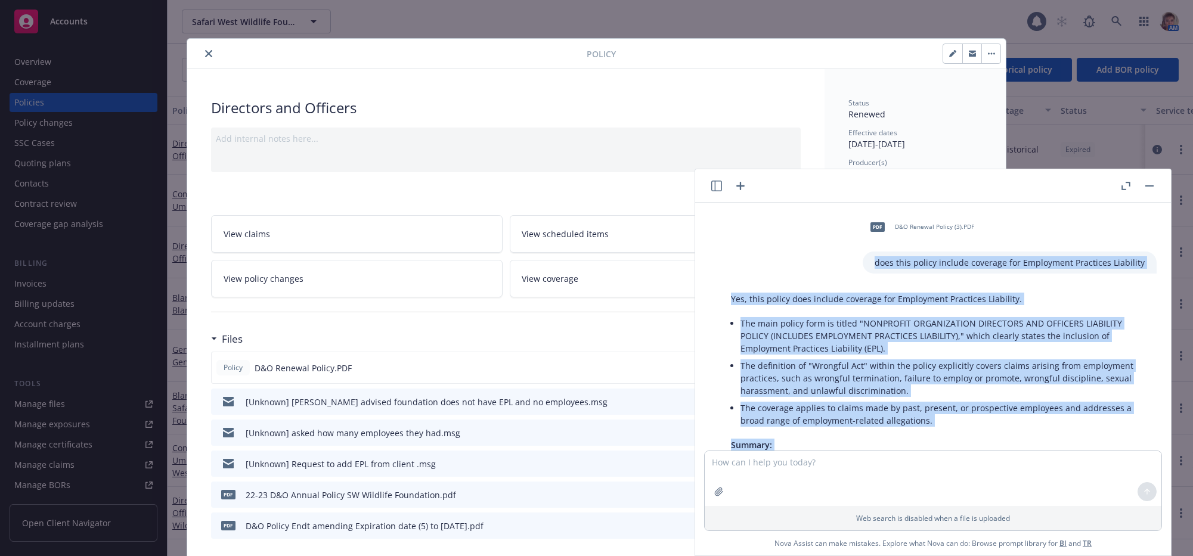
drag, startPoint x: 798, startPoint y: 419, endPoint x: 862, endPoint y: 303, distance: 132.1
click at [821, 264] on div "PDF D&O Renewal Policy (3).PDF does this policy include coverage for Employment…" at bounding box center [933, 327] width 466 height 248
click at [914, 348] on li "The main policy form is titled "NONPROFIT ORGANIZATION DIRECTORS AND OFFICERS L…" at bounding box center [943, 336] width 404 height 42
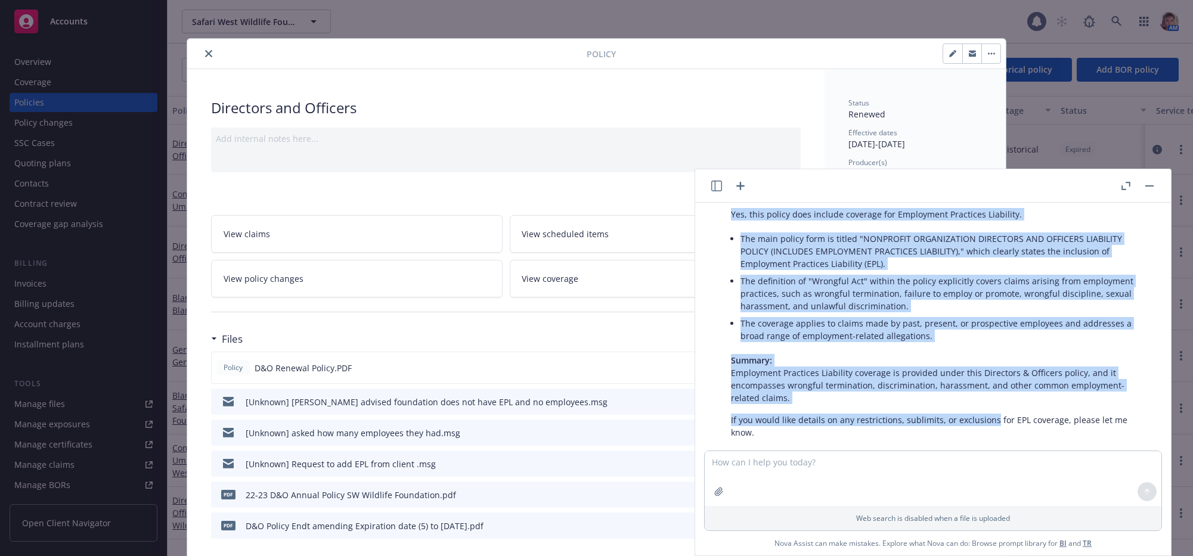
scroll to position [128, 0]
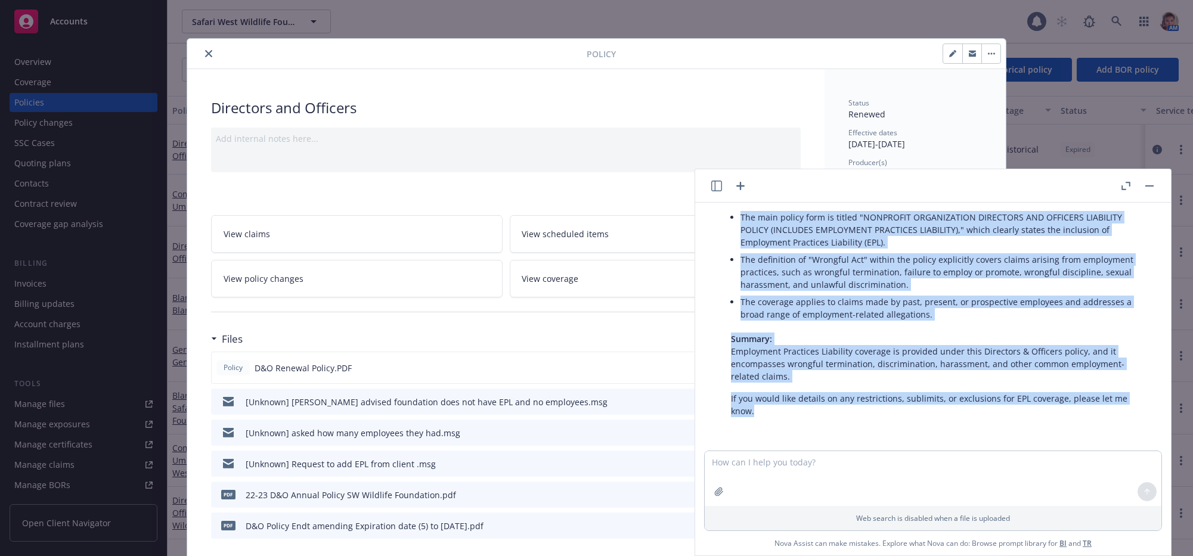
drag, startPoint x: 735, startPoint y: 312, endPoint x: 944, endPoint y: 397, distance: 225.8
click at [978, 416] on div "Yes, this policy does include coverage for Employment Practices Liability. The …" at bounding box center [938, 302] width 438 height 240
copy div "Yes, this policy does include coverage for Employment Practices Liability. The …"
click at [209, 57] on icon "close" at bounding box center [208, 53] width 7 height 7
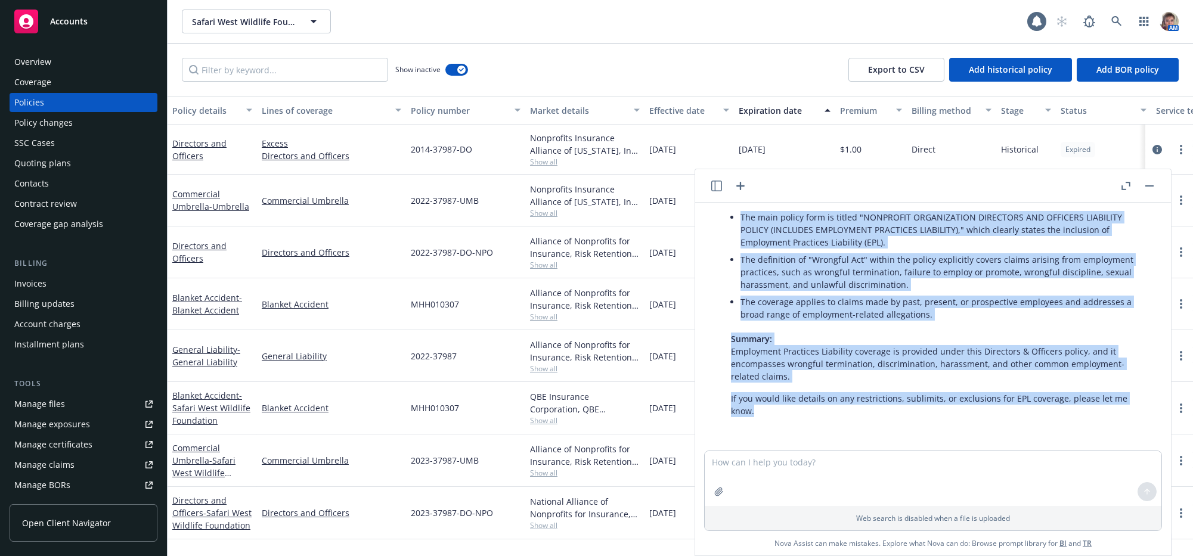
click at [64, 112] on div "Policies" at bounding box center [83, 102] width 138 height 19
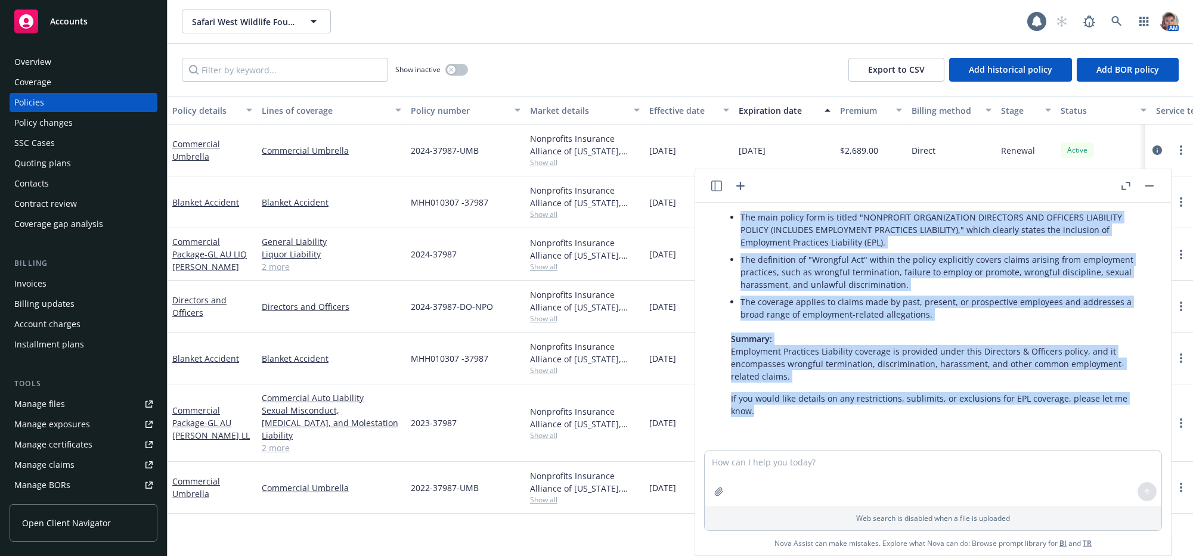
click at [1143, 193] on button "button" at bounding box center [1150, 186] width 14 height 14
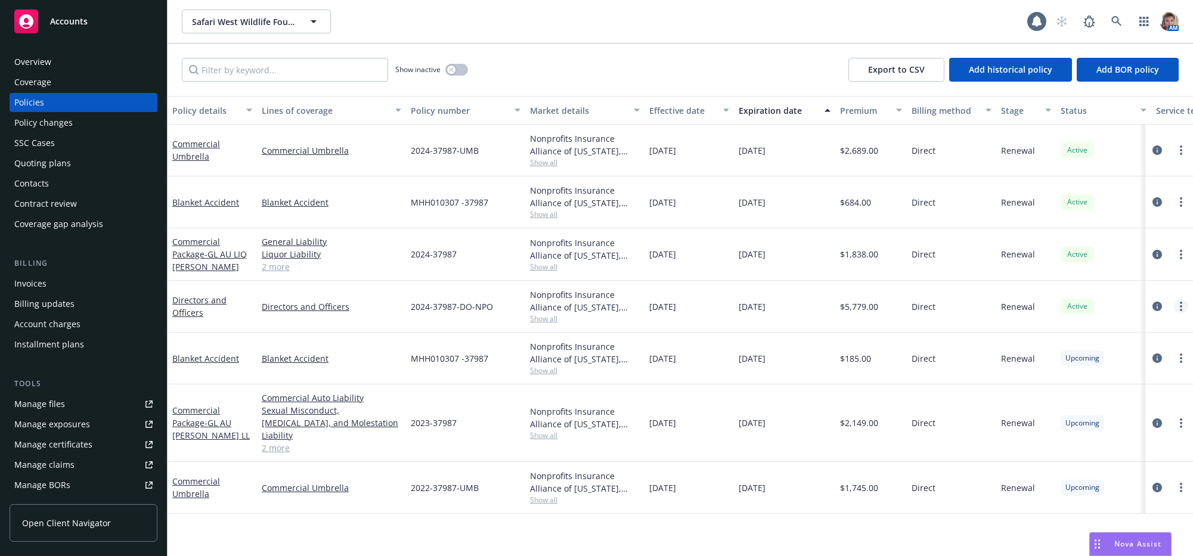
click at [1181, 308] on circle "more" at bounding box center [1181, 306] width 2 height 2
click at [1156, 311] on icon "circleInformation" at bounding box center [1158, 307] width 10 height 10
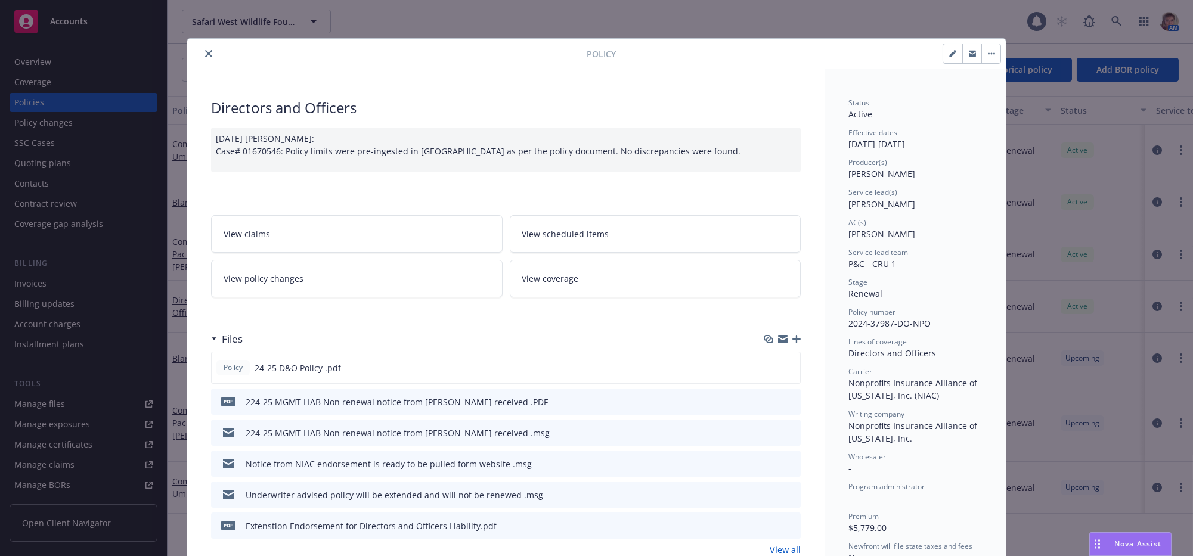
click at [785, 344] on div at bounding box center [782, 340] width 37 height 10
click at [792, 343] on icon "button" at bounding box center [796, 339] width 8 height 8
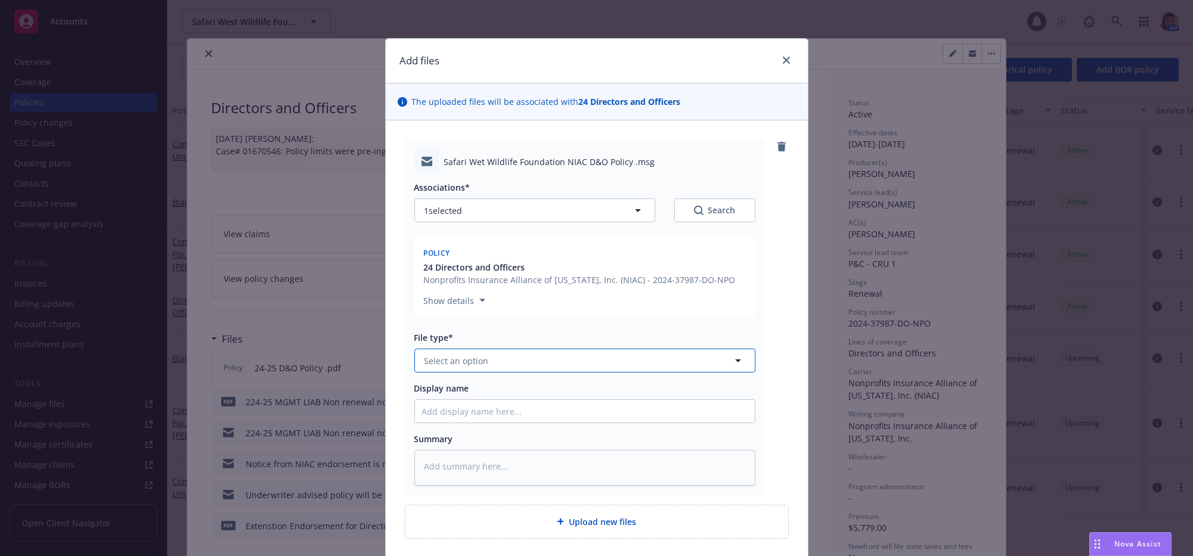
click at [602, 373] on button "Select an option" at bounding box center [584, 361] width 341 height 24
type input "em"
click at [429, 438] on span "Email" at bounding box center [438, 431] width 22 height 13
click at [429, 423] on input "Display name" at bounding box center [585, 411] width 340 height 23
type textarea "x"
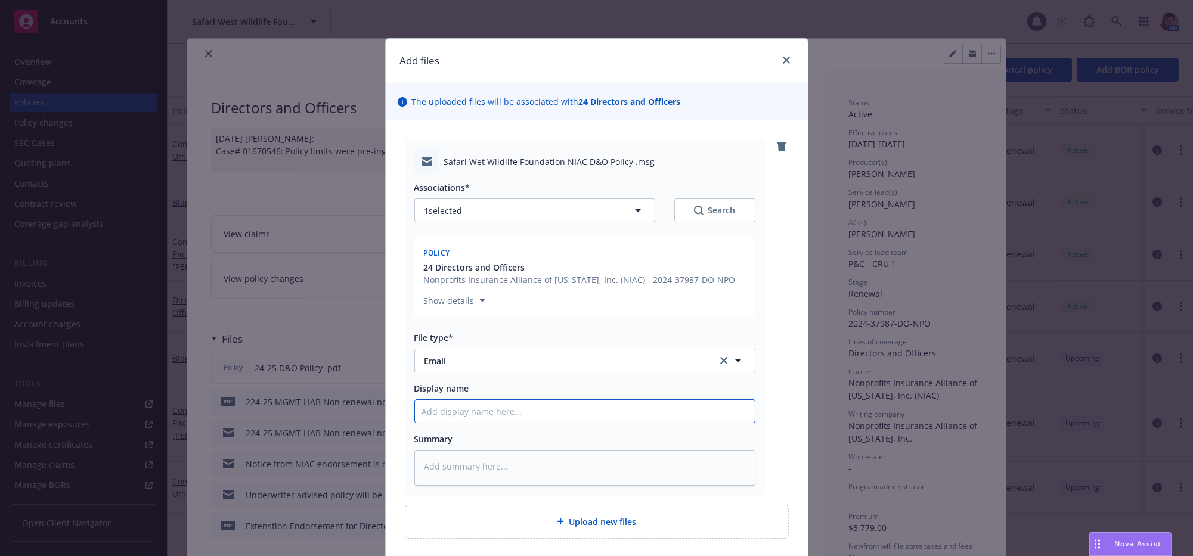
type input "C"
type textarea "x"
type input "Co"
type textarea "x"
type input "Con"
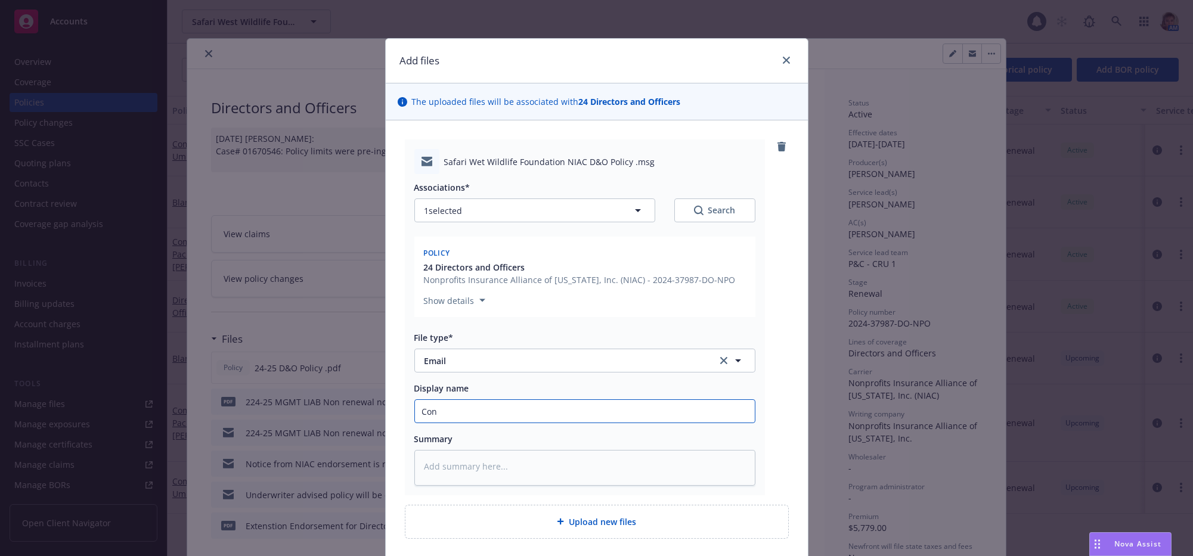
type textarea "x"
type input "Conf"
type textarea "x"
type input "Confi"
type textarea "x"
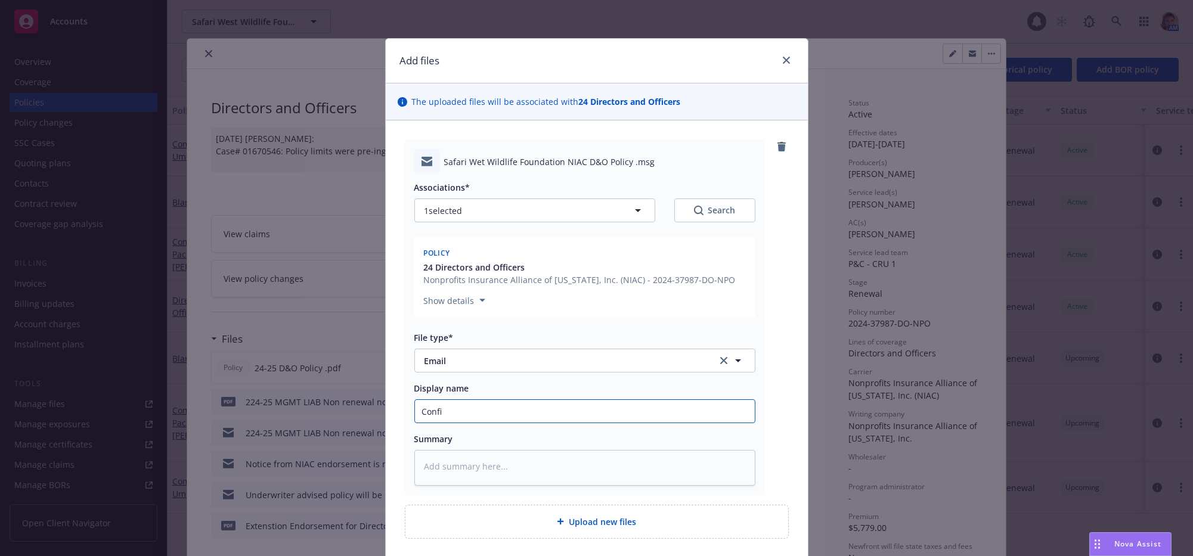
type input "Confir"
type textarea "x"
type input "Confirm"
type textarea "x"
type input "Confirmat"
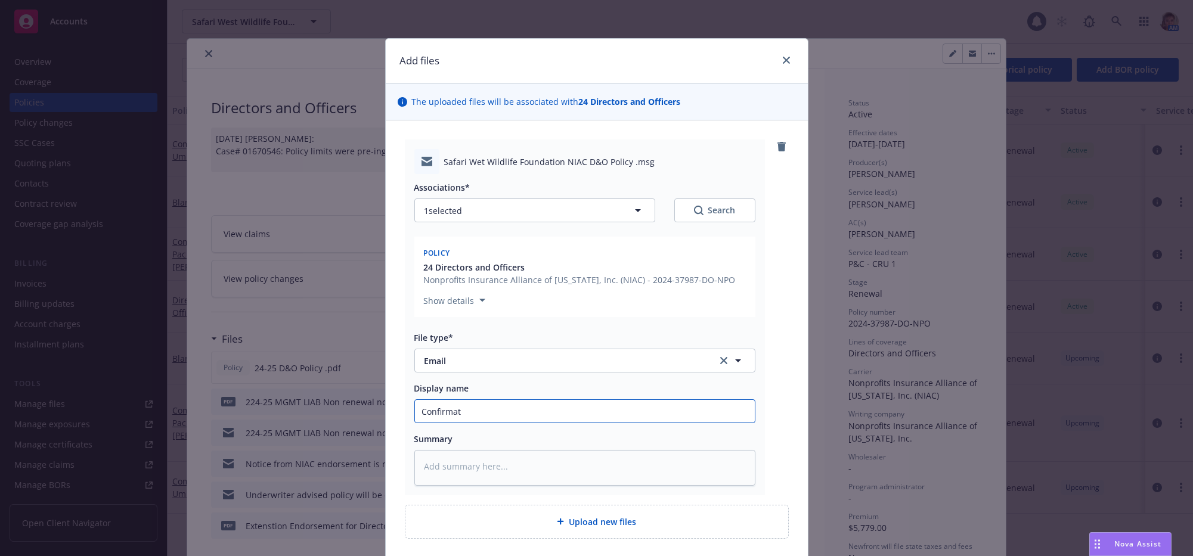
type textarea "x"
type input "Confirmatio"
type textarea "x"
type input "Confirmation"
type textarea "x"
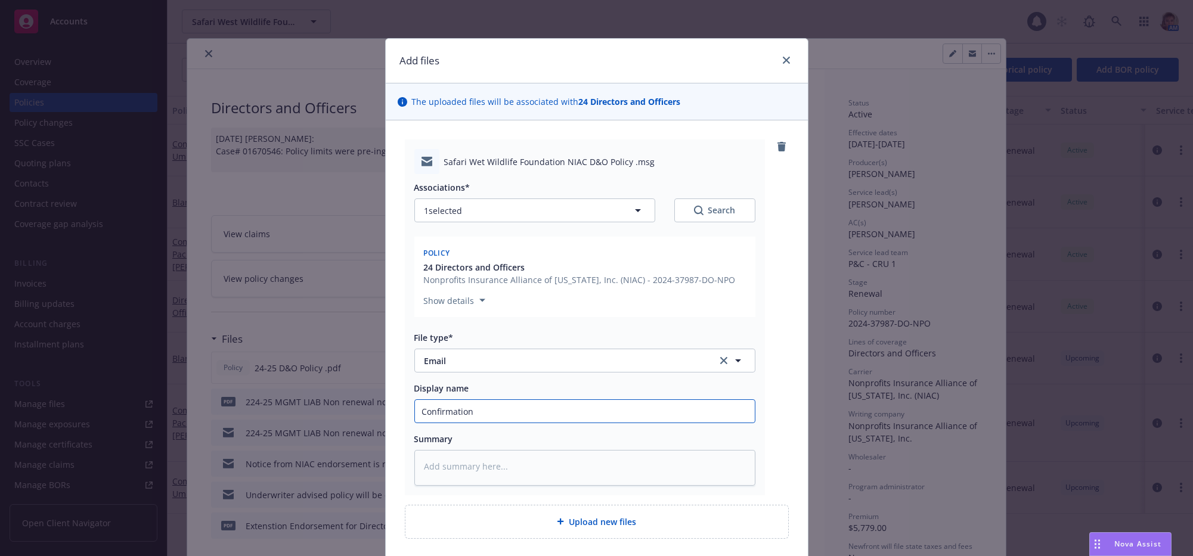
type input "Confirmation p"
type textarea "x"
type input "Confirmation po"
type textarea "x"
type input "Confirmation pol"
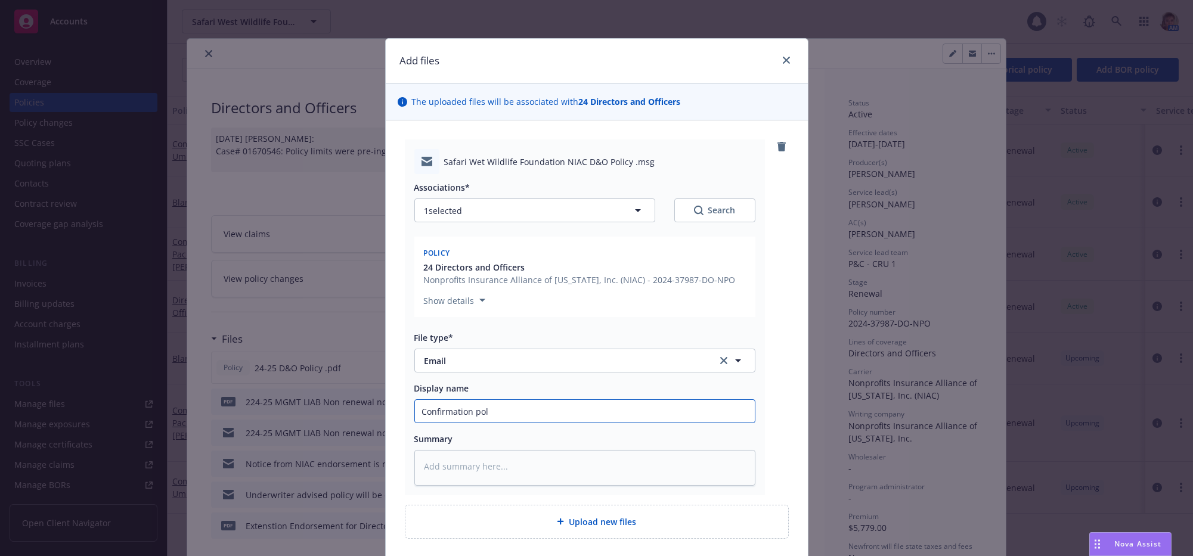
type textarea "x"
type input "Confirmation poli"
type textarea "x"
type input "Confirmation polic"
type textarea "x"
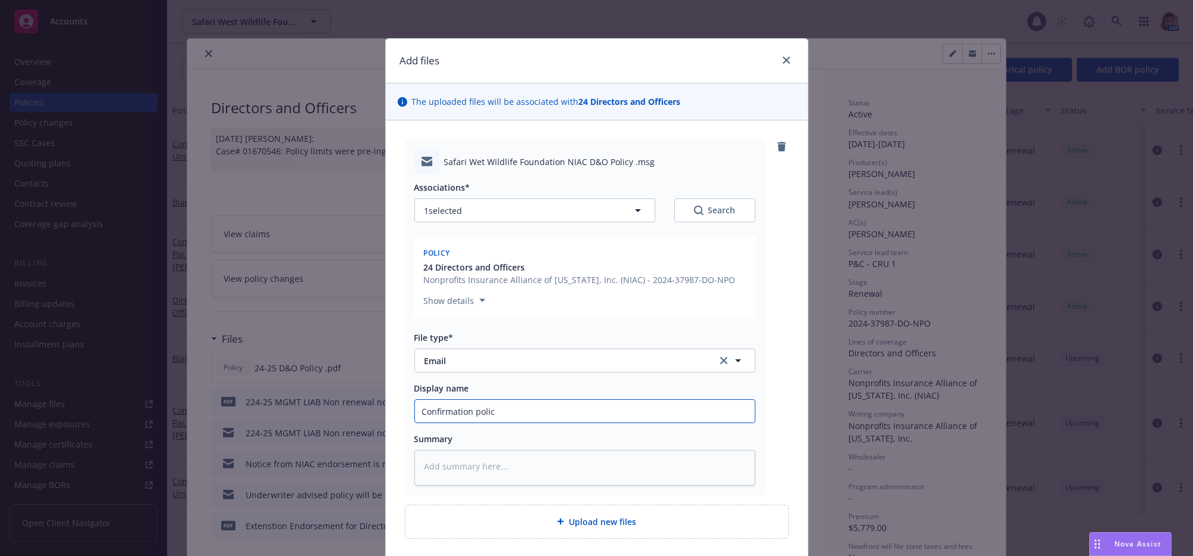
type input "Confirmation policy"
type textarea "x"
type input "Confirmation policy"
type textarea "x"
type input "Confirmation policy i"
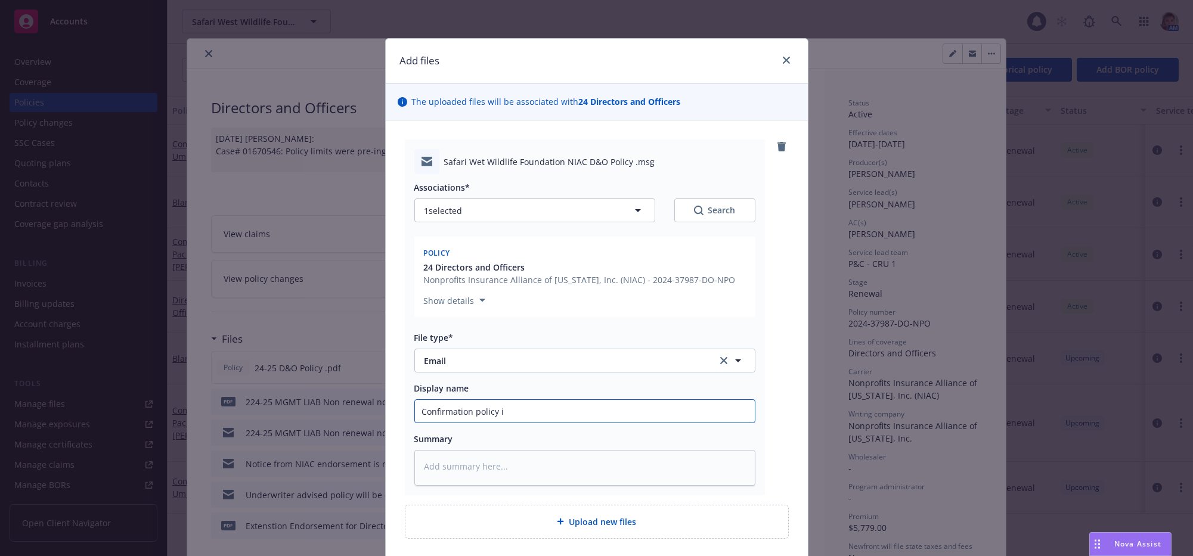
type textarea "x"
type input "Confirmation policy in"
type textarea "x"
type input "Confirmation policy inc"
type textarea "x"
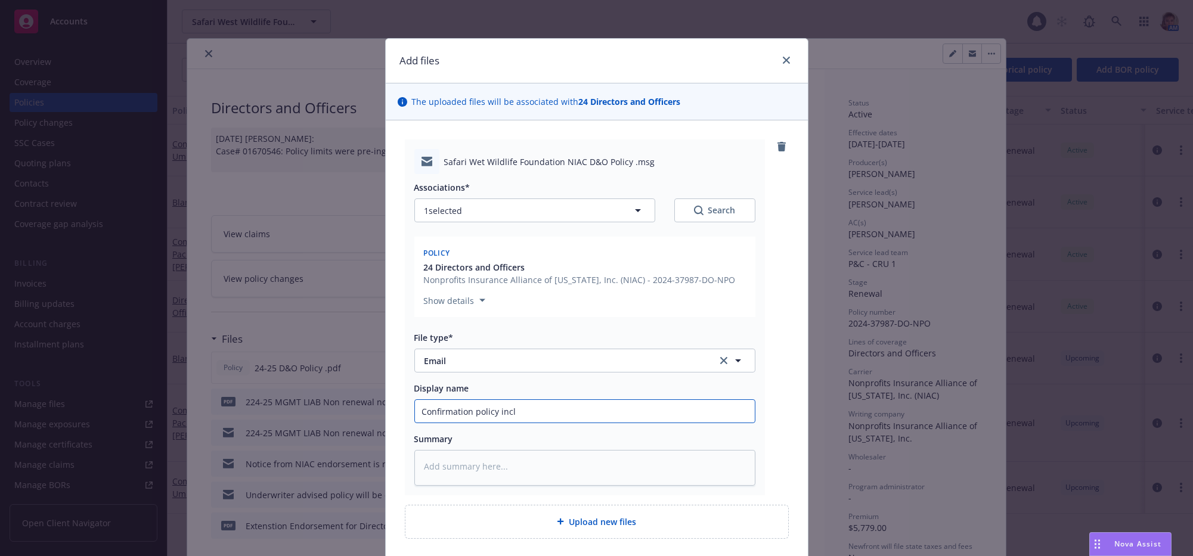
type input "Confirmation policy inclu"
type textarea "x"
type input "Confirmation policy includ"
type textarea "x"
type input "Confirmation policy include"
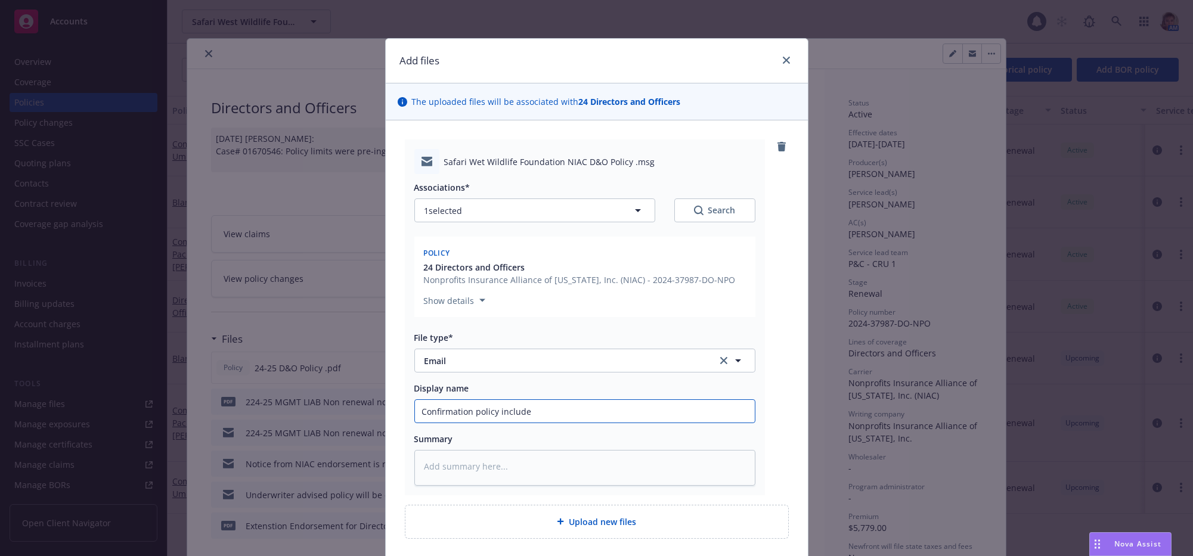
type textarea "x"
type input "Confirmation policy includes"
type textarea "x"
type input "Confirmation policy includes"
type textarea "x"
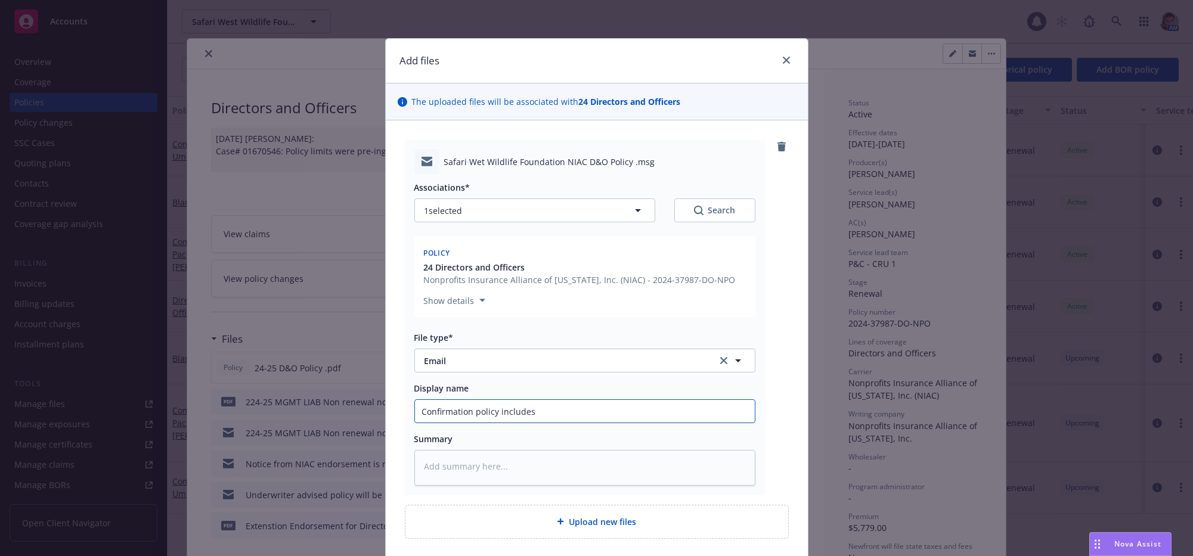
type input "Confirmation policy includes E"
type textarea "x"
type input "Confirmation policy includes EP"
type textarea "x"
type input "Confirmation policy includes EPL"
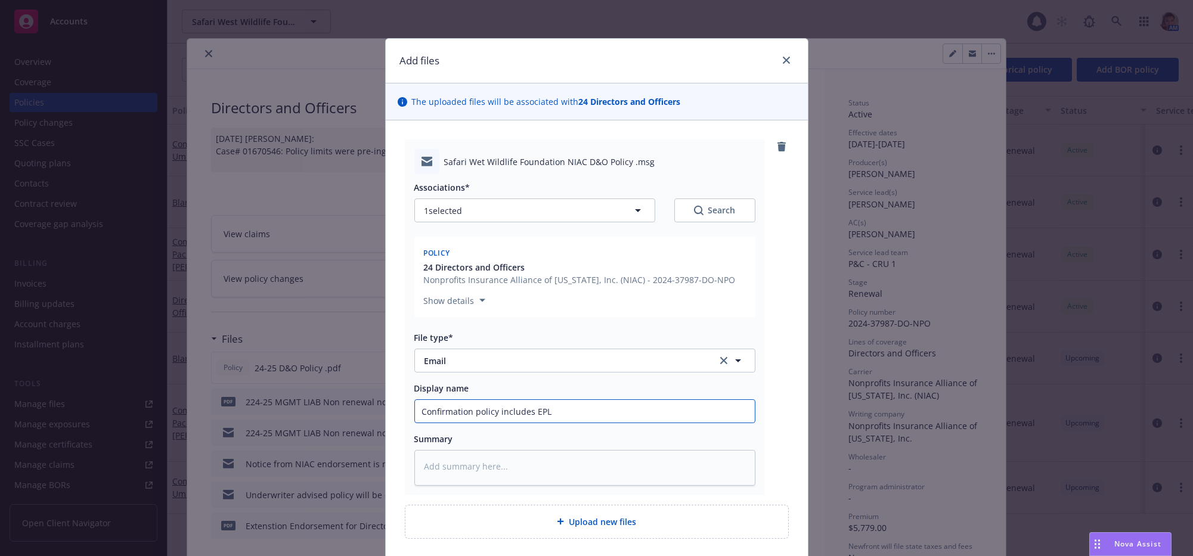
type textarea "x"
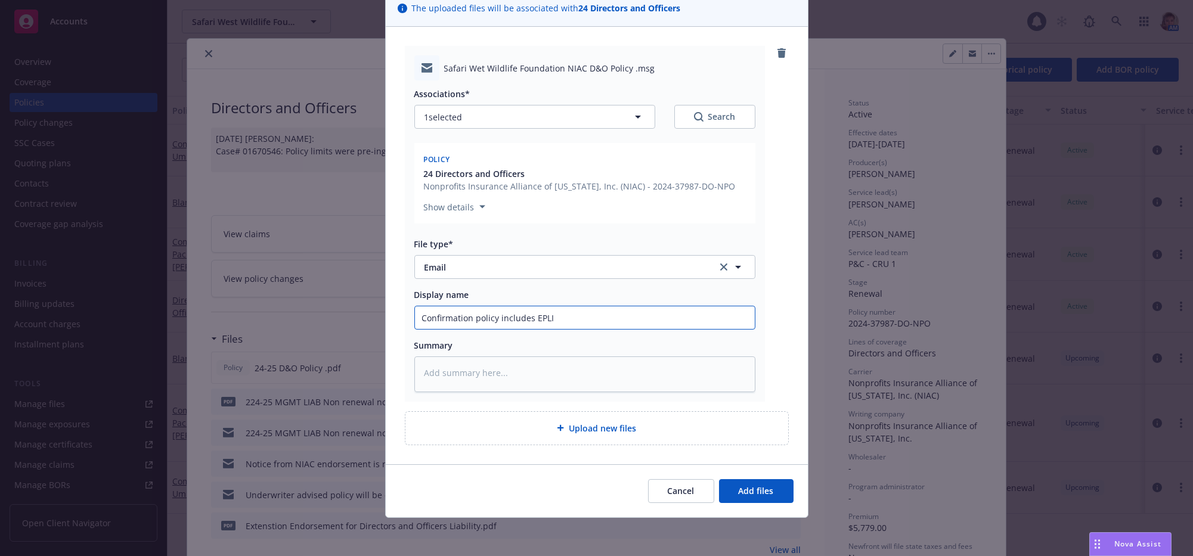
scroll to position [137, 0]
type input "Confirmation policy includes EPLI"
click at [784, 479] on div "Cancel Add files" at bounding box center [597, 491] width 394 height 24
click at [782, 480] on button "Add files" at bounding box center [756, 491] width 75 height 24
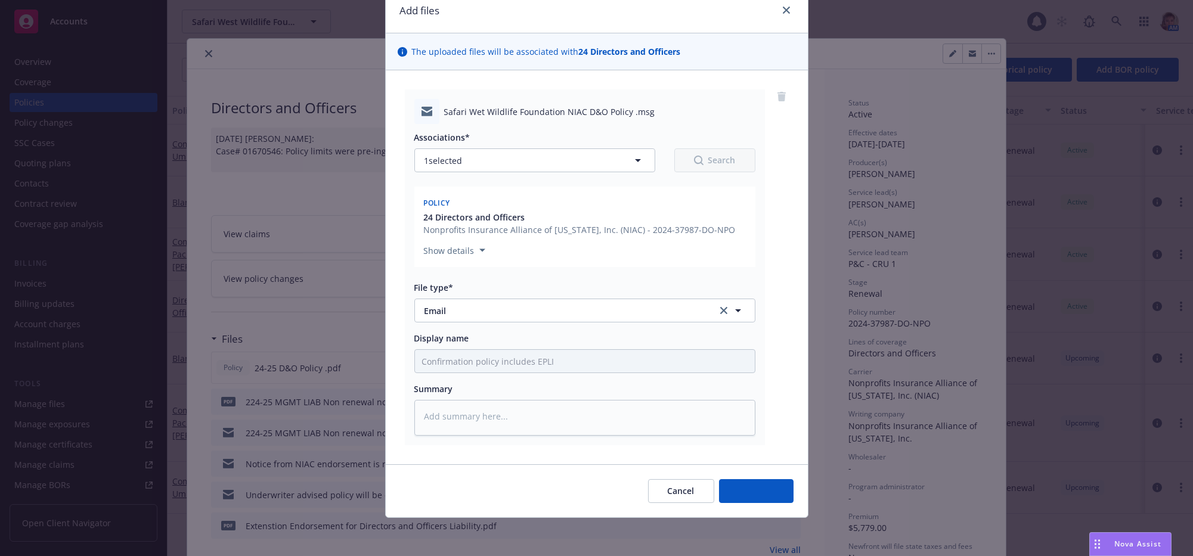
scroll to position [90, 0]
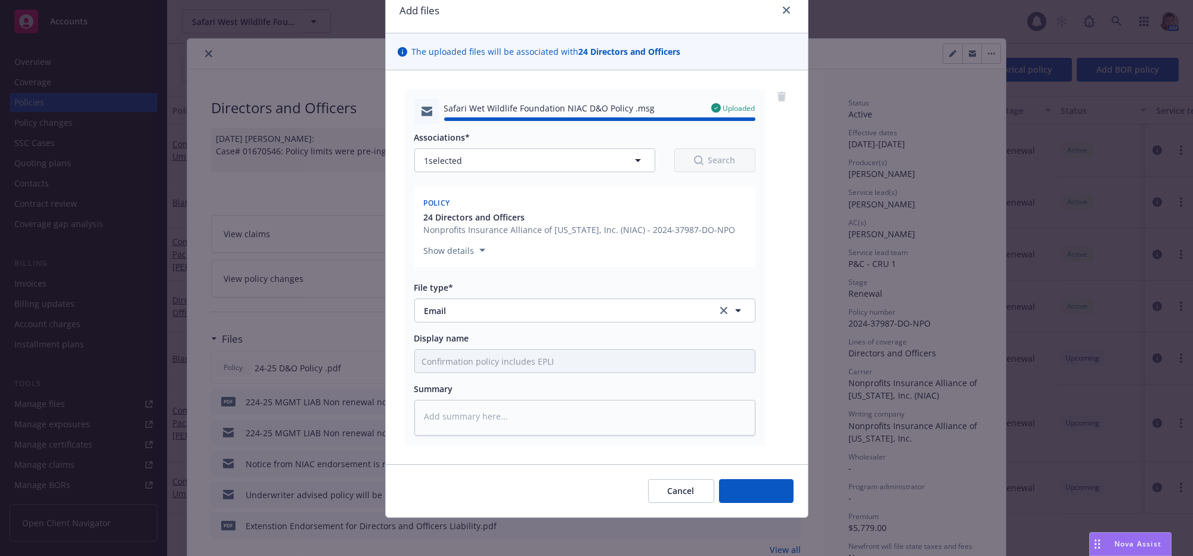
type textarea "x"
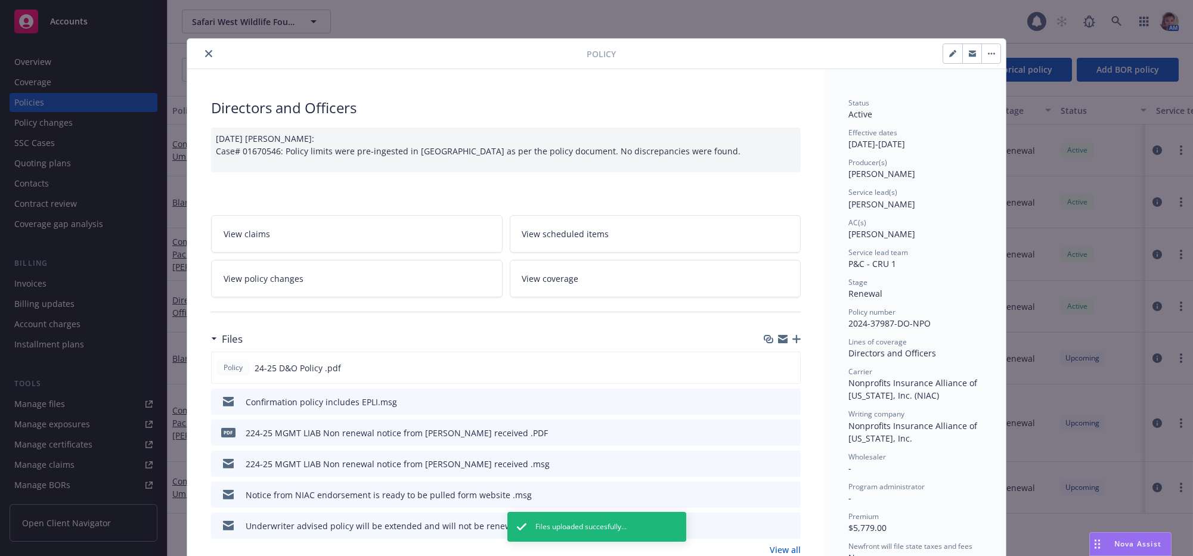
click at [949, 55] on icon "button" at bounding box center [952, 54] width 6 height 6
select select "RENEWAL"
select select "other"
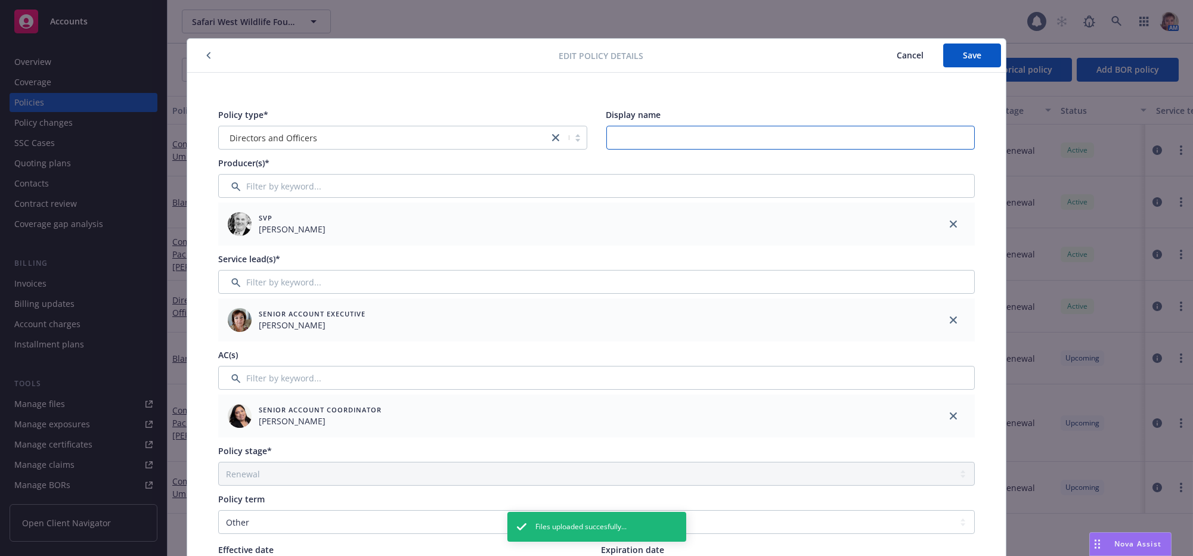
click at [657, 140] on input "Display name" at bounding box center [790, 138] width 369 height 24
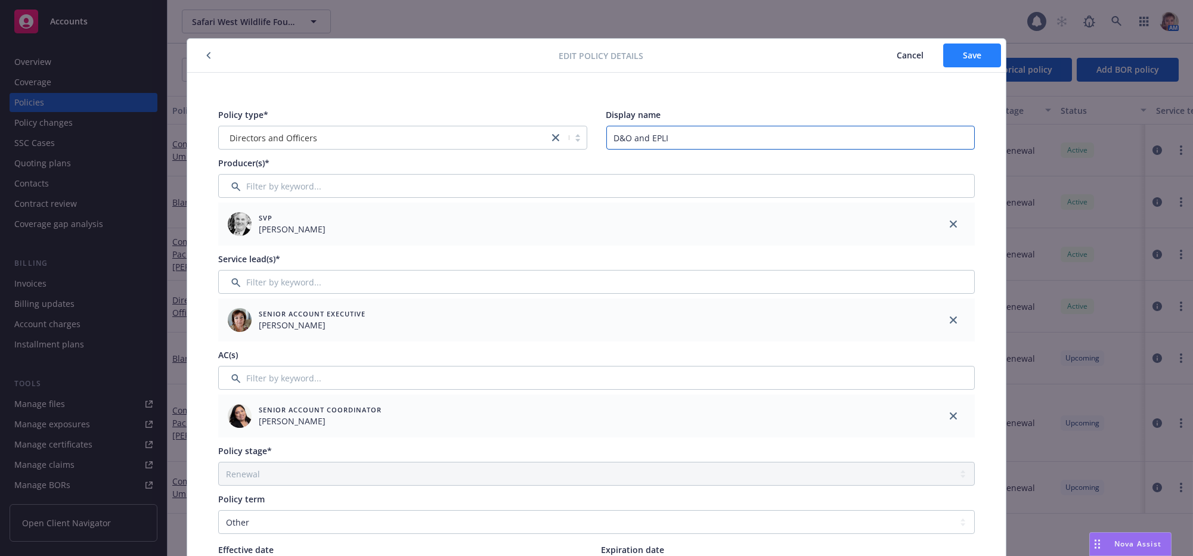
type input "D&O and EPLI"
click at [955, 55] on button "Save" at bounding box center [972, 56] width 58 height 24
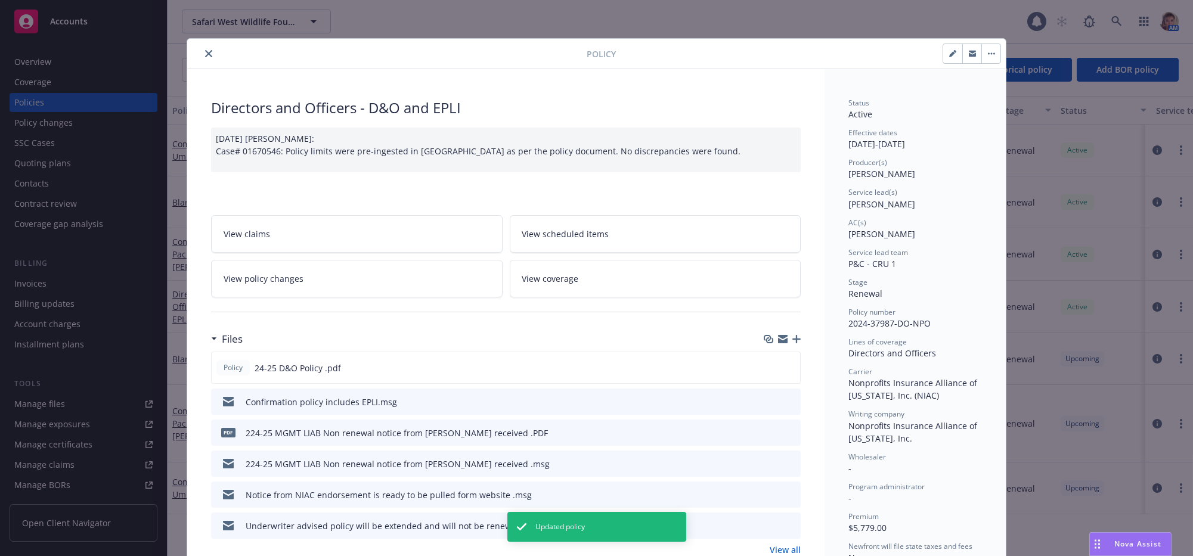
click at [203, 60] on button "close" at bounding box center [209, 54] width 14 height 14
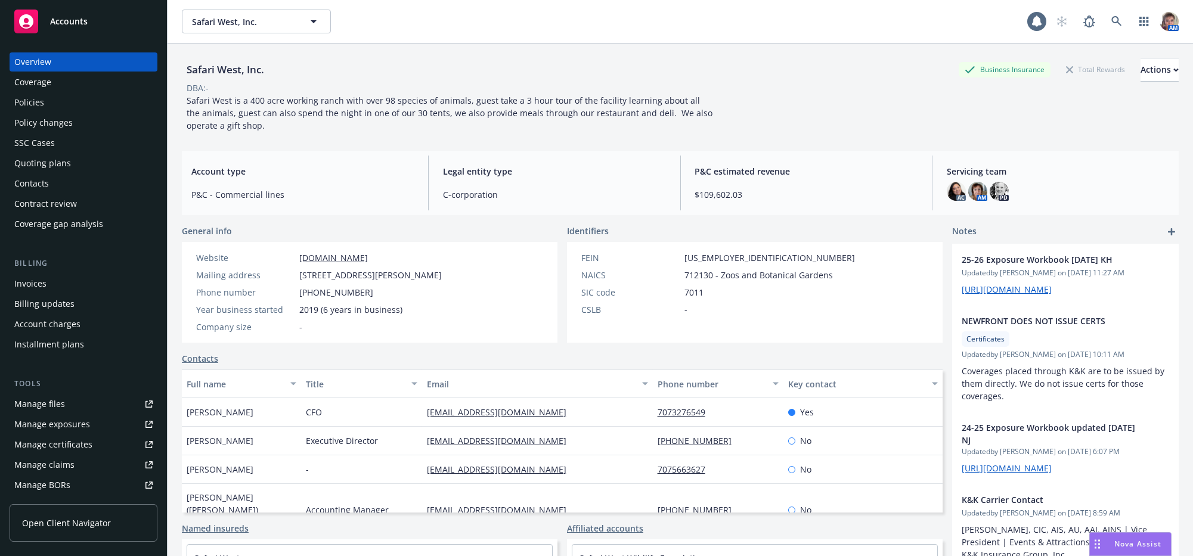
click at [1105, 547] on div "Nova Assist" at bounding box center [1138, 544] width 66 height 10
